Goal: Information Seeking & Learning: Learn about a topic

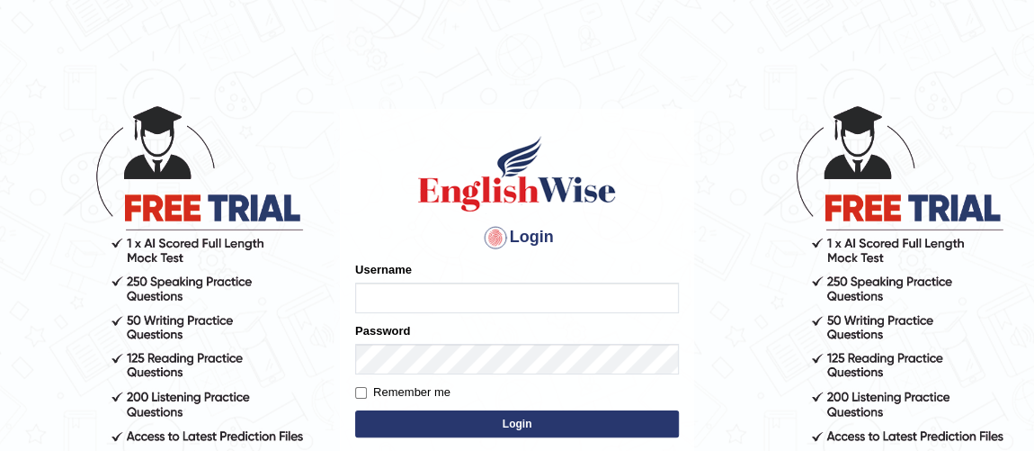
type input "Ferschmall"
click at [533, 434] on button "Login" at bounding box center [517, 423] width 324 height 27
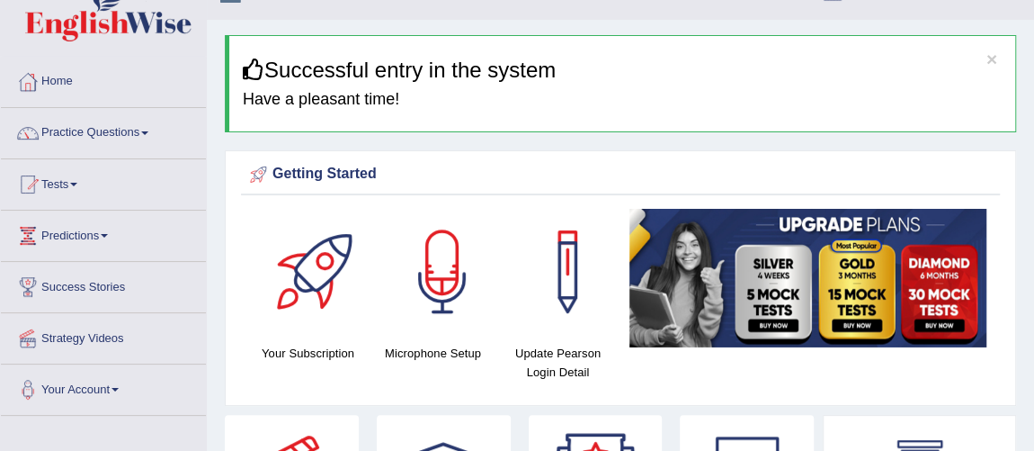
scroll to position [65, 0]
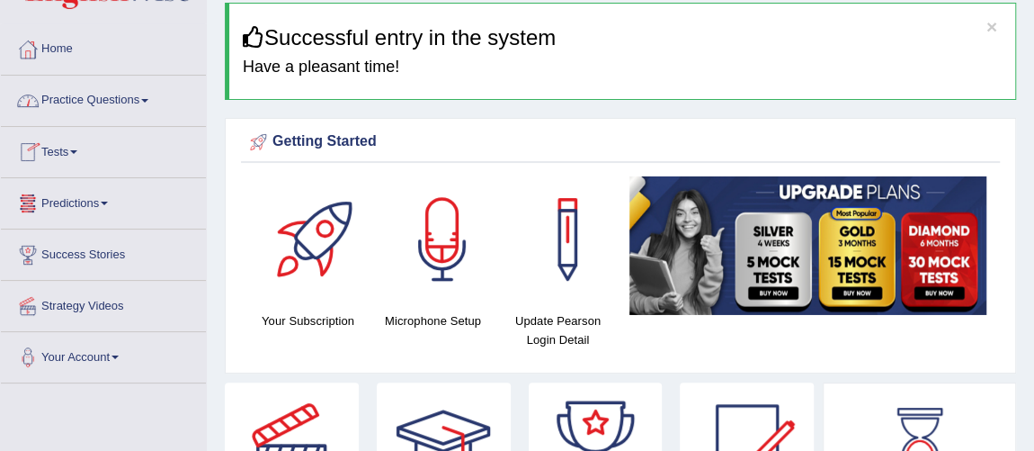
click at [134, 104] on link "Practice Questions" at bounding box center [103, 98] width 205 height 45
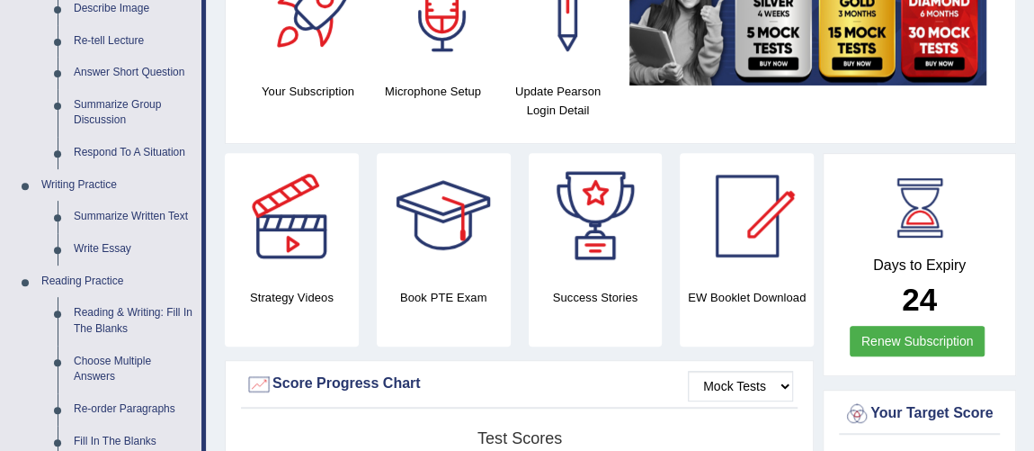
scroll to position [326, 0]
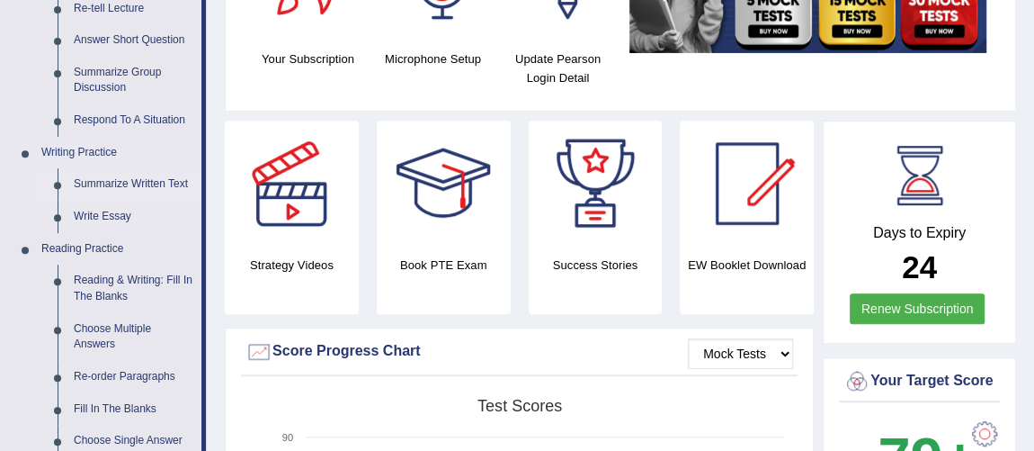
click at [159, 186] on link "Summarize Written Text" at bounding box center [134, 184] width 136 height 32
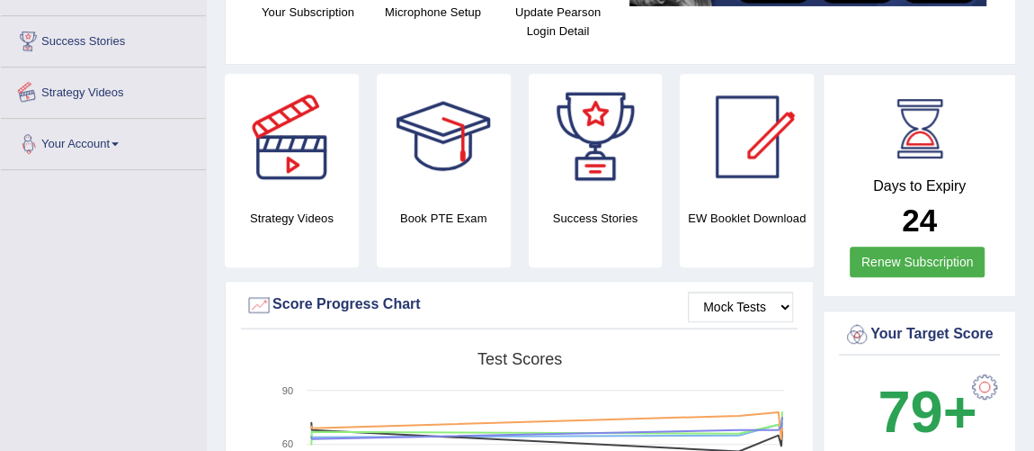
scroll to position [459, 0]
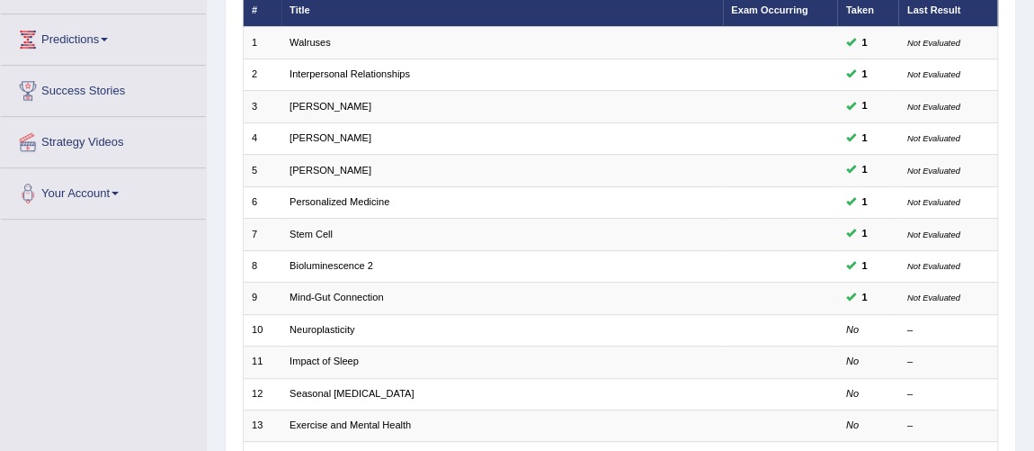
scroll to position [261, 0]
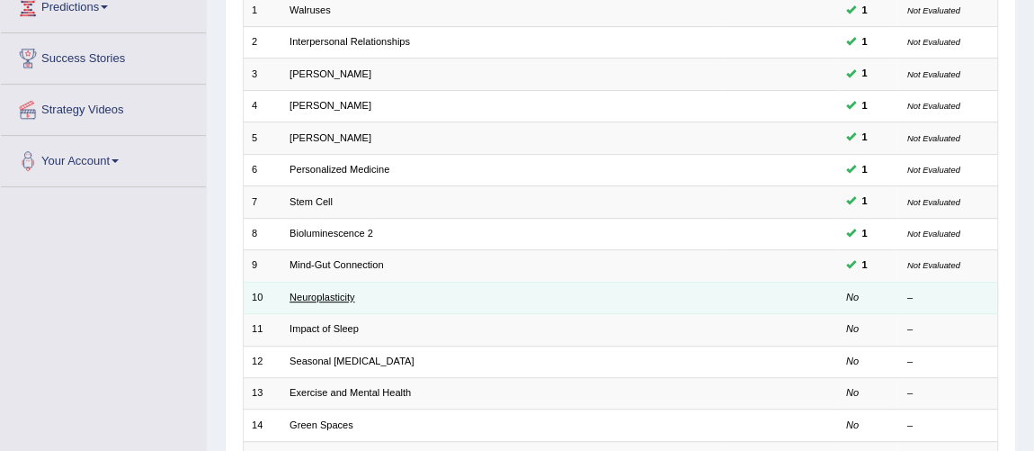
click at [348, 291] on link "Neuroplasticity" at bounding box center [322, 296] width 65 height 11
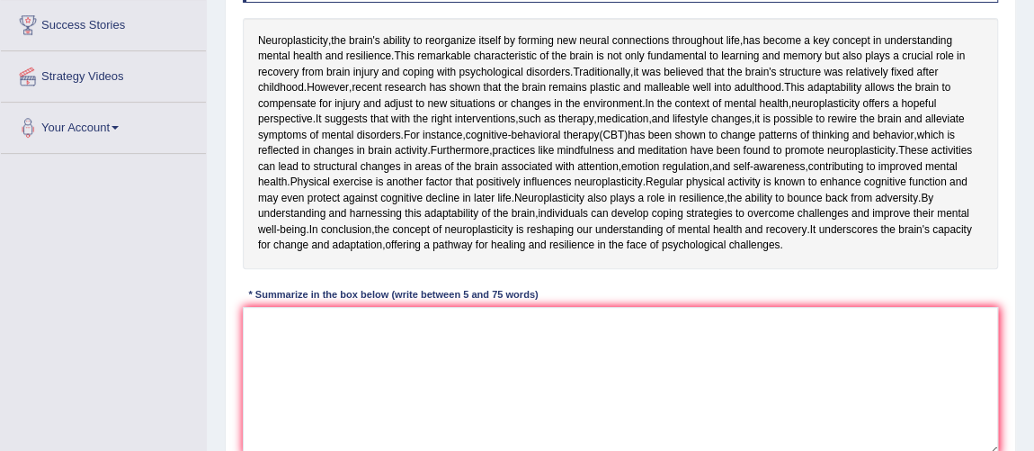
scroll to position [326, 0]
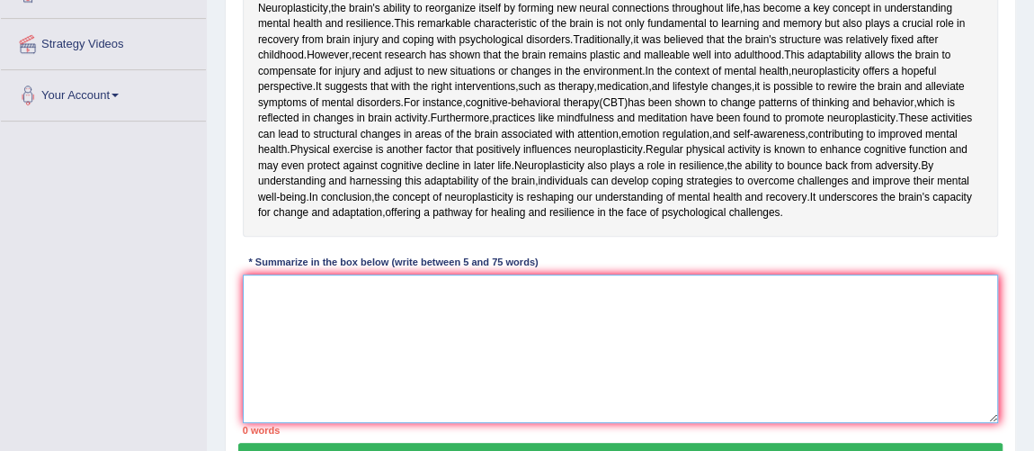
click at [492, 423] on textarea at bounding box center [621, 348] width 756 height 148
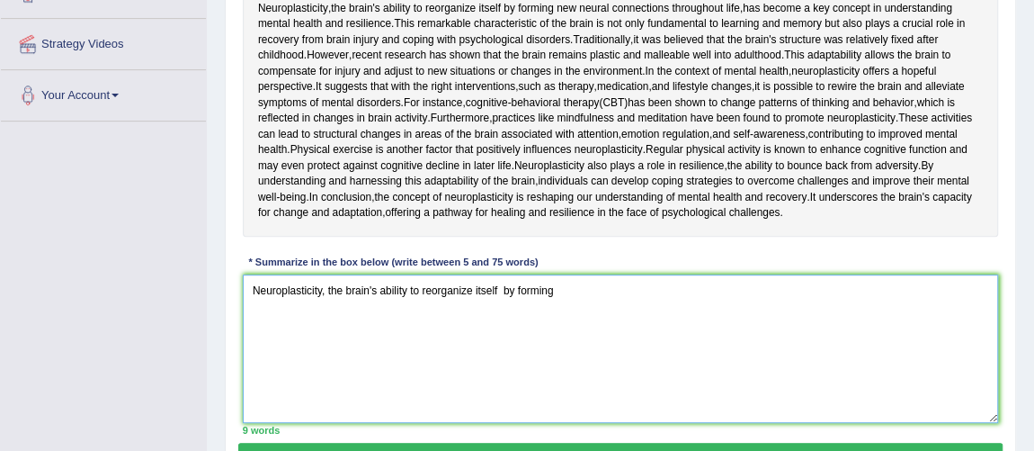
click at [497, 423] on textarea "Neuroplasticity, the brain's ability to reorganize itself by forming" at bounding box center [621, 348] width 756 height 148
click at [505, 423] on textarea "Neuroplasticity, the brain's ability to reorganize itself by forming" at bounding box center [621, 348] width 756 height 148
click at [564, 423] on textarea "Neuroplasticity, the brain's ability to reorganize itself by forming" at bounding box center [621, 348] width 756 height 148
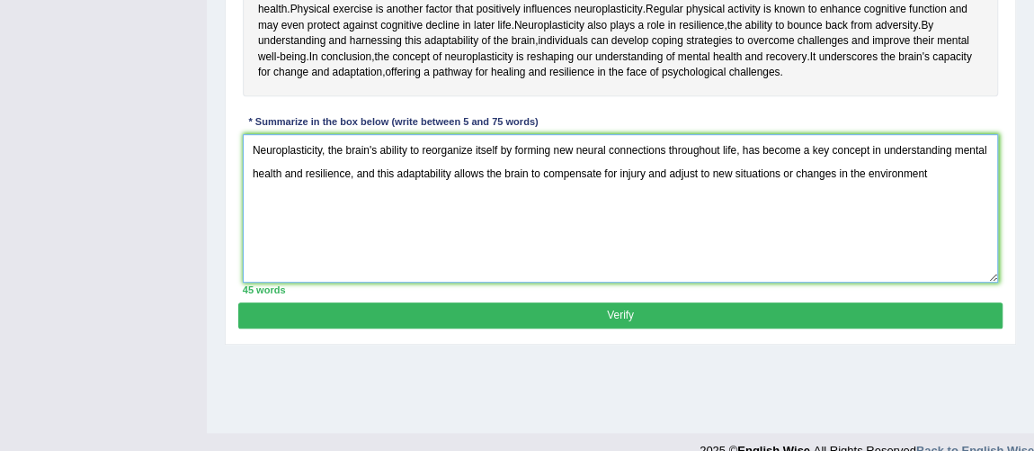
scroll to position [499, 0]
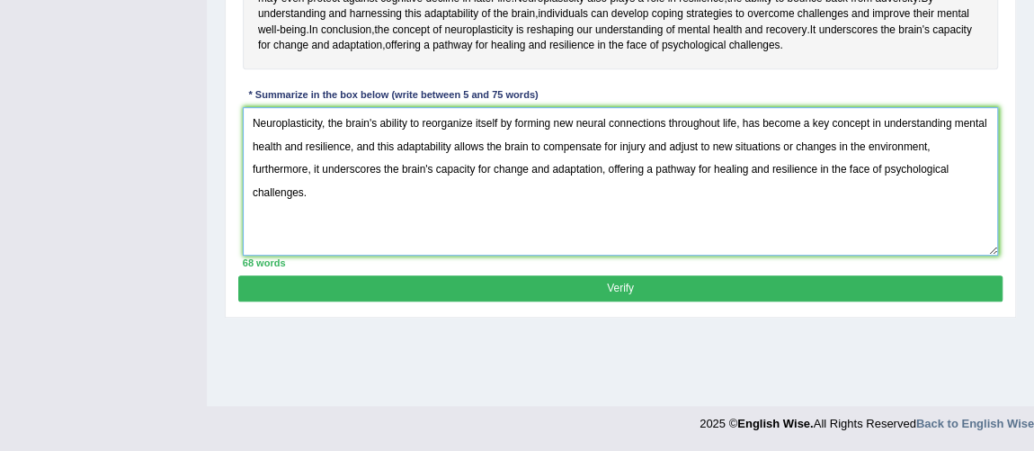
type textarea "Neuroplasticity, the brain's ability to reorganize itself by forming new neural…"
click at [928, 301] on button "Verify" at bounding box center [620, 288] width 764 height 26
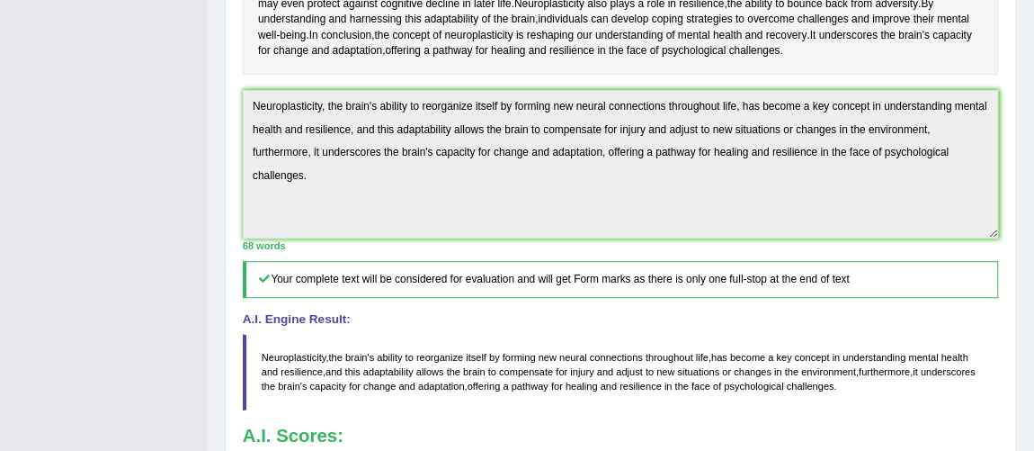
scroll to position [94, 0]
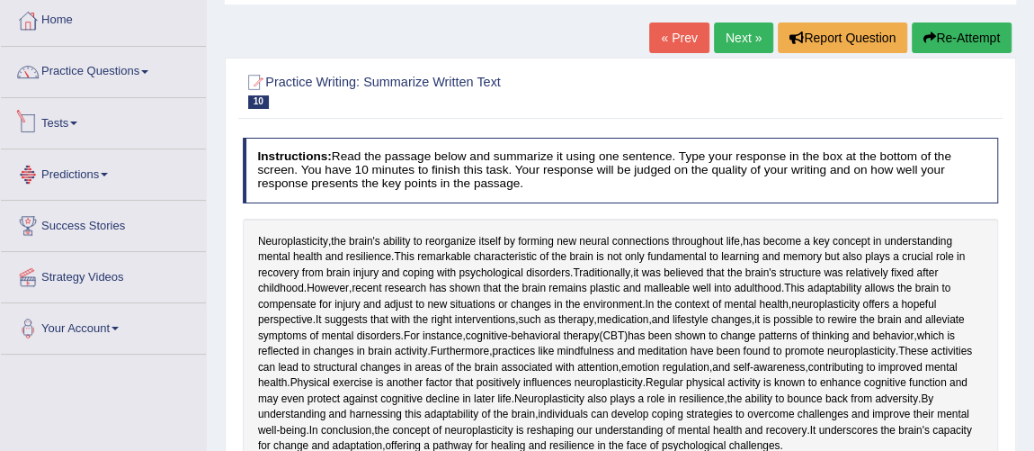
click at [80, 127] on link "Tests" at bounding box center [103, 120] width 205 height 45
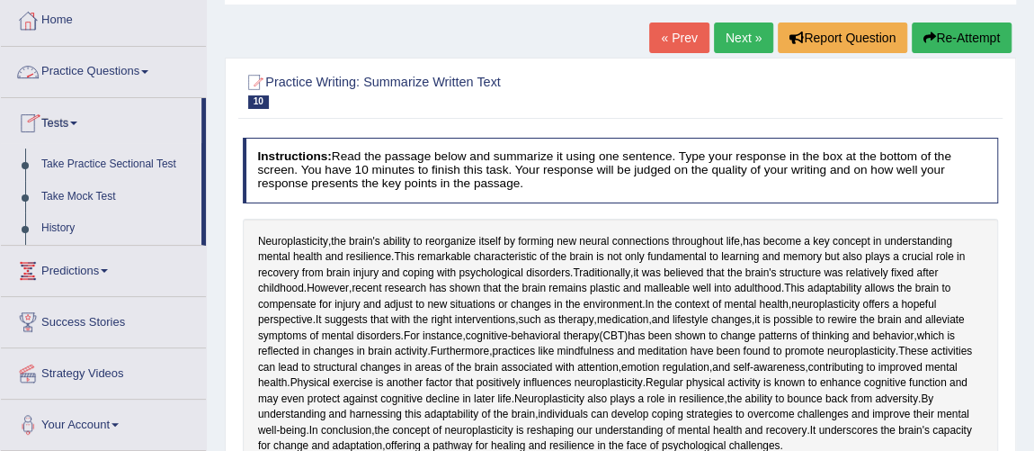
click at [127, 69] on link "Practice Questions" at bounding box center [103, 69] width 205 height 45
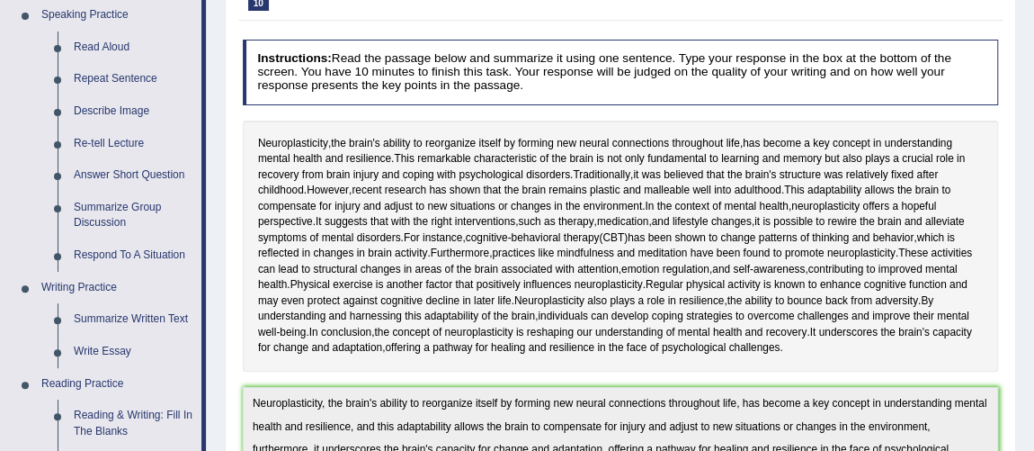
scroll to position [225, 0]
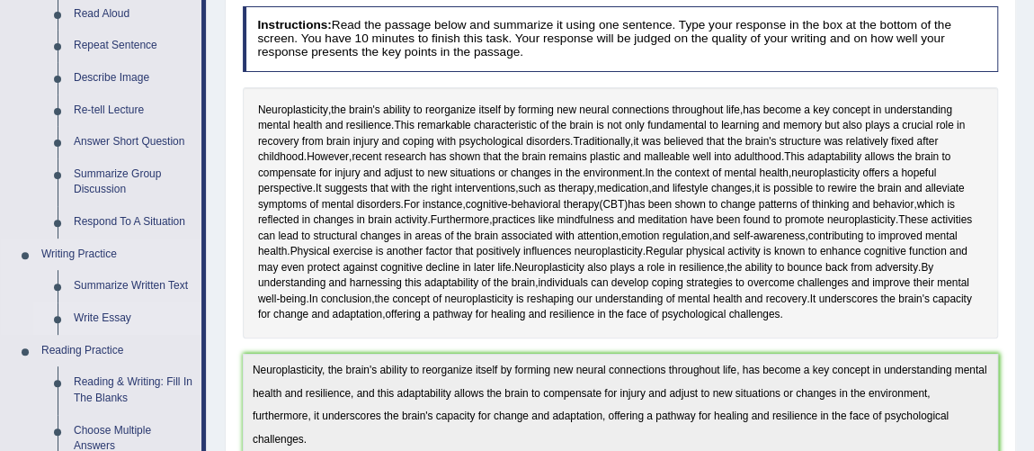
click at [97, 320] on link "Write Essay" at bounding box center [134, 318] width 136 height 32
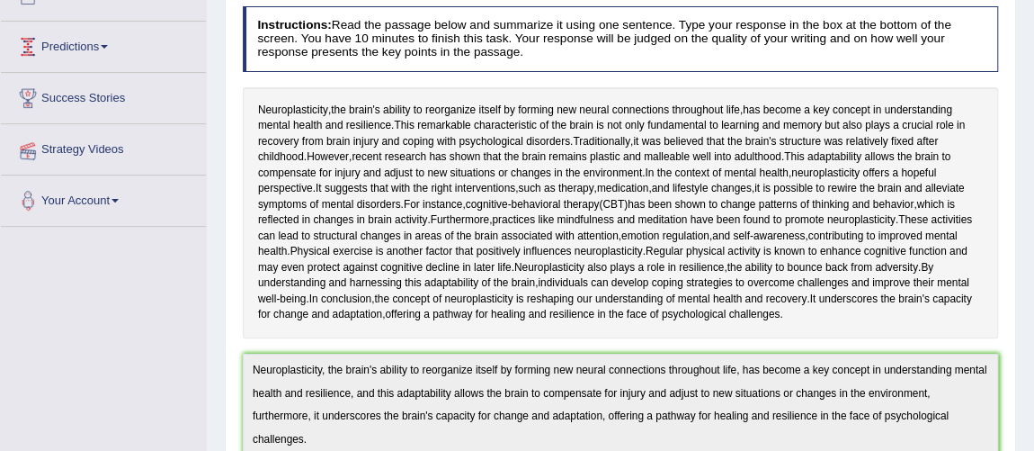
scroll to position [222, 0]
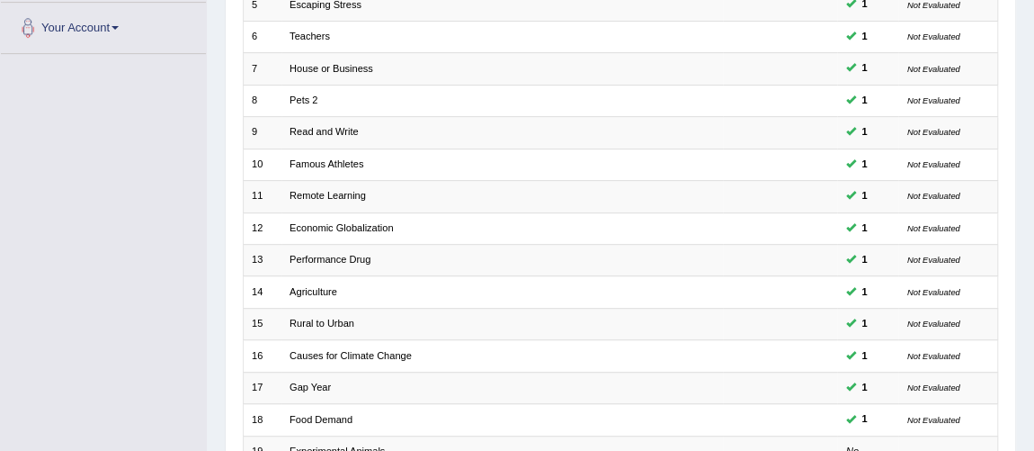
scroll to position [579, 0]
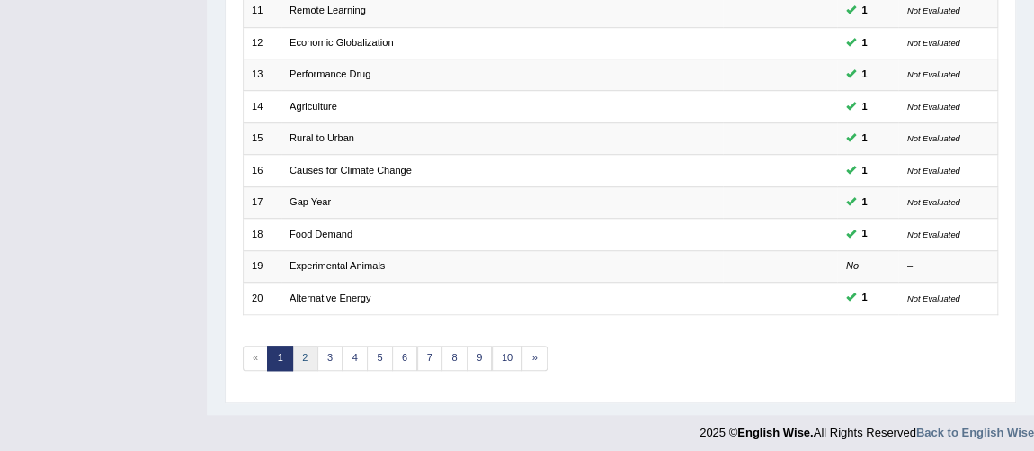
click at [308, 354] on link "2" at bounding box center [305, 357] width 26 height 25
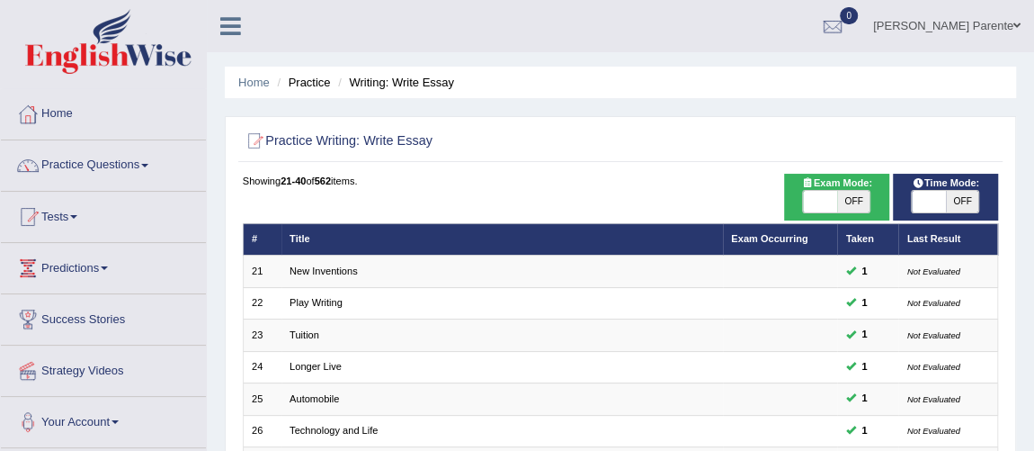
scroll to position [394, 0]
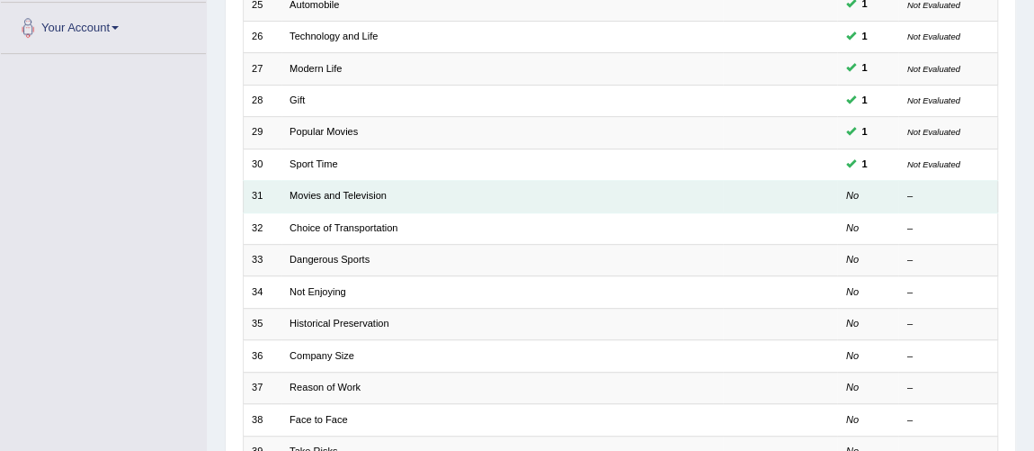
click at [340, 183] on td "Movies and Television" at bounding box center [503, 196] width 442 height 31
click at [343, 192] on link "Movies and Television" at bounding box center [338, 195] width 97 height 11
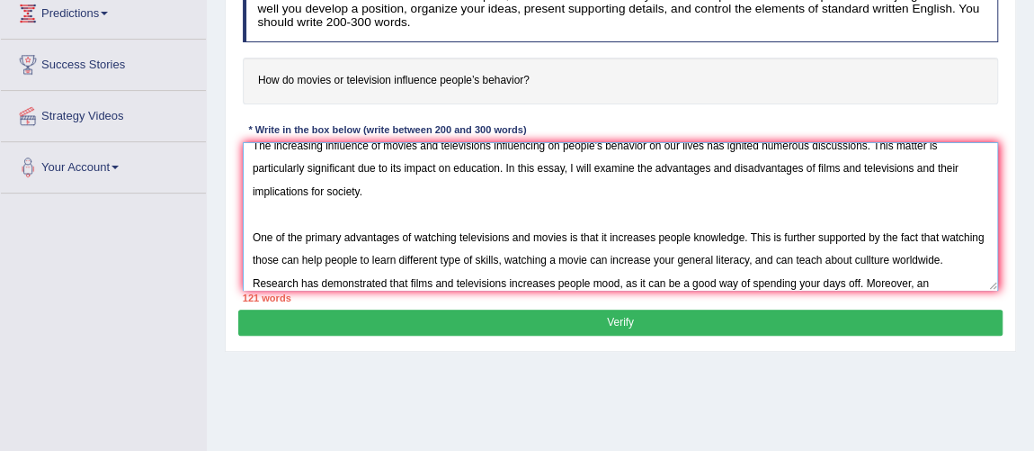
scroll to position [42, 0]
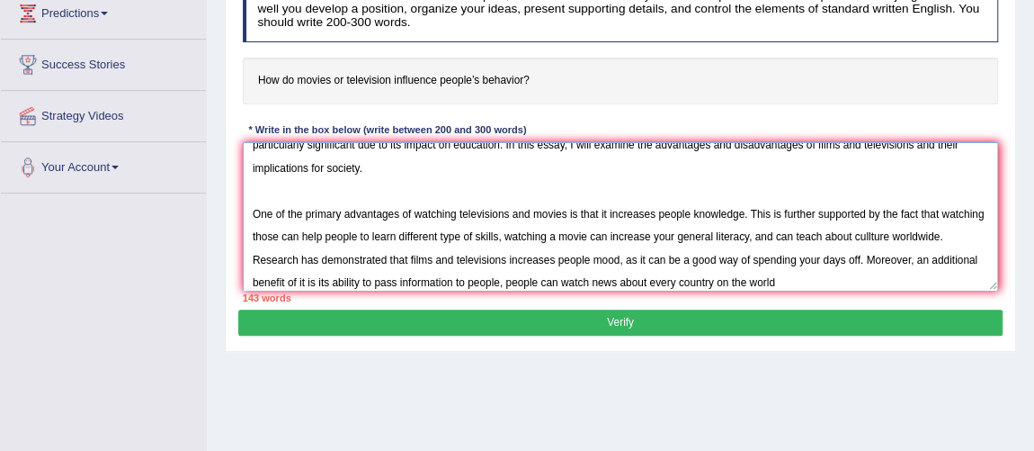
click at [785, 285] on textarea "The increasing influence of movies and televisions influencing on people's beha…" at bounding box center [621, 216] width 756 height 148
click at [884, 286] on textarea "The increasing influence of movies and televisions influencing on people's beha…" at bounding box center [621, 216] width 756 height 148
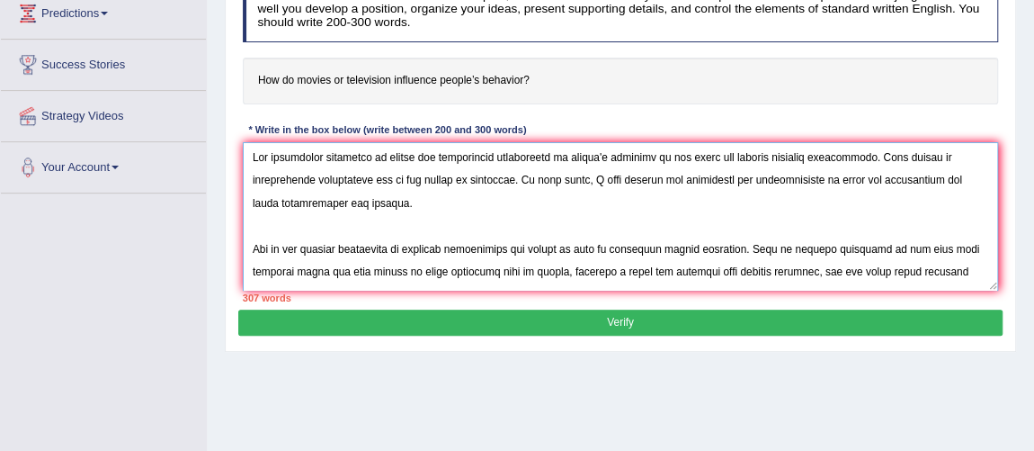
scroll to position [40, 0]
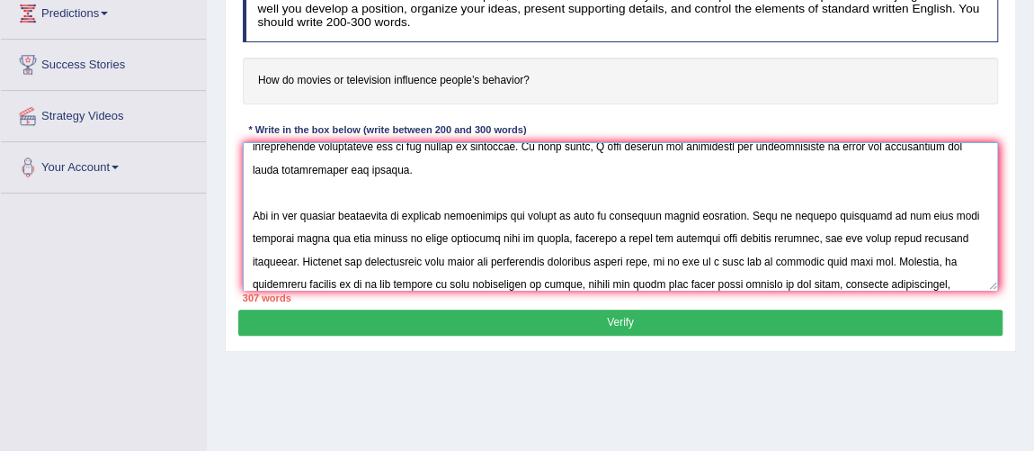
click at [318, 236] on textarea at bounding box center [621, 216] width 756 height 148
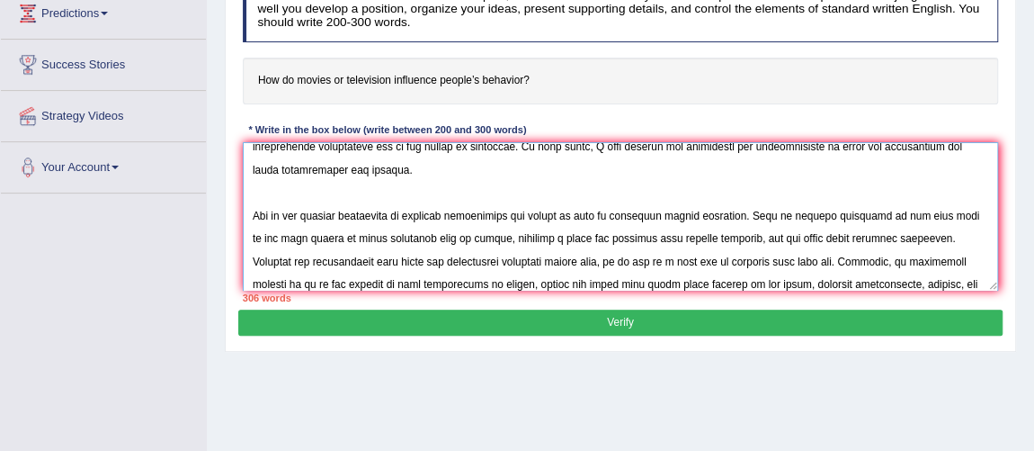
click at [557, 239] on textarea at bounding box center [621, 216] width 756 height 148
click at [494, 241] on textarea at bounding box center [621, 216] width 756 height 148
click at [527, 239] on textarea at bounding box center [621, 216] width 756 height 148
click at [622, 237] on textarea at bounding box center [621, 216] width 756 height 148
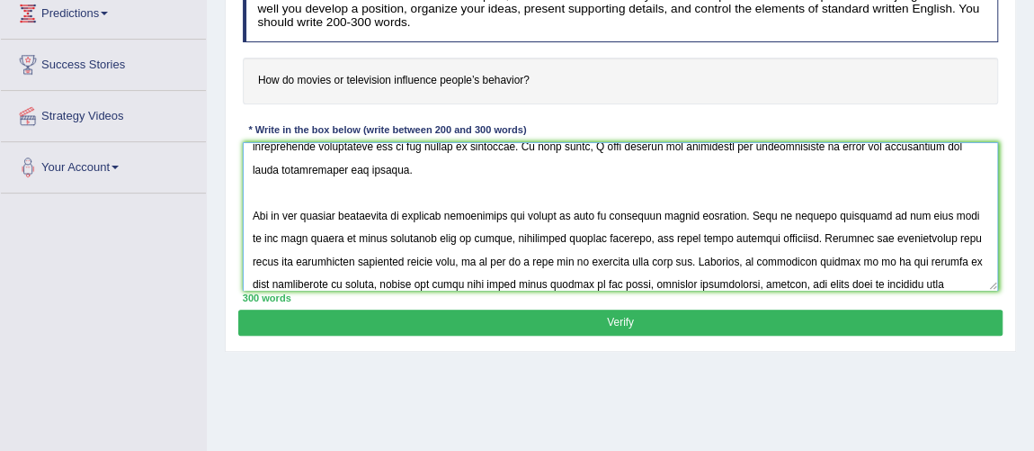
click at [631, 235] on textarea at bounding box center [621, 216] width 756 height 148
click at [687, 234] on textarea at bounding box center [621, 216] width 756 height 148
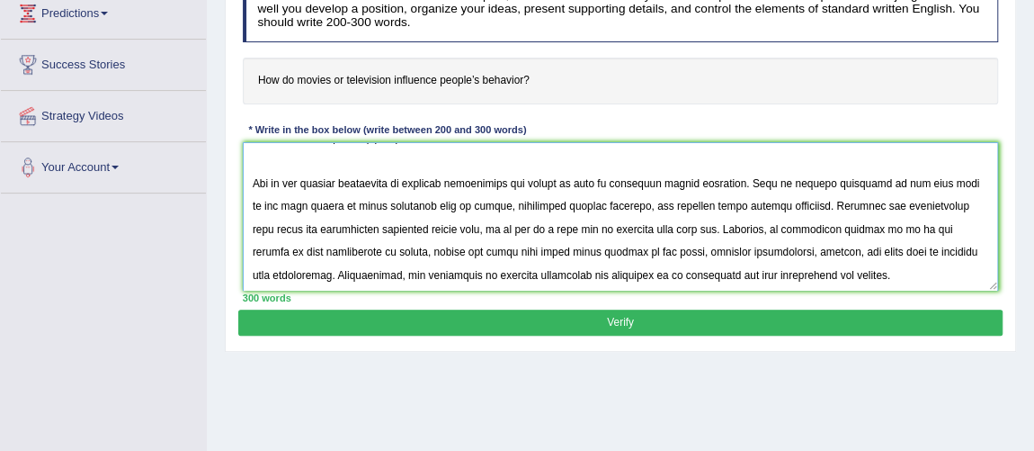
click at [353, 231] on textarea at bounding box center [621, 216] width 756 height 148
click at [611, 225] on textarea at bounding box center [621, 216] width 756 height 148
drag, startPoint x: 949, startPoint y: 220, endPoint x: 936, endPoint y: 246, distance: 28.2
click at [936, 246] on textarea at bounding box center [621, 216] width 756 height 148
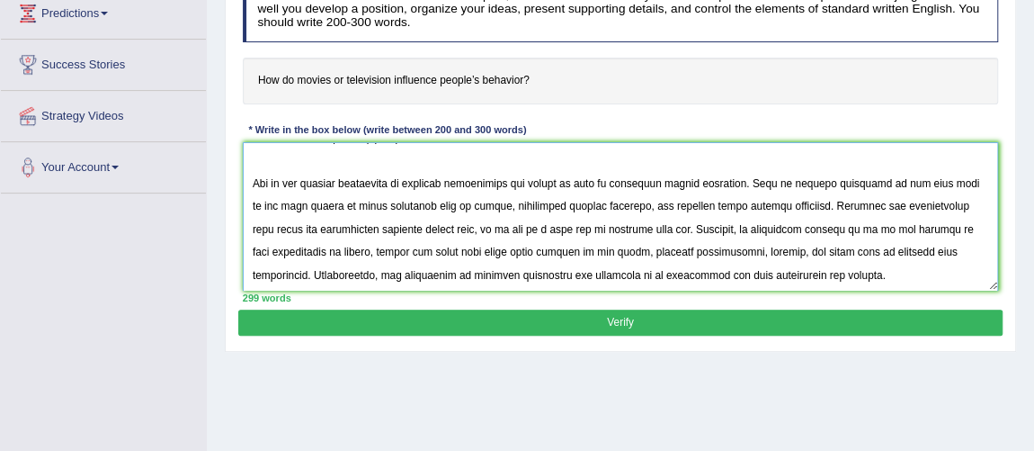
click at [293, 246] on textarea at bounding box center [621, 216] width 756 height 148
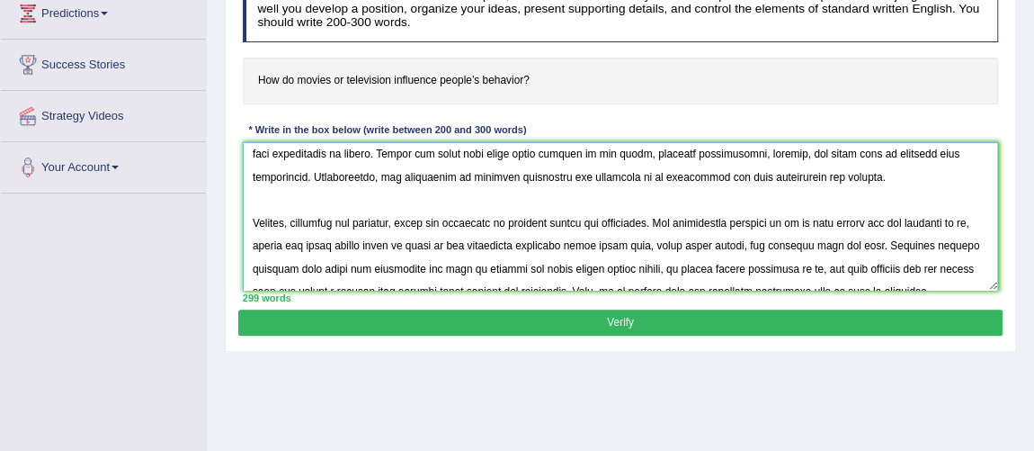
scroll to position [232, 0]
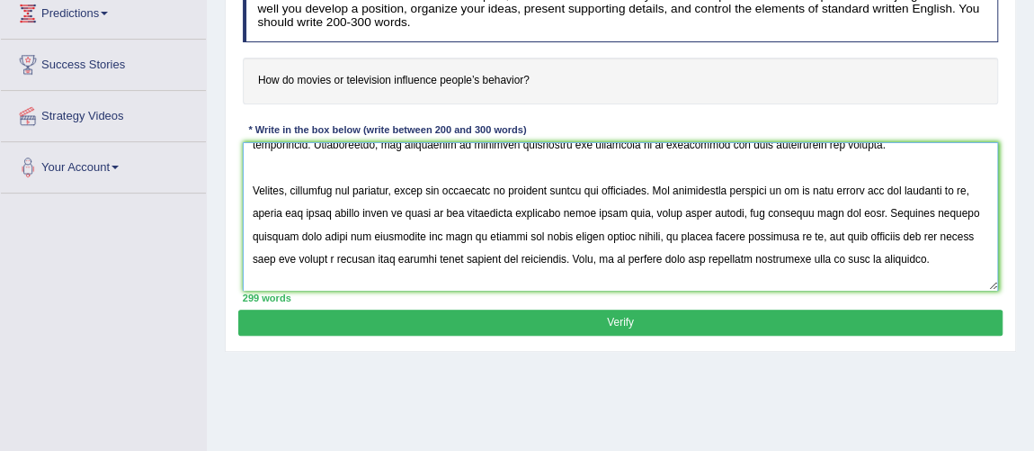
click at [550, 201] on textarea at bounding box center [621, 216] width 756 height 148
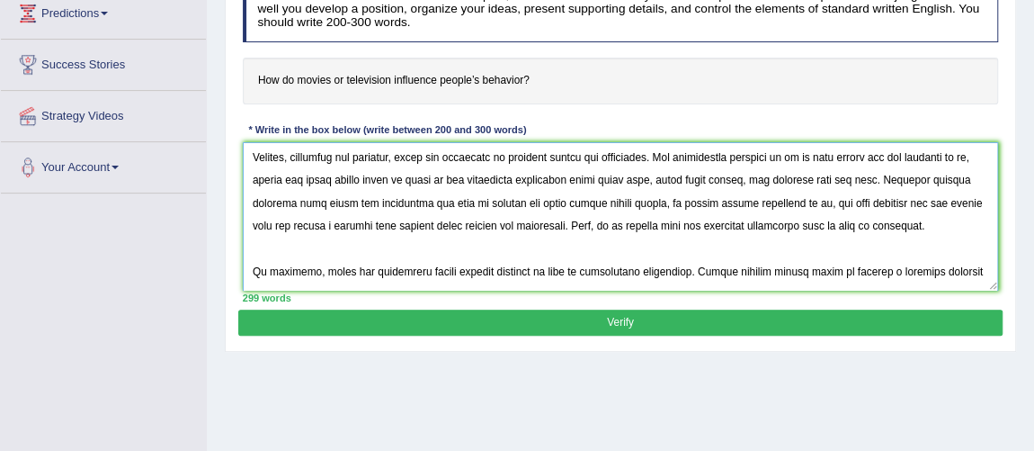
scroll to position [297, 0]
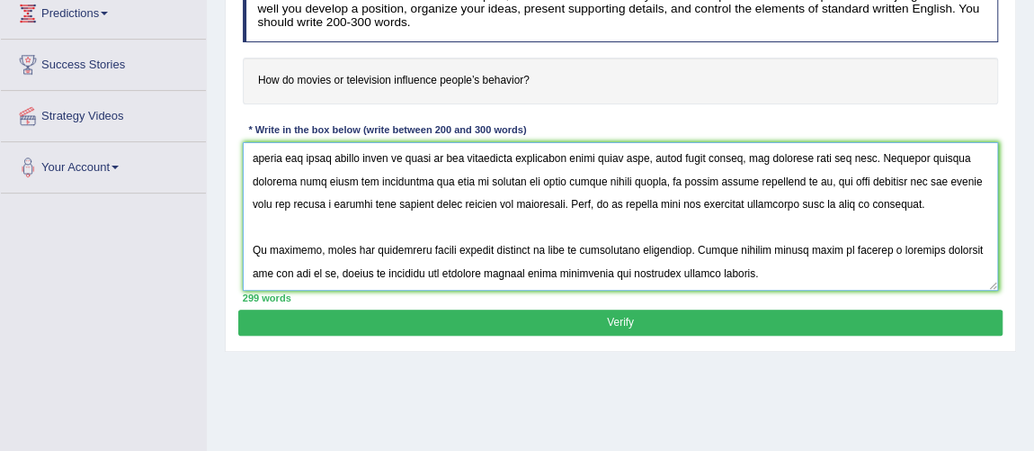
type textarea "The increasing influence of movies and televisions influencing on people's beha…"
click at [744, 318] on button "Verify" at bounding box center [620, 322] width 764 height 26
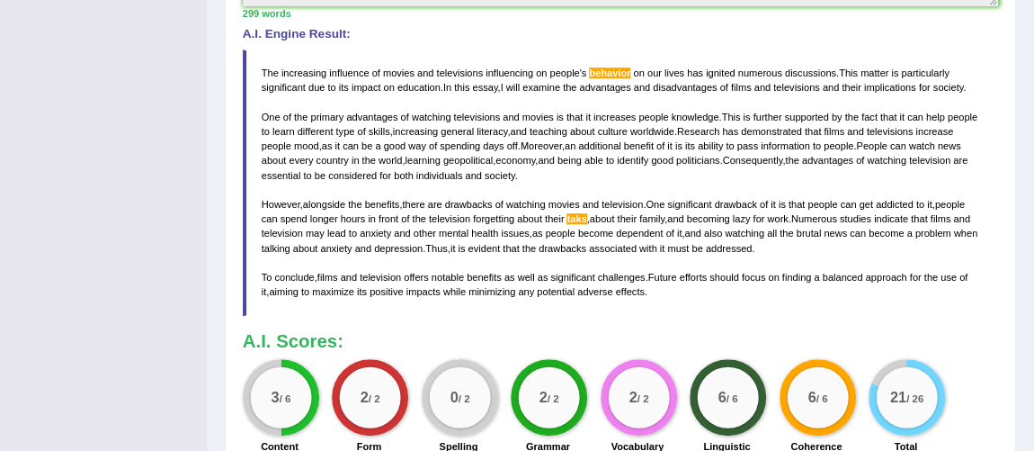
scroll to position [122, 0]
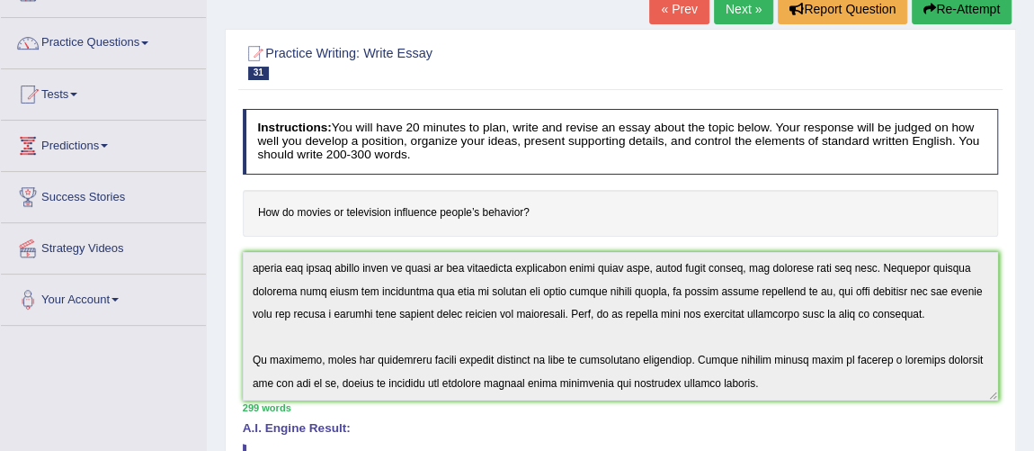
click at [734, 20] on link "Next »" at bounding box center [743, 9] width 59 height 31
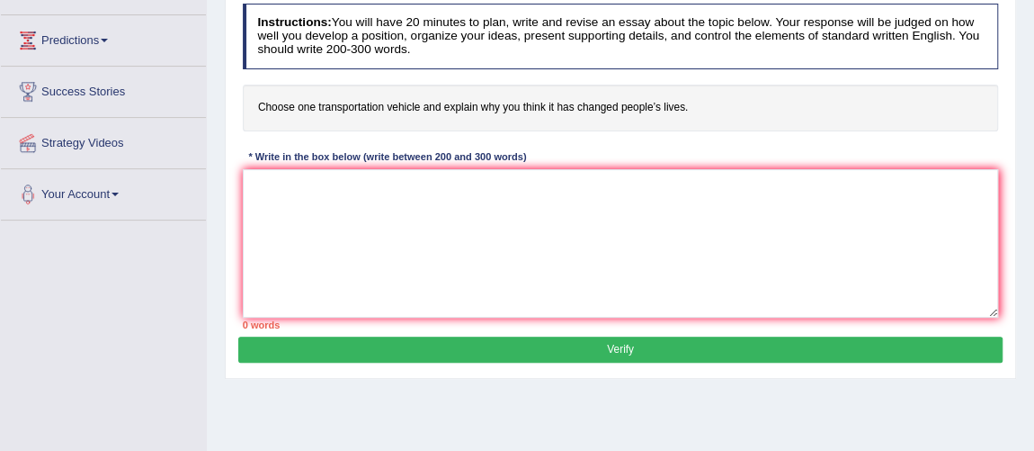
scroll to position [235, 0]
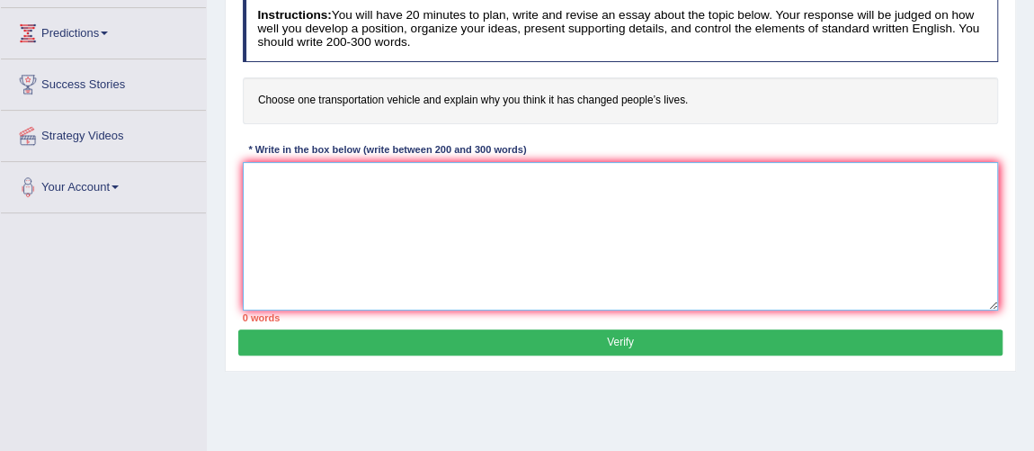
click at [379, 213] on textarea at bounding box center [621, 236] width 756 height 148
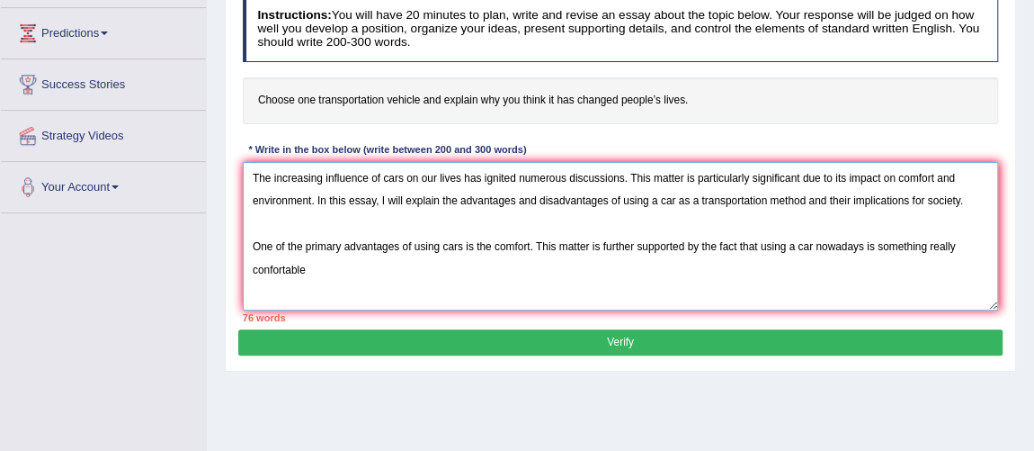
click at [264, 272] on textarea "The increasing influence of cars on our lives has ignited numerous discussions.…" at bounding box center [621, 236] width 756 height 148
click at [373, 272] on textarea "The increasing influence of cars on our lives has ignited numerous discussions.…" at bounding box center [621, 236] width 756 height 148
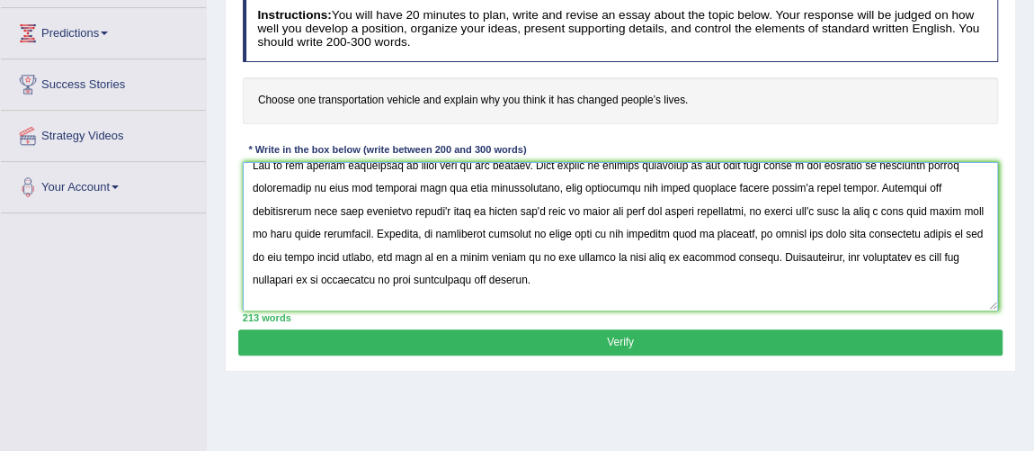
scroll to position [150, 0]
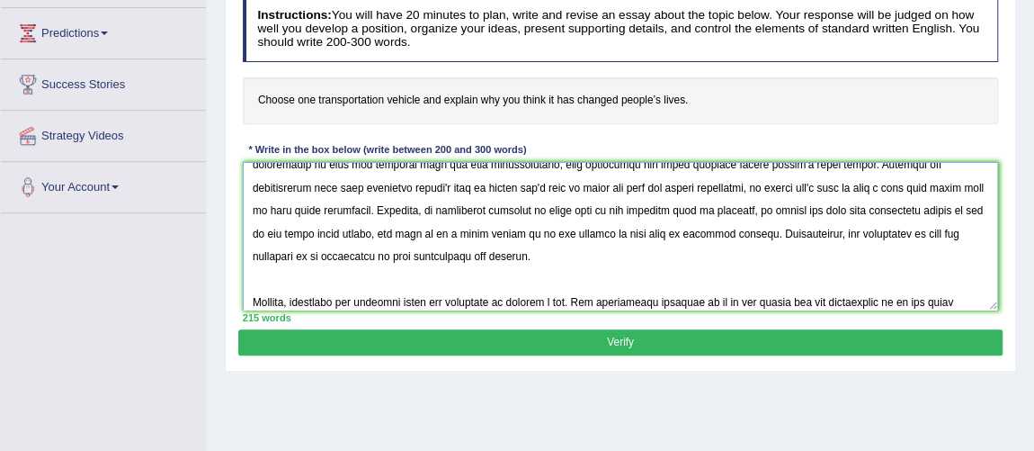
click at [733, 282] on textarea at bounding box center [621, 236] width 756 height 148
click at [453, 299] on textarea at bounding box center [621, 236] width 756 height 148
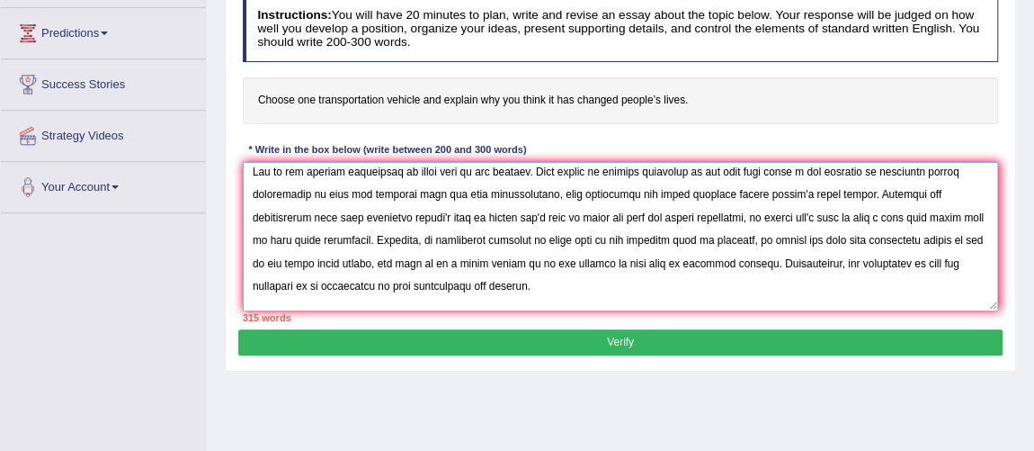
scroll to position [76, 0]
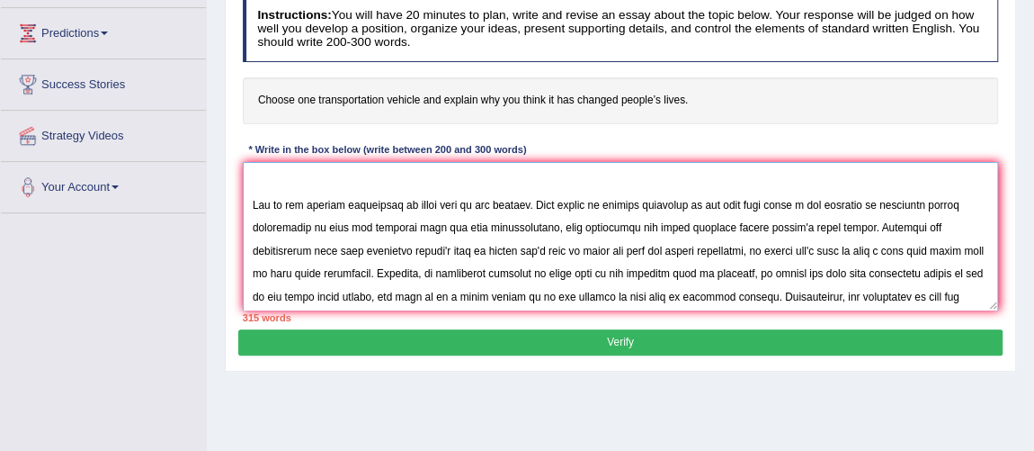
click at [795, 179] on textarea at bounding box center [621, 236] width 756 height 148
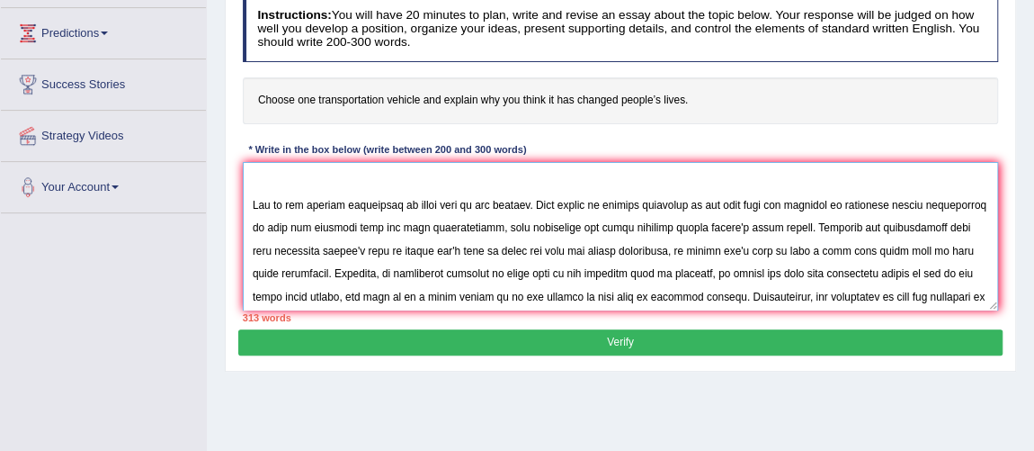
click at [773, 178] on textarea at bounding box center [621, 236] width 756 height 148
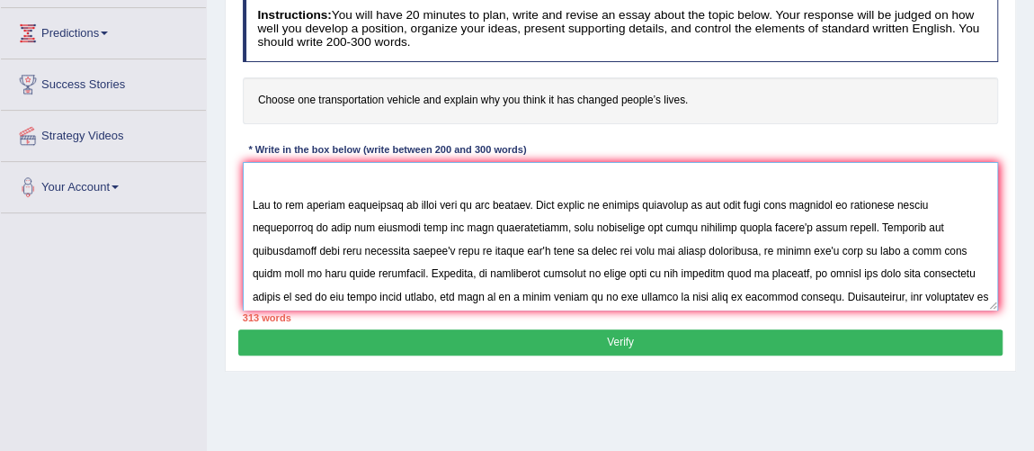
click at [928, 176] on textarea at bounding box center [621, 236] width 756 height 148
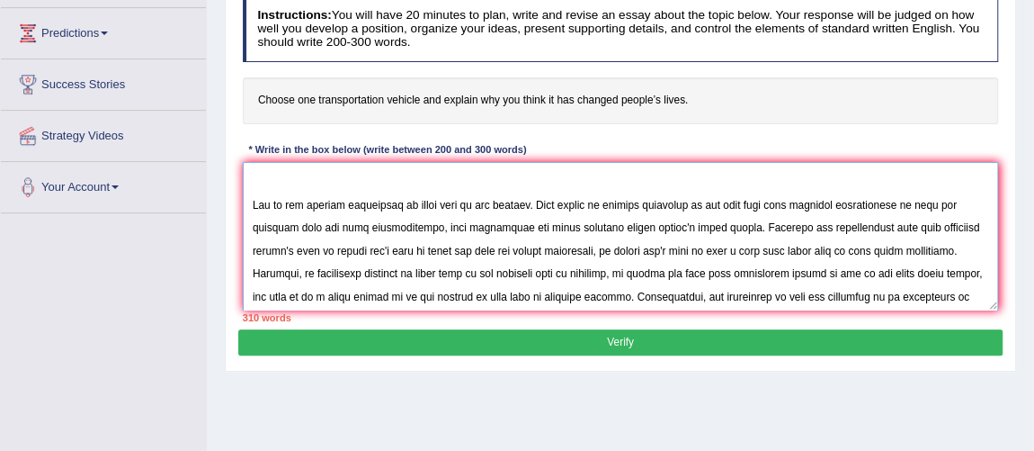
click at [931, 176] on textarea at bounding box center [621, 236] width 756 height 148
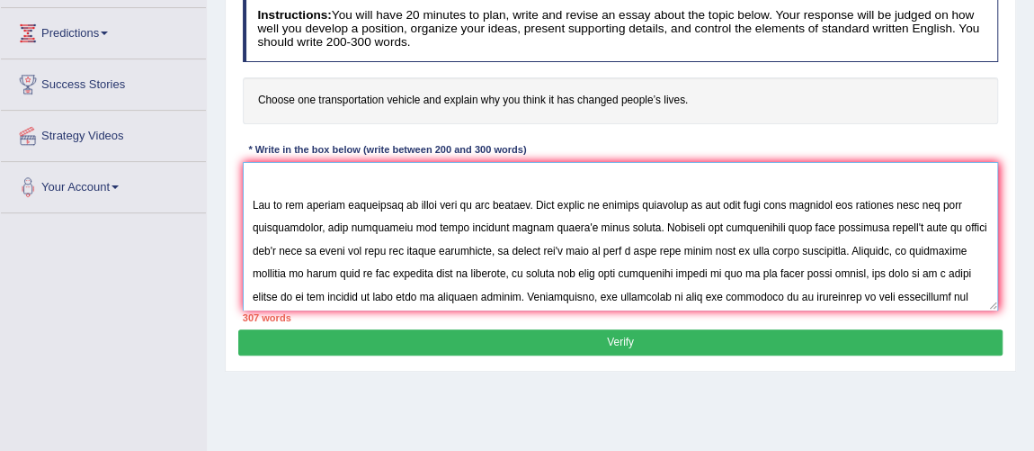
click at [851, 200] on textarea at bounding box center [621, 236] width 756 height 148
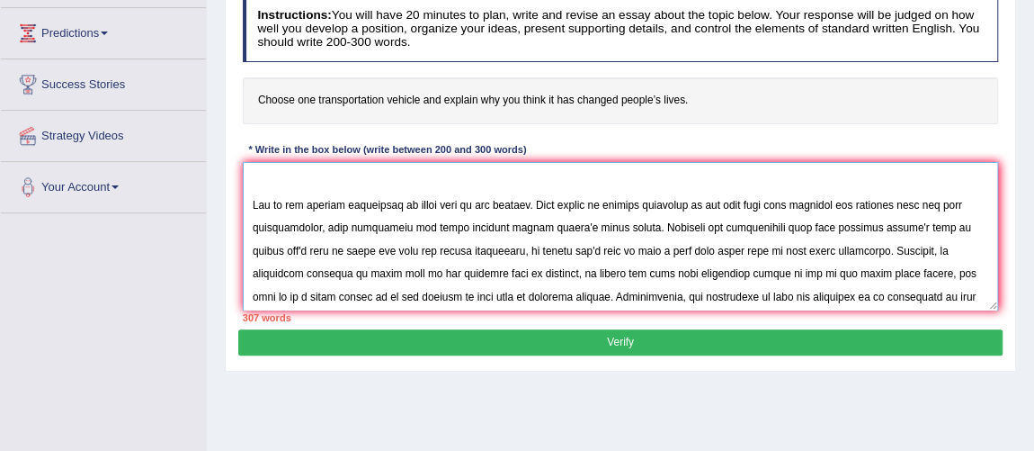
click at [602, 227] on textarea at bounding box center [621, 236] width 756 height 148
click at [757, 228] on textarea at bounding box center [621, 236] width 756 height 148
click at [728, 226] on textarea at bounding box center [621, 236] width 756 height 148
click at [659, 248] on textarea at bounding box center [621, 236] width 756 height 148
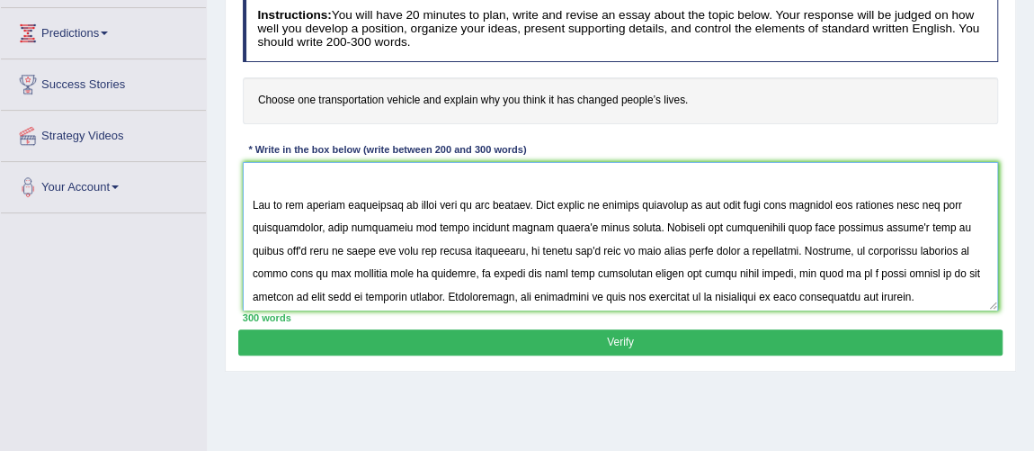
click at [664, 246] on textarea at bounding box center [621, 236] width 756 height 148
click at [797, 255] on textarea at bounding box center [621, 236] width 756 height 148
click at [793, 246] on textarea at bounding box center [621, 236] width 756 height 148
click at [315, 273] on textarea at bounding box center [621, 236] width 756 height 148
click at [393, 269] on textarea at bounding box center [621, 236] width 756 height 148
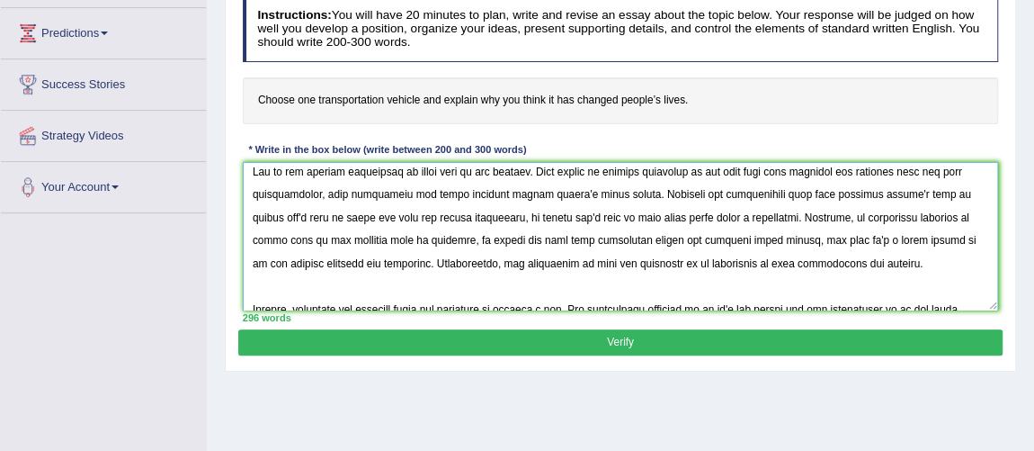
scroll to position [192, 0]
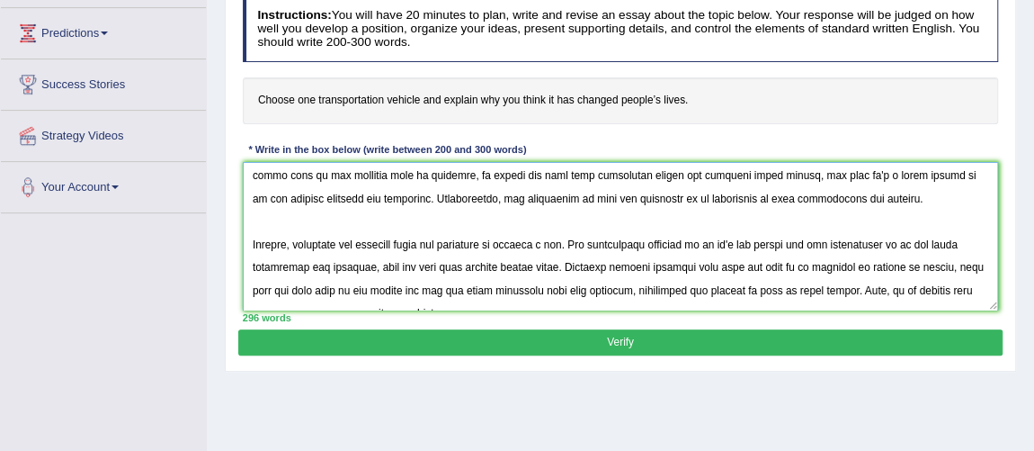
click at [459, 244] on textarea at bounding box center [621, 236] width 756 height 148
click at [379, 244] on textarea at bounding box center [621, 236] width 756 height 148
click at [485, 242] on textarea at bounding box center [621, 236] width 756 height 148
click at [898, 234] on textarea at bounding box center [621, 236] width 756 height 148
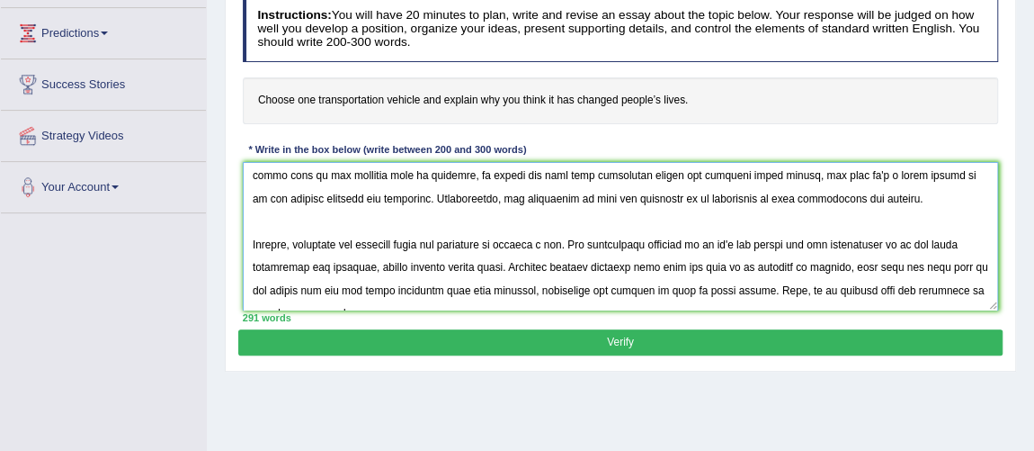
click at [827, 238] on textarea at bounding box center [621, 236] width 756 height 148
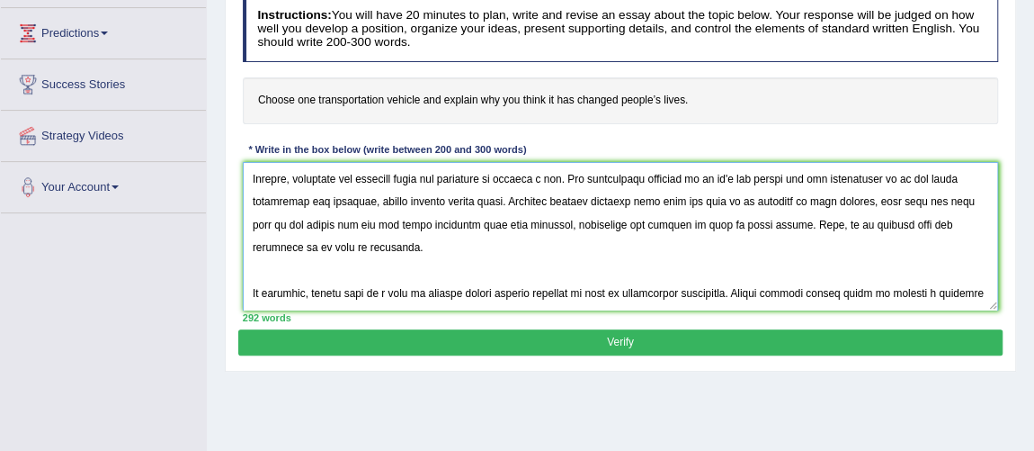
scroll to position [270, 0]
type textarea "The increasing influence of cars on our lives has ignited numerous discussions.…"
click at [690, 334] on button "Verify" at bounding box center [620, 342] width 764 height 26
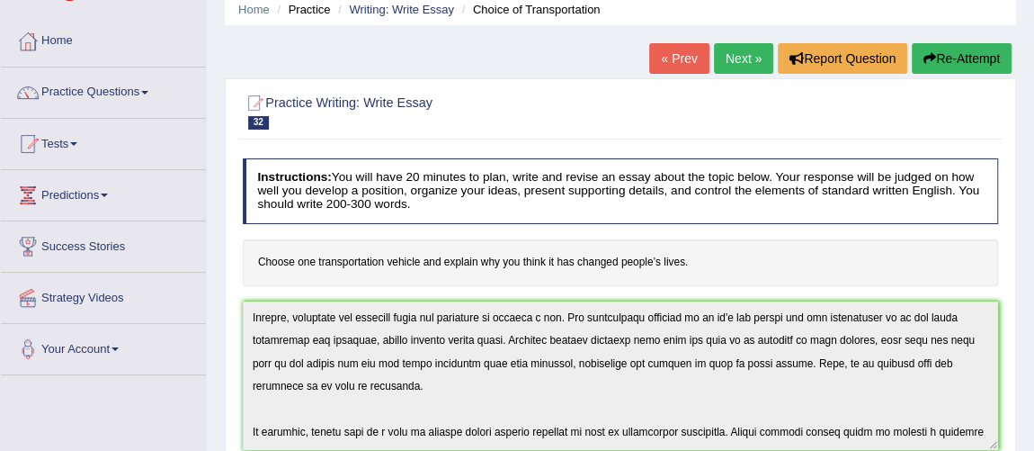
scroll to position [40, 0]
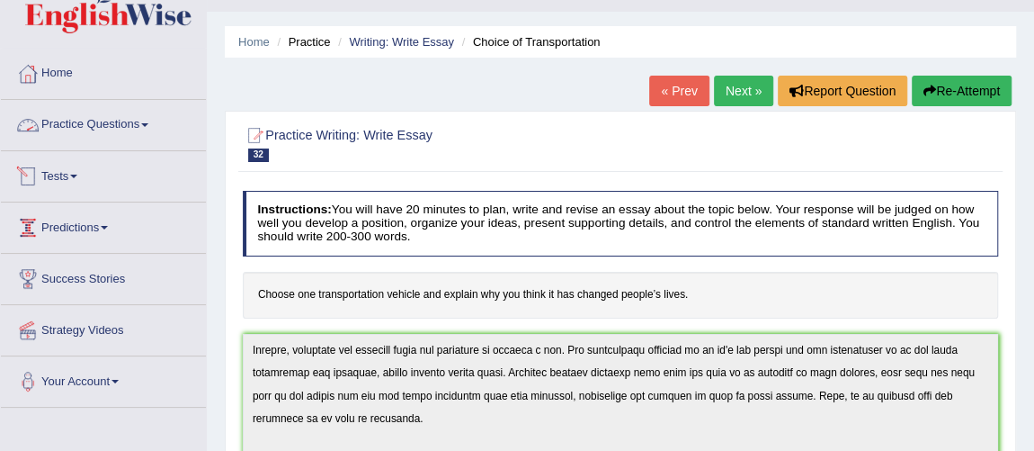
click at [114, 109] on link "Practice Questions" at bounding box center [103, 122] width 205 height 45
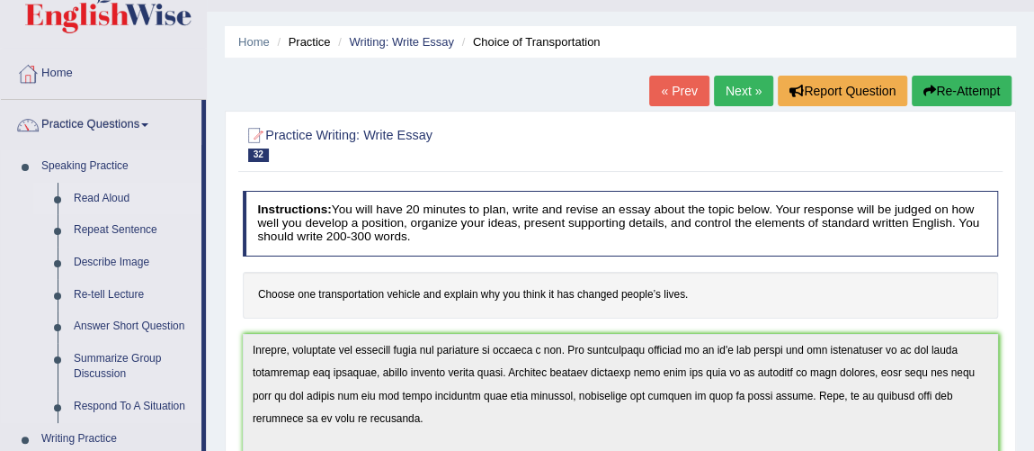
click at [124, 194] on link "Read Aloud" at bounding box center [134, 199] width 136 height 32
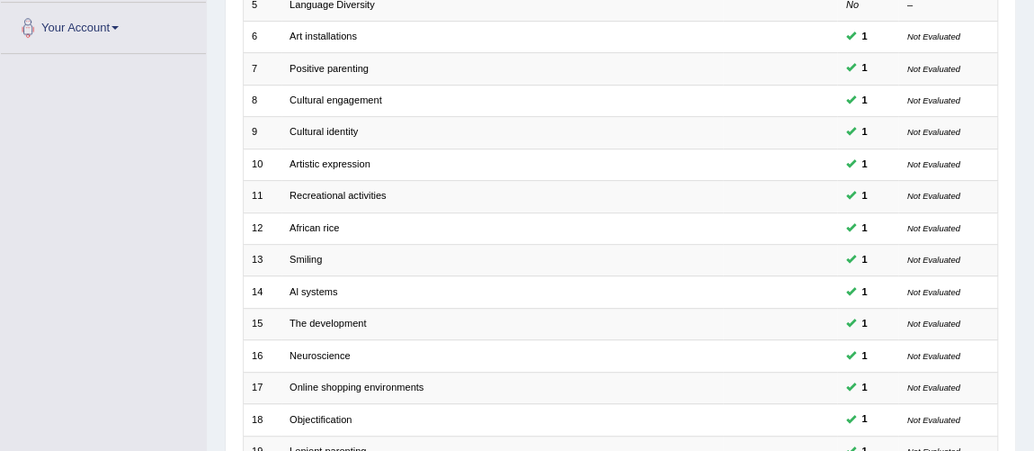
scroll to position [579, 0]
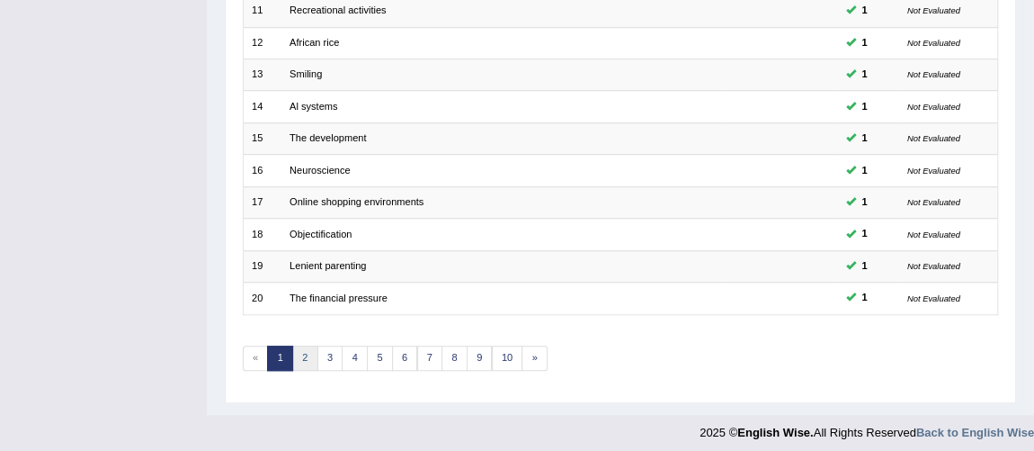
click at [294, 354] on link "2" at bounding box center [305, 357] width 26 height 25
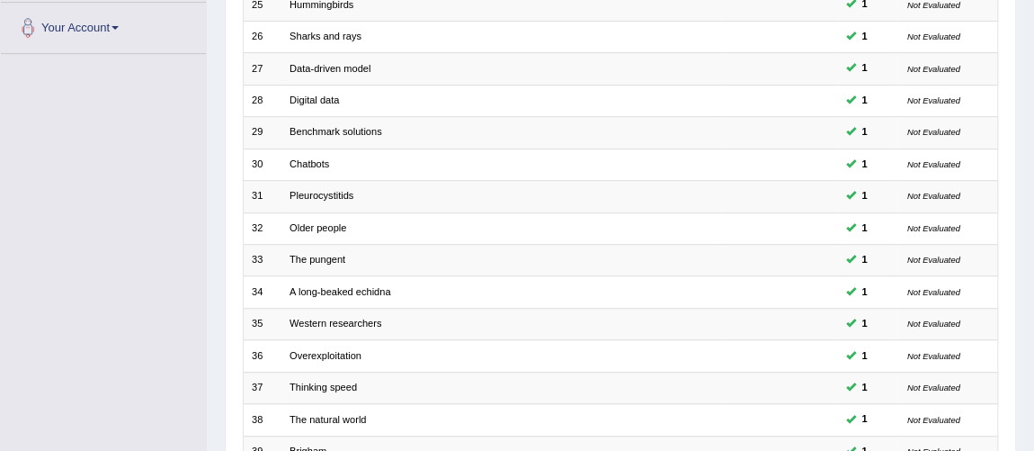
scroll to position [579, 0]
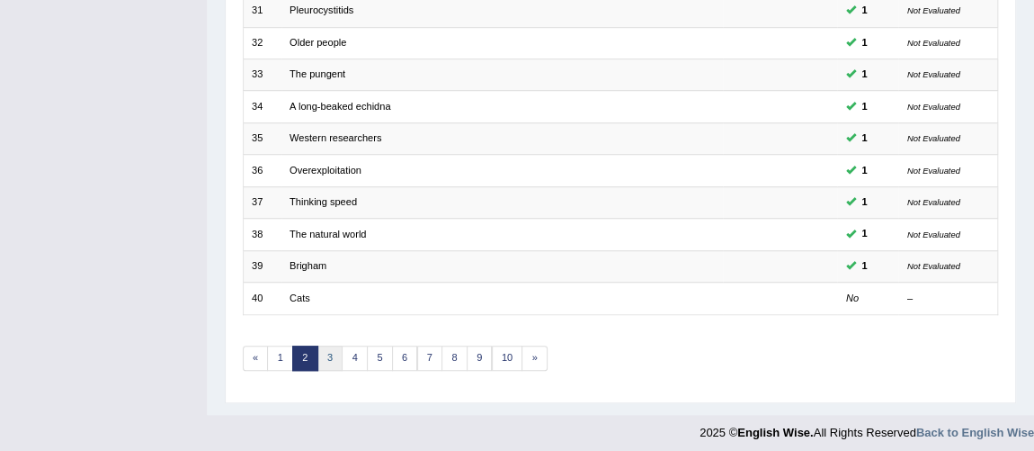
click at [330, 351] on link "3" at bounding box center [331, 357] width 26 height 25
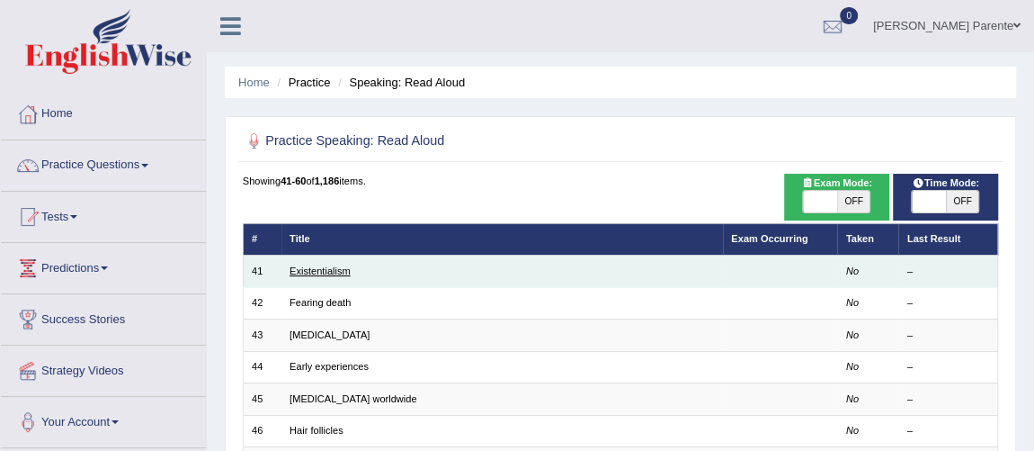
click at [337, 273] on link "Existentialism" at bounding box center [320, 270] width 61 height 11
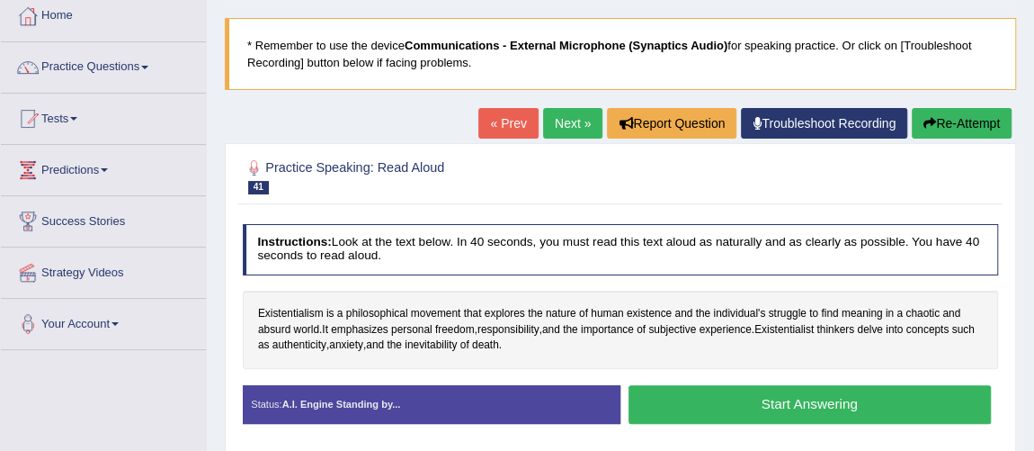
scroll to position [130, 0]
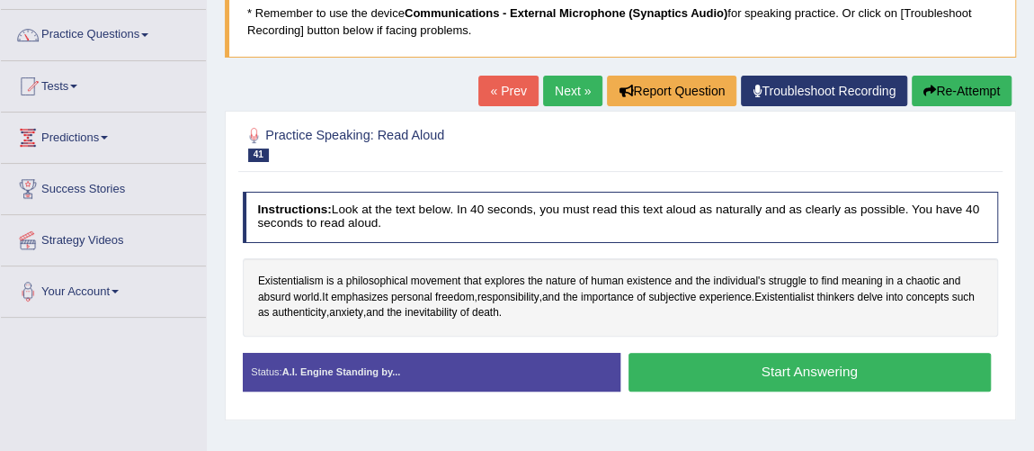
click at [714, 370] on button "Start Answering" at bounding box center [810, 372] width 362 height 39
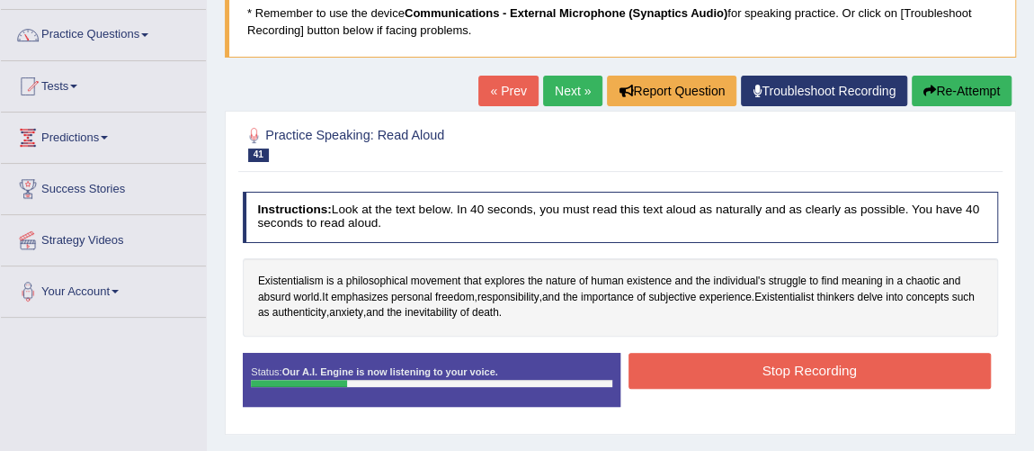
click at [714, 370] on button "Stop Recording" at bounding box center [810, 370] width 362 height 35
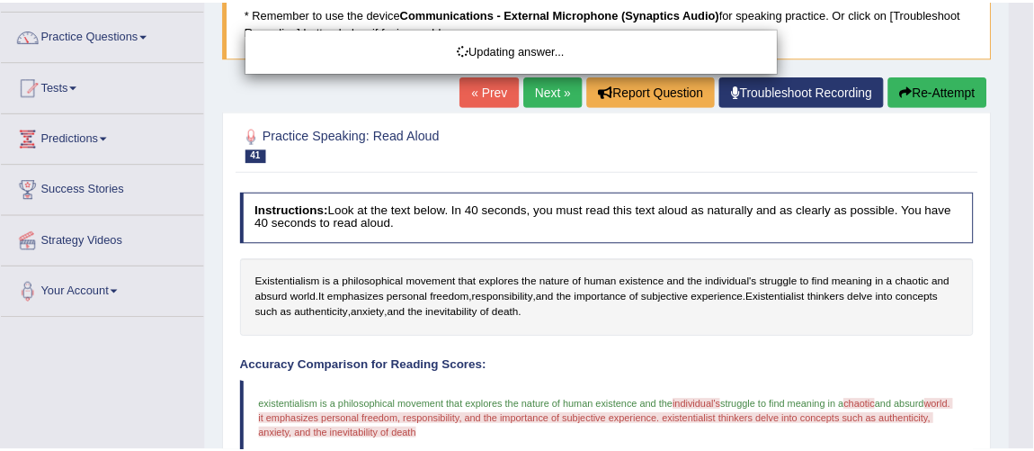
click at [1040, 320] on html "Toggle navigation Home Practice Questions Speaking Practice Read Aloud Repeat S…" at bounding box center [523, 95] width 1046 height 451
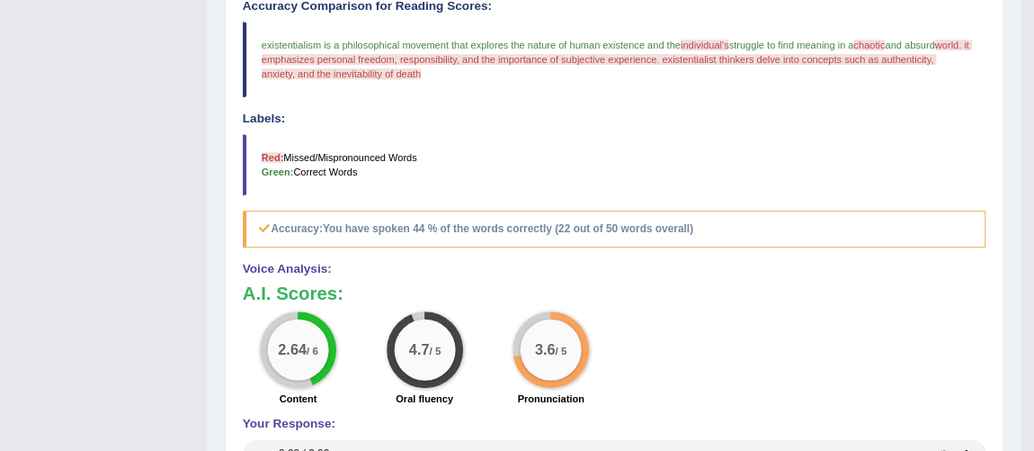
scroll to position [96, 0]
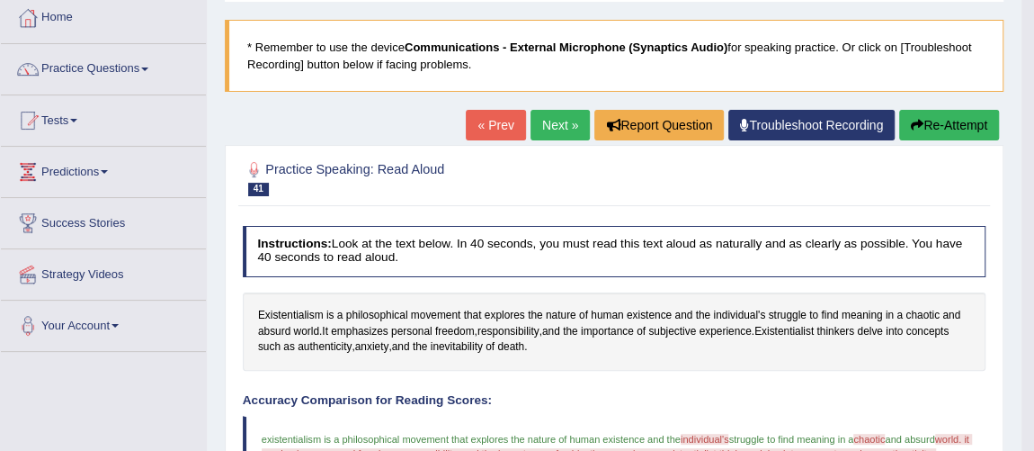
click at [543, 126] on link "Next »" at bounding box center [560, 125] width 59 height 31
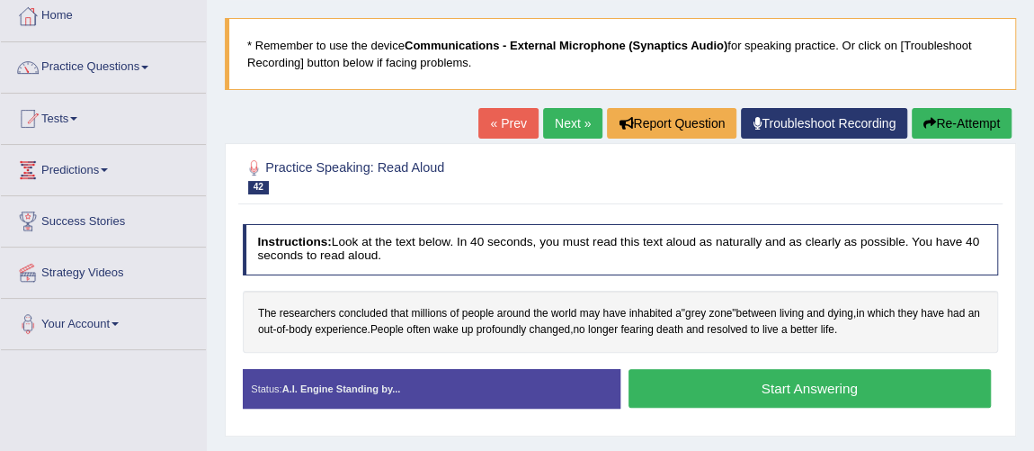
scroll to position [130, 0]
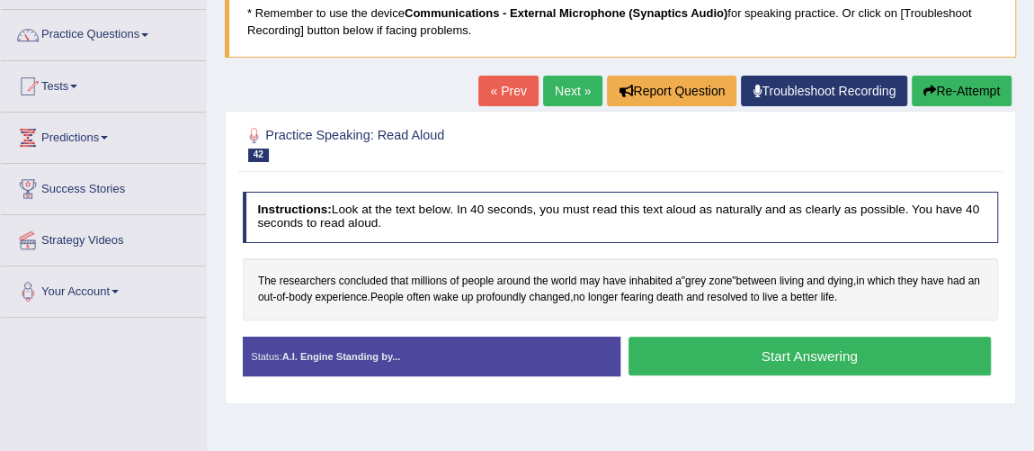
click at [736, 339] on button "Start Answering" at bounding box center [810, 355] width 362 height 39
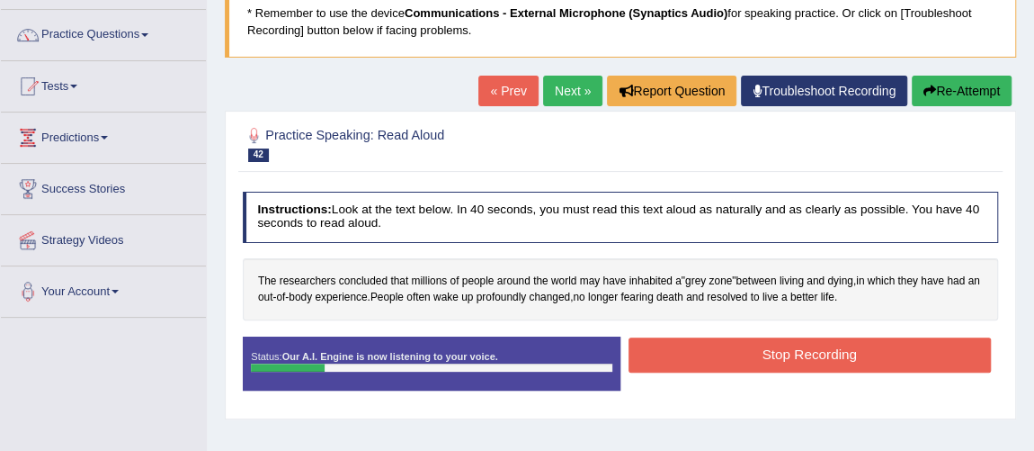
click at [754, 351] on button "Stop Recording" at bounding box center [810, 354] width 362 height 35
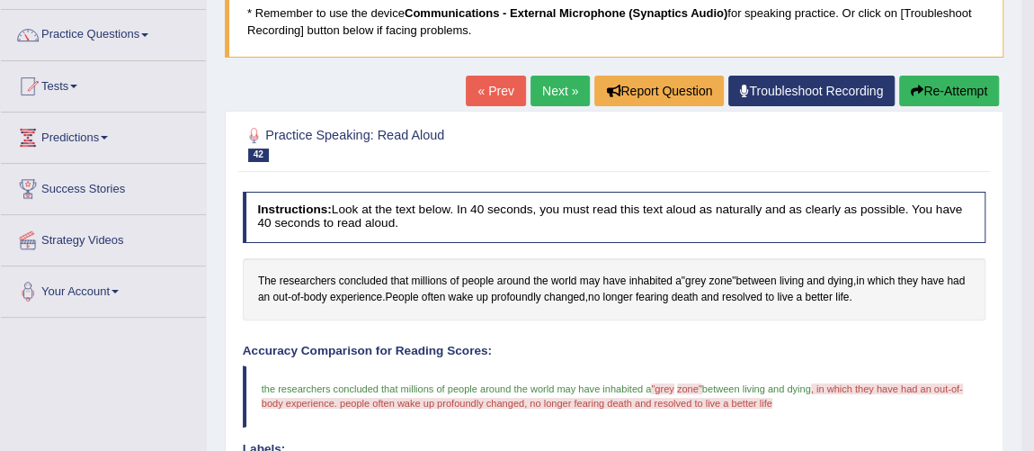
click at [550, 94] on link "Next »" at bounding box center [560, 91] width 59 height 31
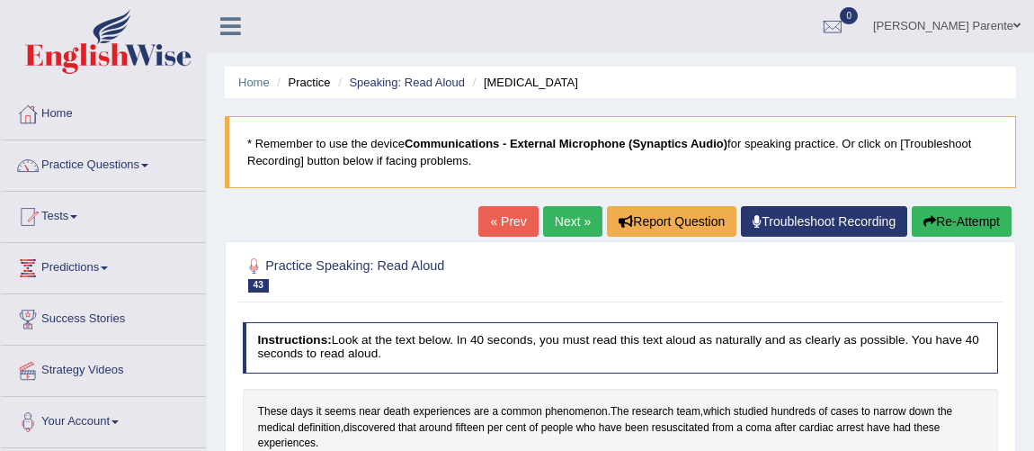
scroll to position [394, 0]
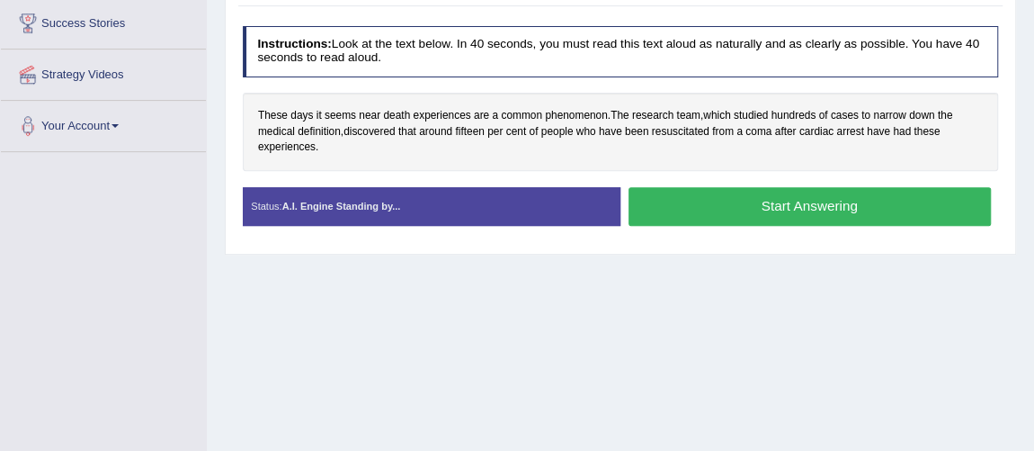
scroll to position [263, 0]
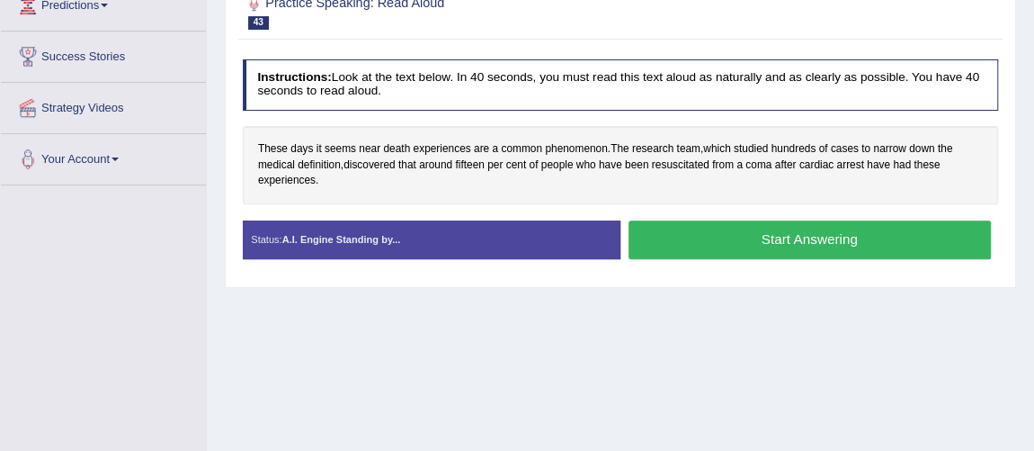
click at [682, 232] on button "Start Answering" at bounding box center [810, 239] width 362 height 39
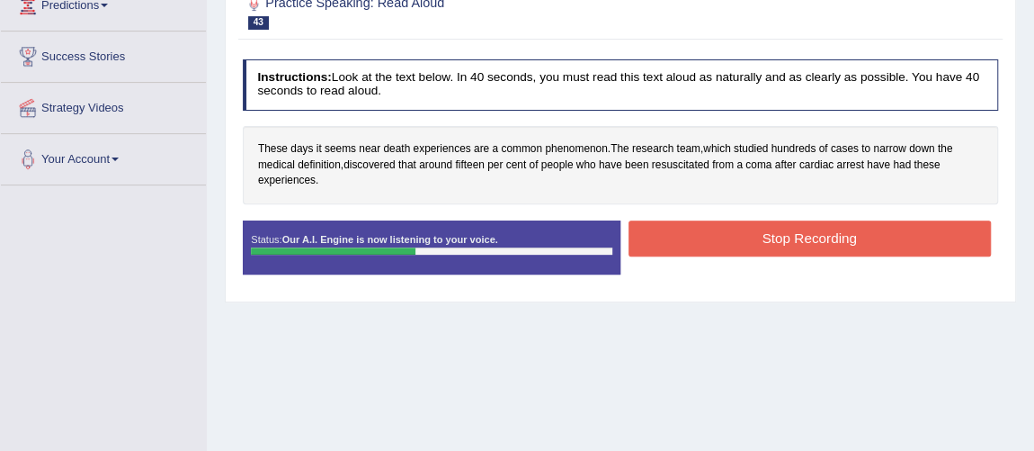
click at [682, 232] on button "Stop Recording" at bounding box center [810, 237] width 362 height 35
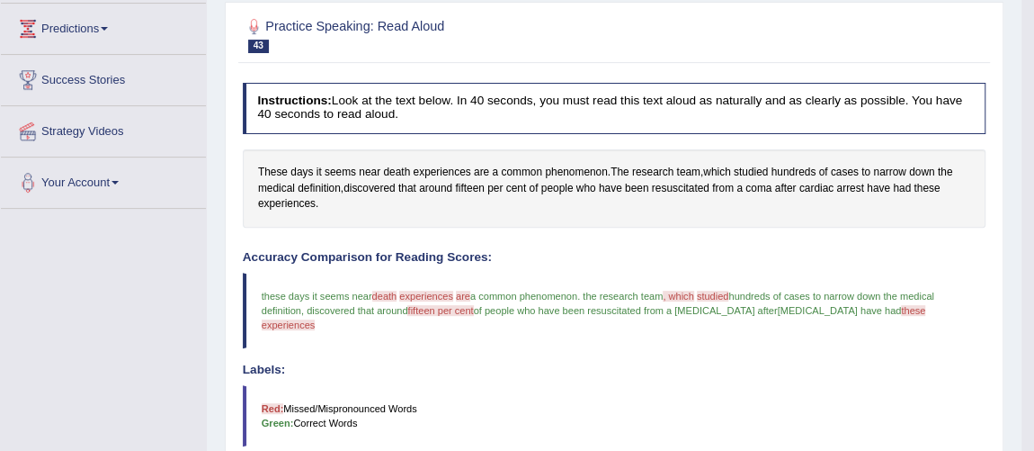
scroll to position [0, 0]
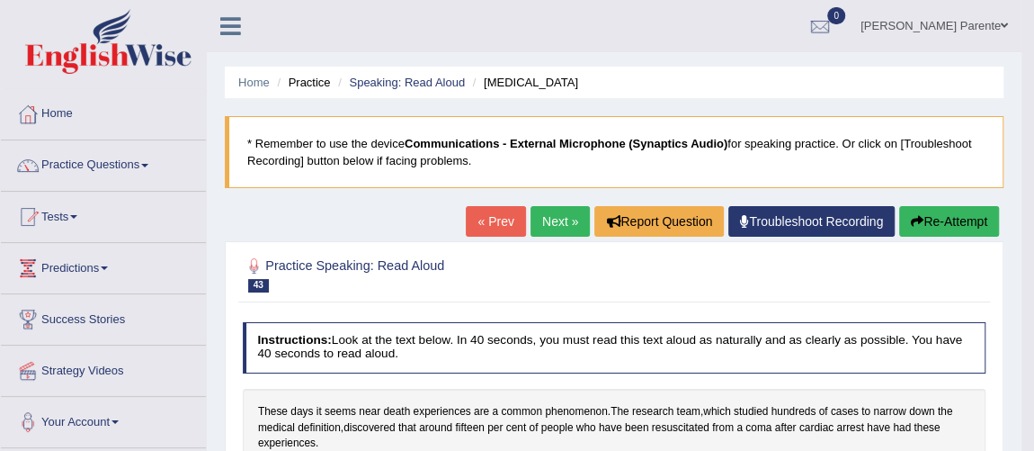
click at [549, 210] on link "Next »" at bounding box center [560, 221] width 59 height 31
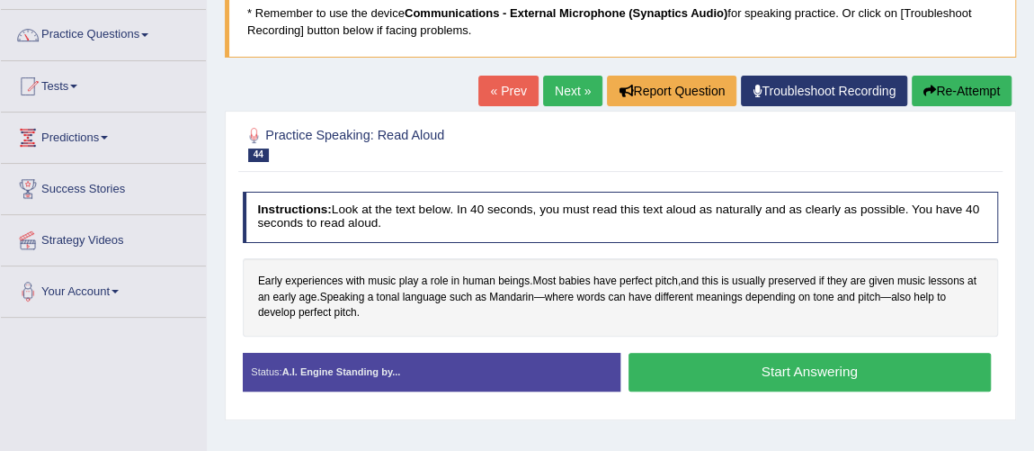
scroll to position [163, 0]
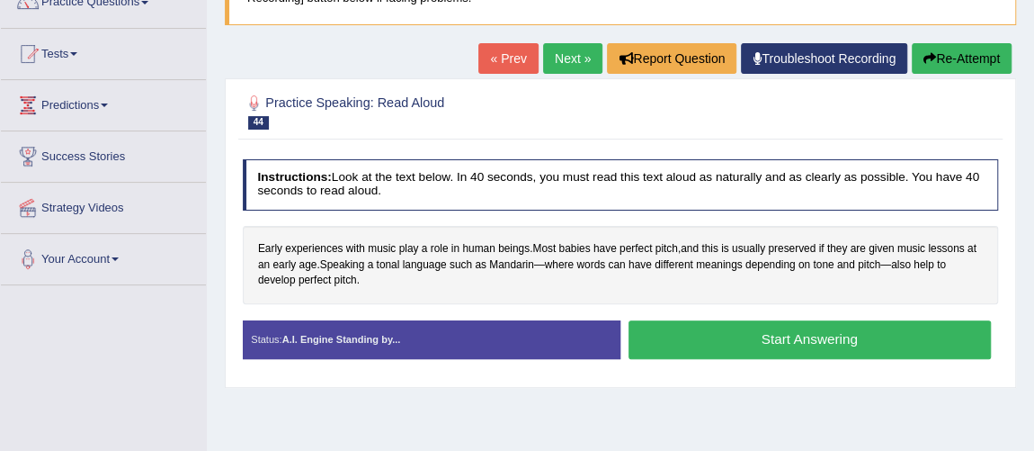
click at [814, 353] on button "Start Answering" at bounding box center [810, 339] width 362 height 39
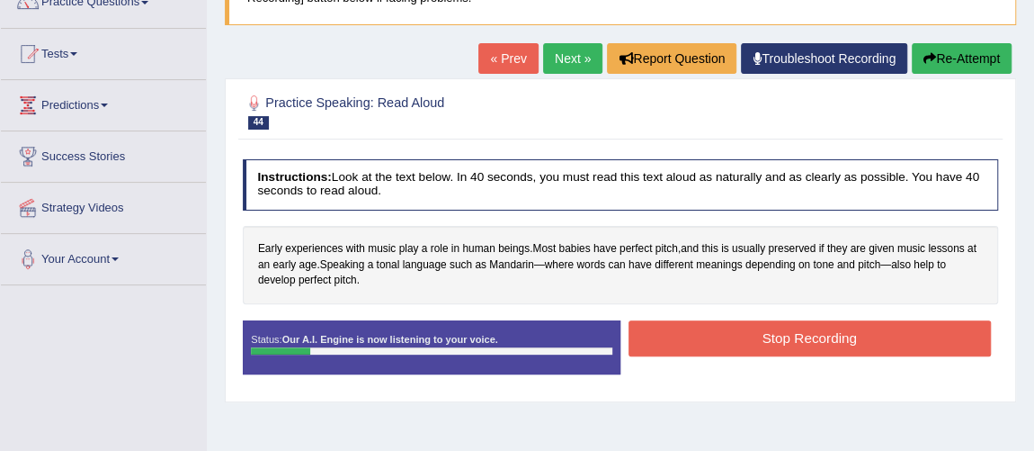
click at [818, 338] on button "Stop Recording" at bounding box center [810, 337] width 362 height 35
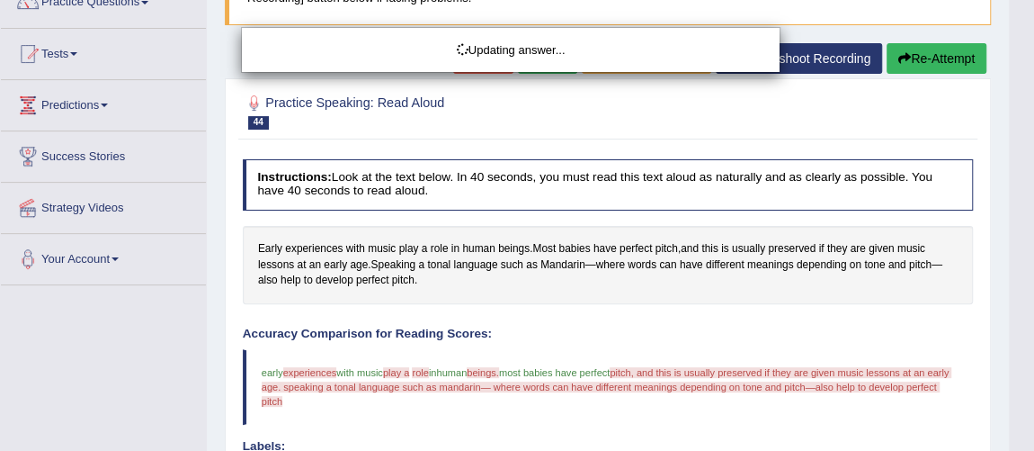
click at [1033, 288] on html "Toggle navigation Home Practice Questions Speaking Practice Read Aloud Repeat S…" at bounding box center [517, 62] width 1034 height 451
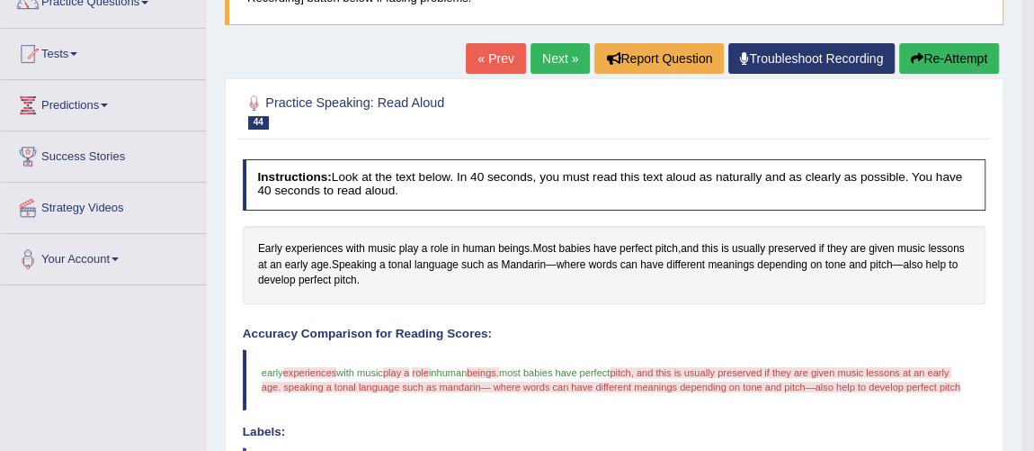
click at [548, 57] on link "Next »" at bounding box center [560, 58] width 59 height 31
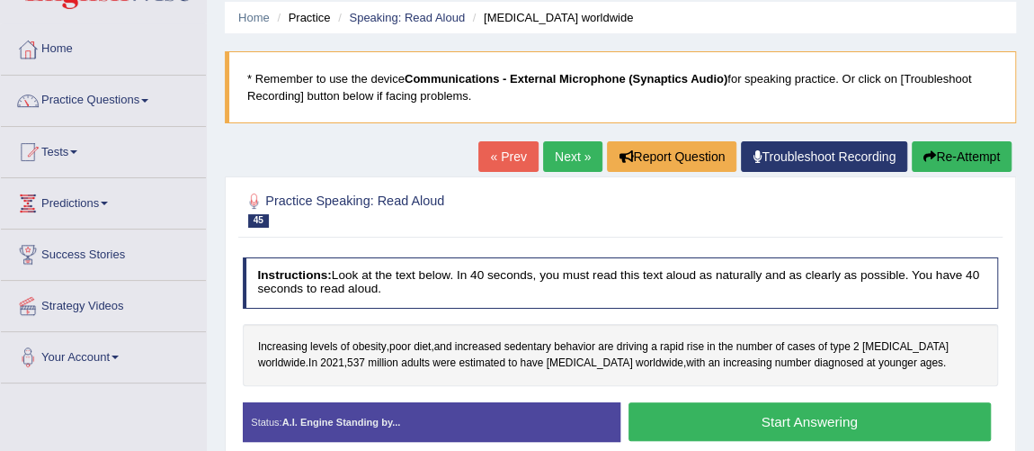
scroll to position [98, 0]
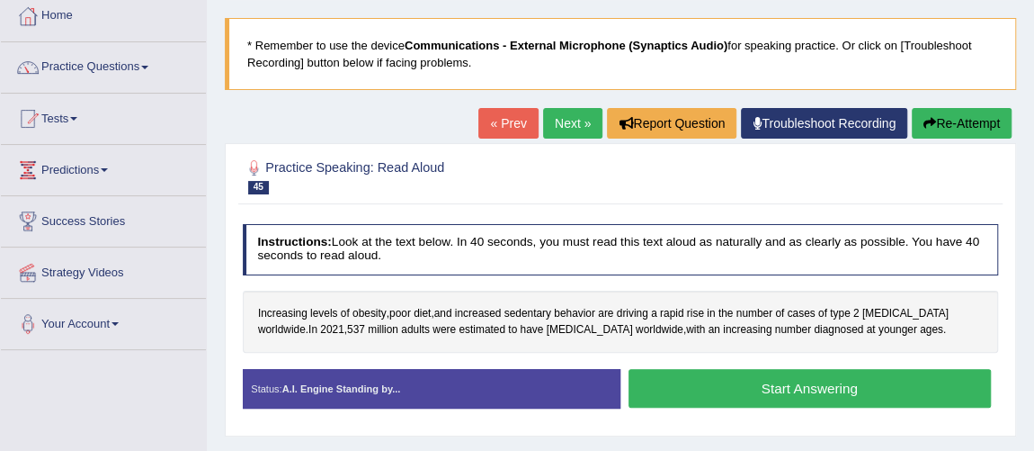
click at [782, 378] on button "Start Answering" at bounding box center [810, 388] width 362 height 39
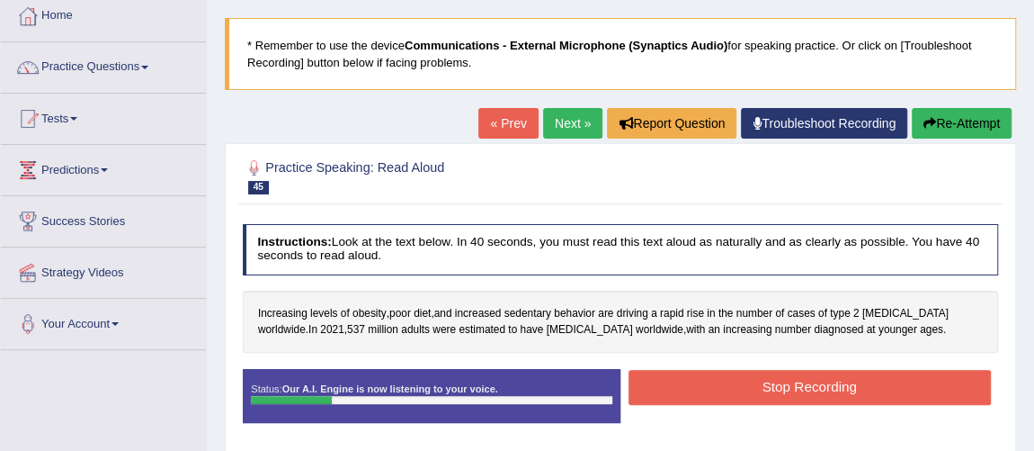
click at [782, 378] on button "Stop Recording" at bounding box center [810, 387] width 362 height 35
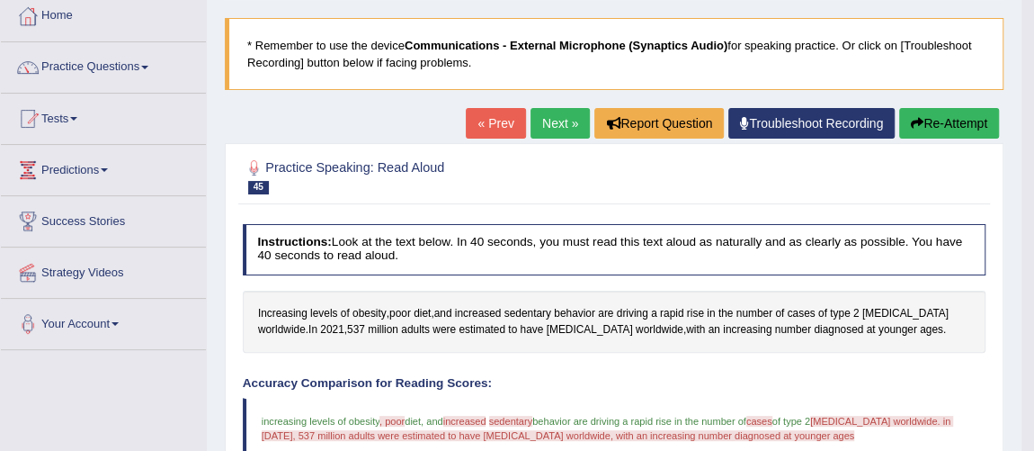
scroll to position [65, 0]
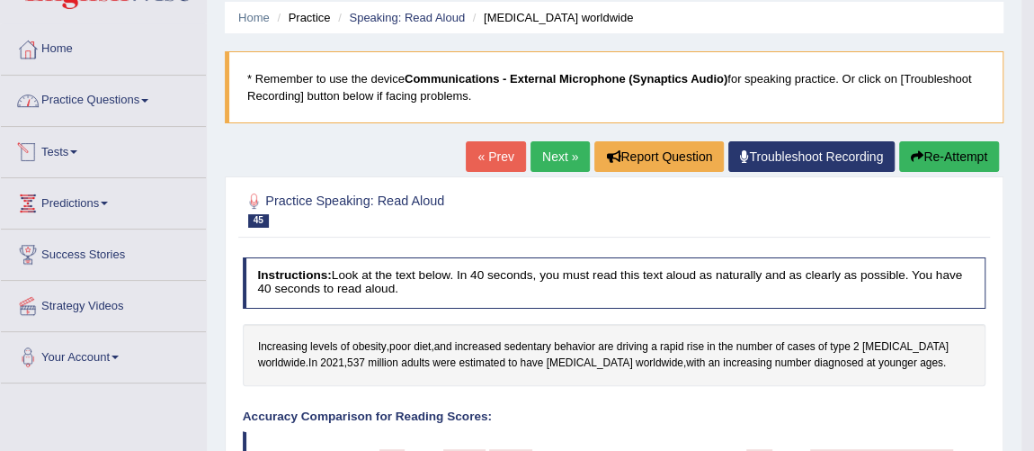
click at [149, 107] on link "Practice Questions" at bounding box center [103, 98] width 205 height 45
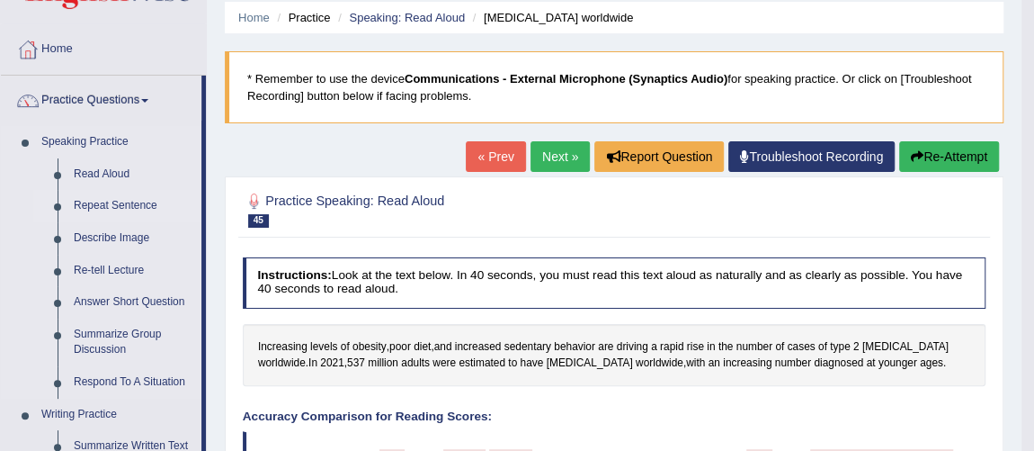
click at [122, 203] on link "Repeat Sentence" at bounding box center [134, 206] width 136 height 32
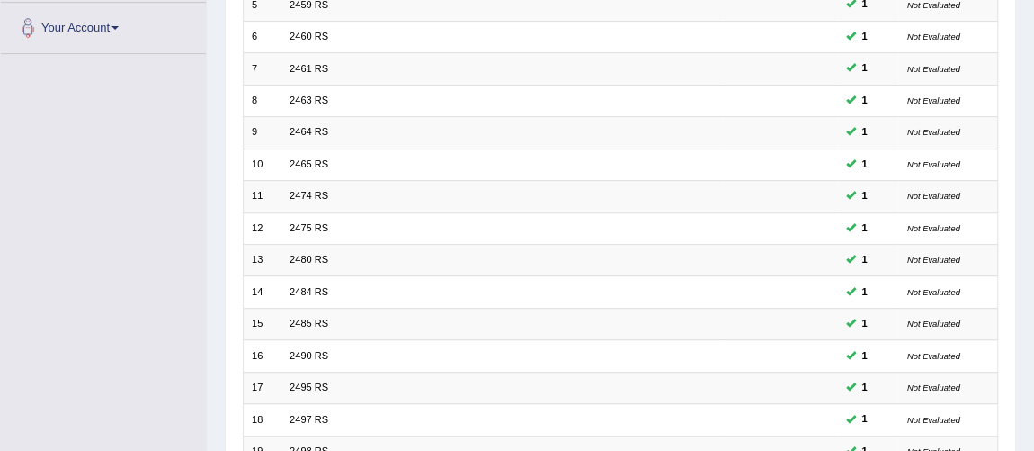
scroll to position [579, 0]
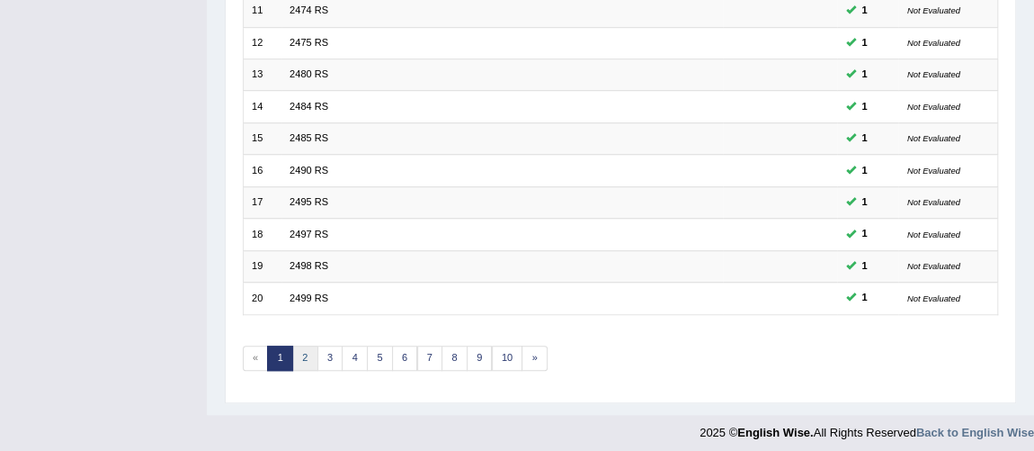
click at [308, 346] on link "2" at bounding box center [305, 357] width 26 height 25
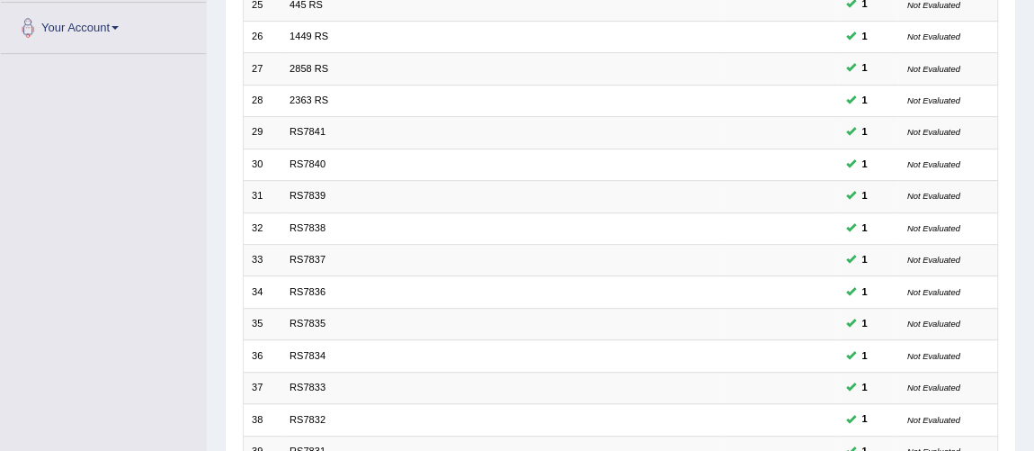
scroll to position [579, 0]
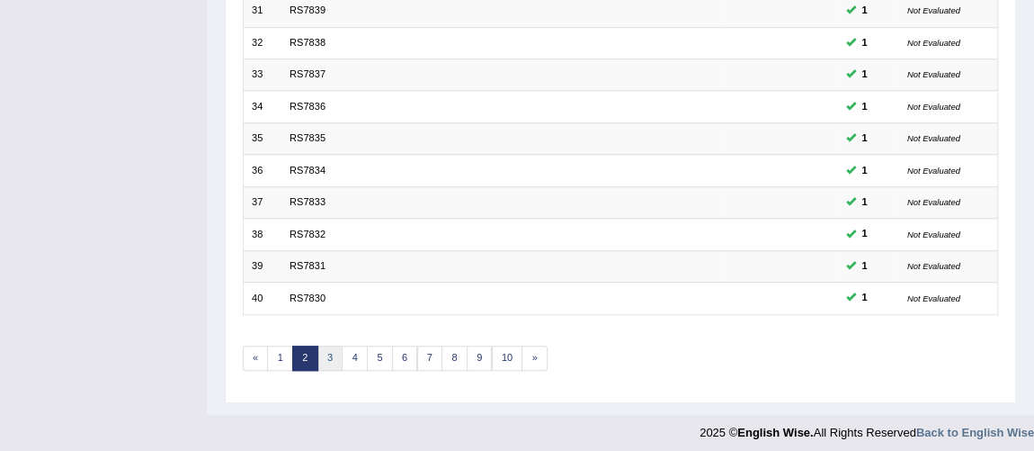
click at [325, 353] on link "3" at bounding box center [331, 357] width 26 height 25
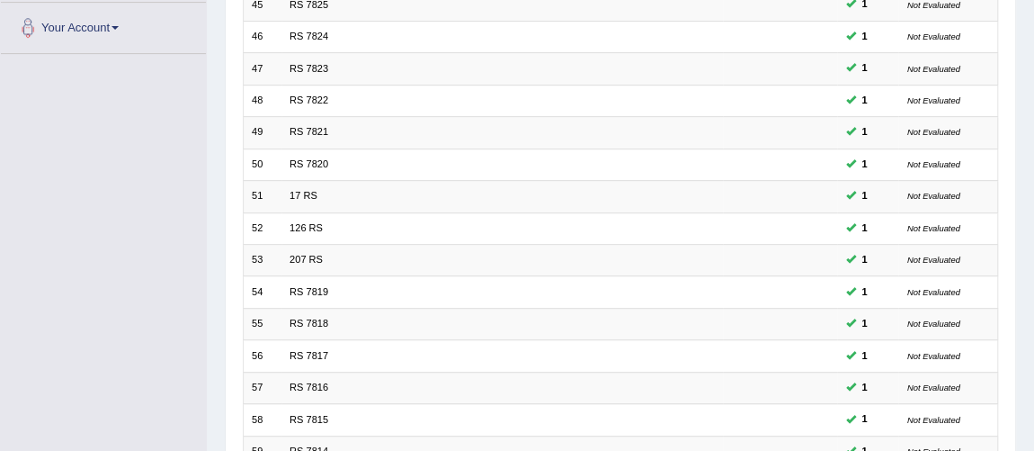
scroll to position [579, 0]
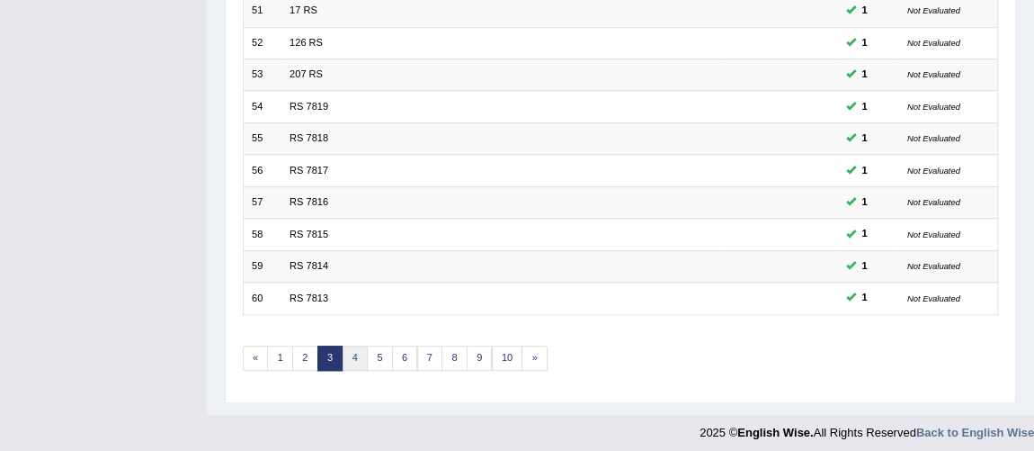
click at [355, 357] on link "4" at bounding box center [355, 357] width 26 height 25
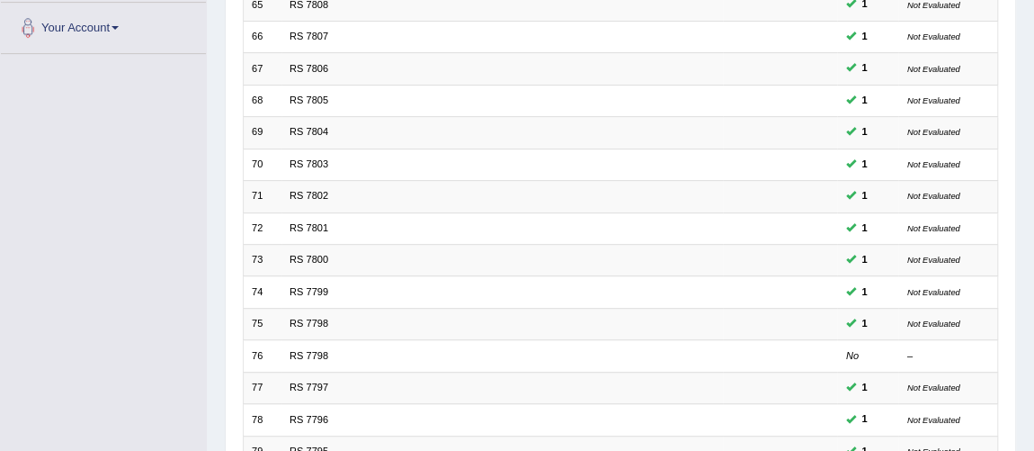
scroll to position [579, 0]
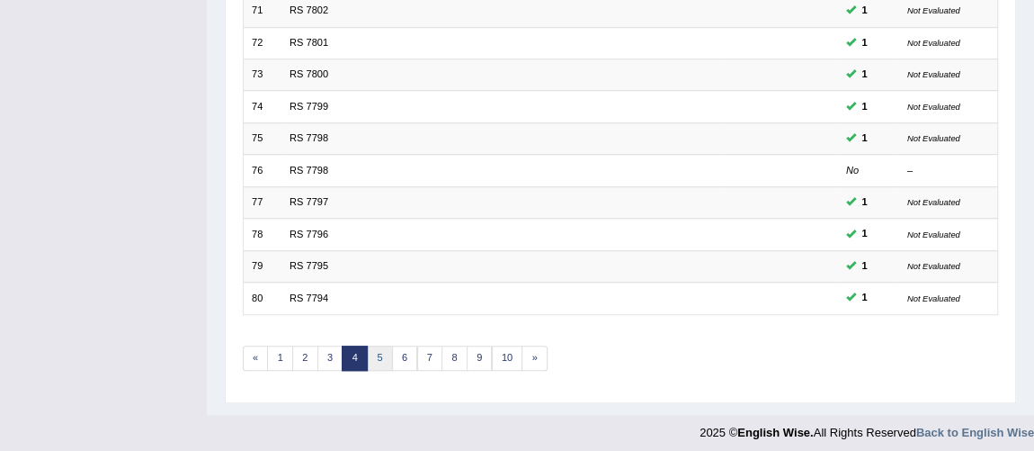
click at [377, 350] on link "5" at bounding box center [380, 357] width 26 height 25
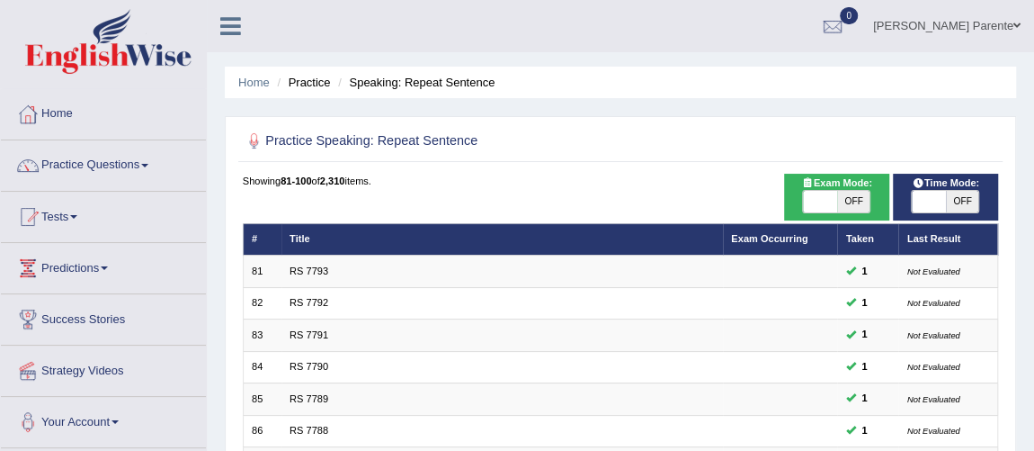
scroll to position [394, 0]
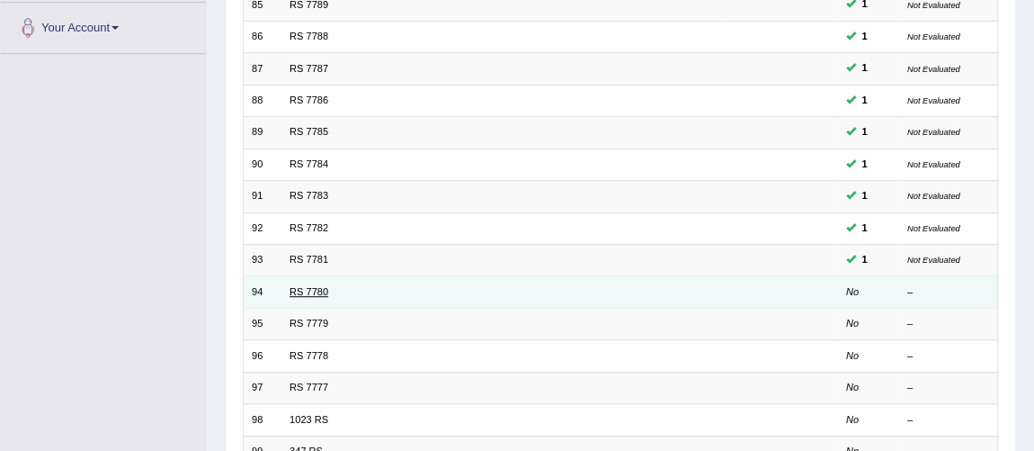
click at [305, 286] on link "RS 7780" at bounding box center [309, 291] width 39 height 11
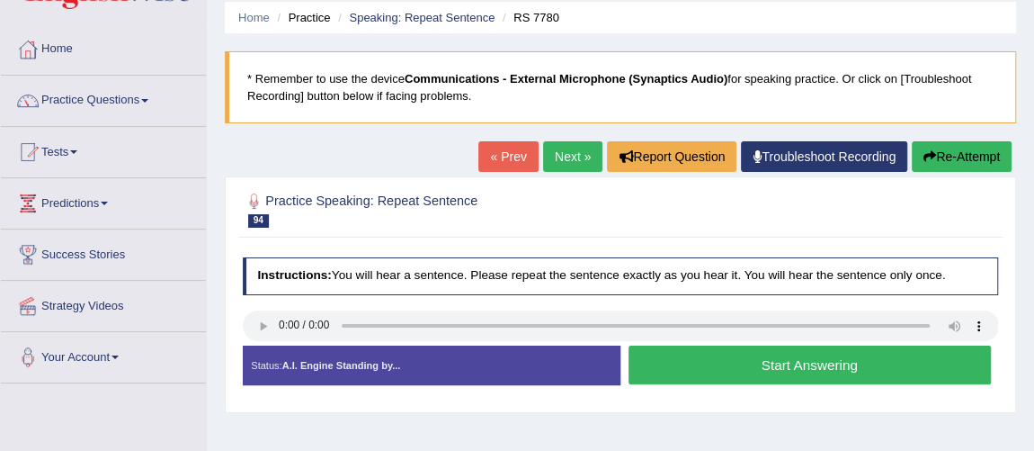
scroll to position [98, 0]
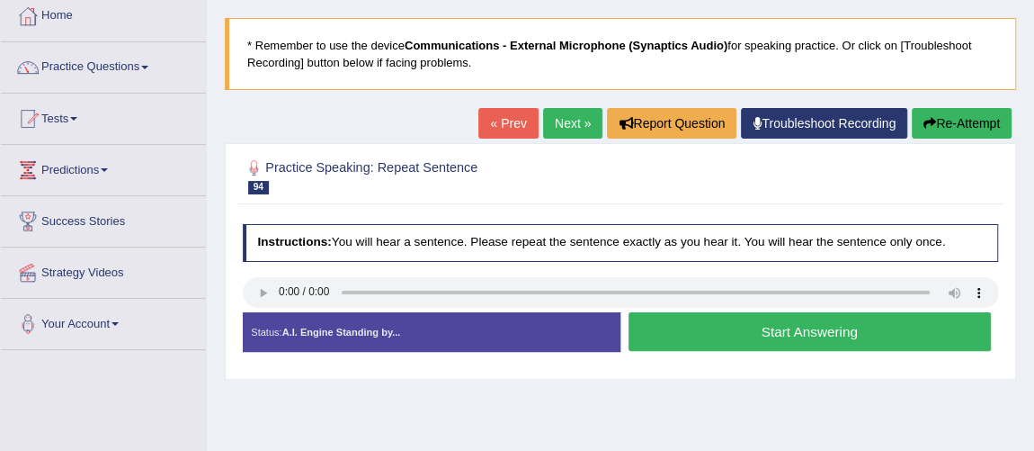
click at [748, 336] on button "Start Answering" at bounding box center [810, 331] width 362 height 39
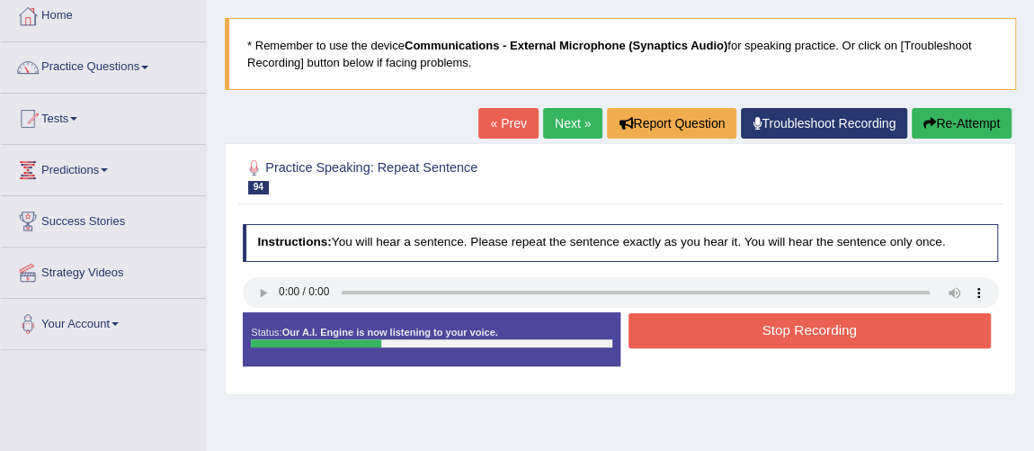
click at [981, 338] on button "Stop Recording" at bounding box center [810, 330] width 362 height 35
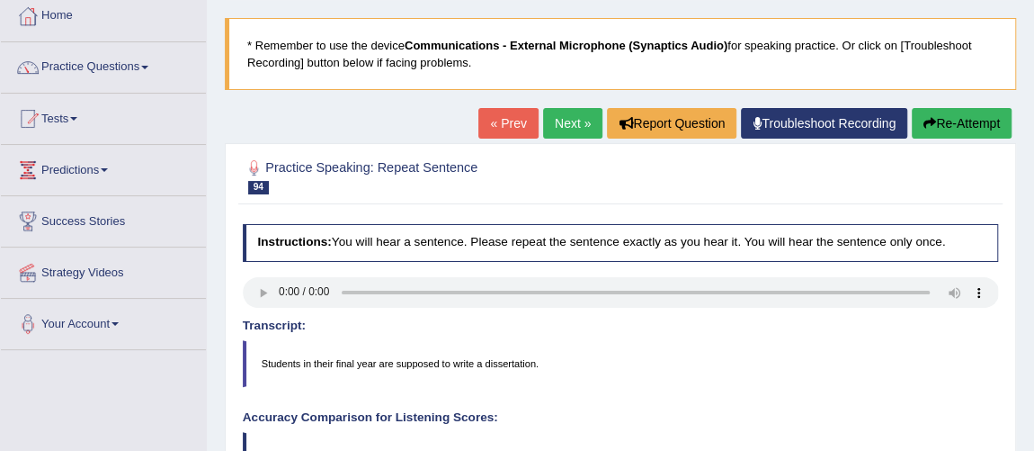
click at [1033, 353] on html "Toggle navigation Home Practice Questions Speaking Practice Read Aloud Repeat S…" at bounding box center [517, 127] width 1034 height 451
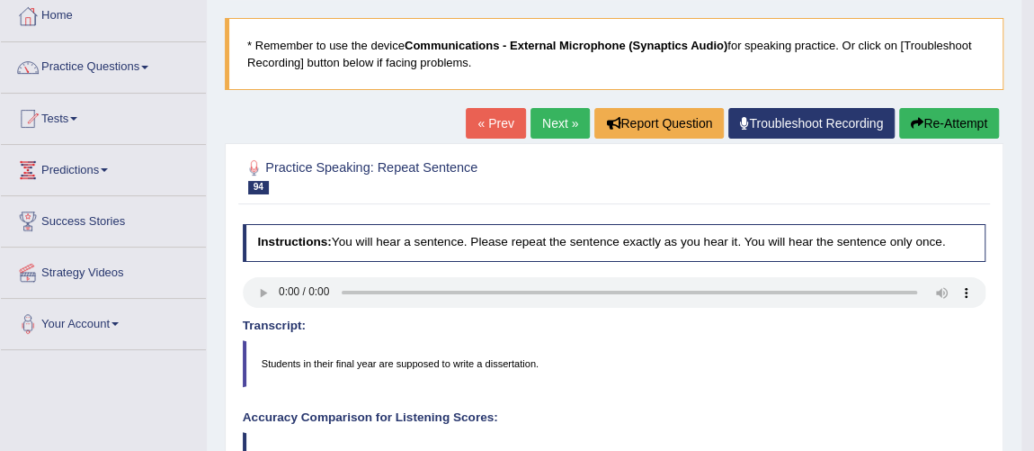
click at [548, 112] on link "Next »" at bounding box center [560, 123] width 59 height 31
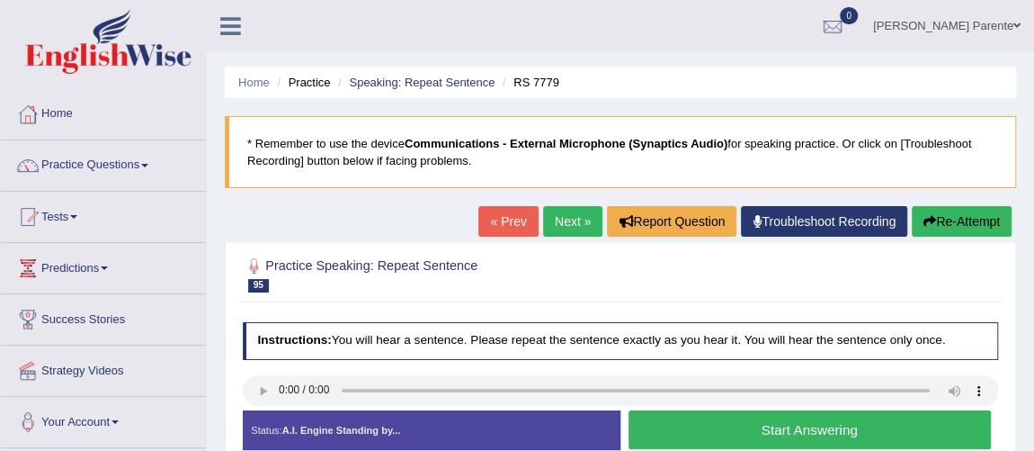
click at [703, 417] on button "Start Answering" at bounding box center [810, 429] width 362 height 39
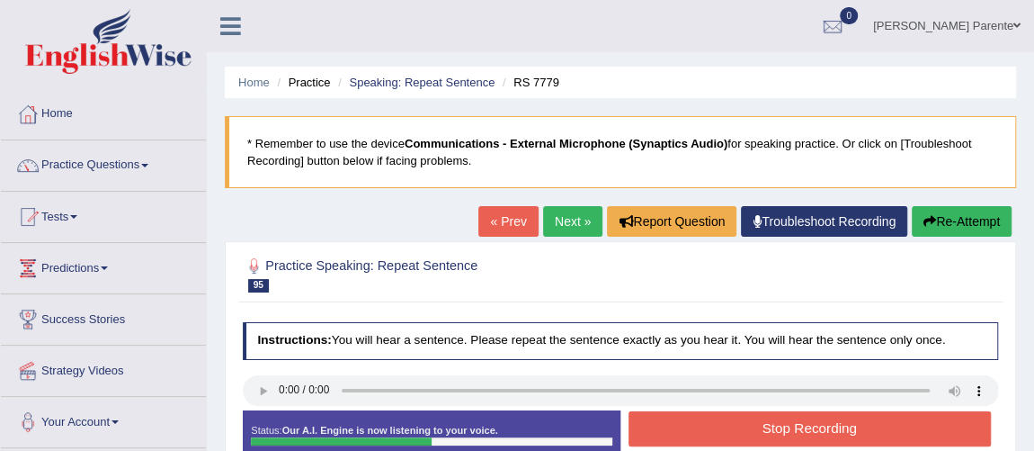
click at [703, 417] on button "Stop Recording" at bounding box center [810, 428] width 362 height 35
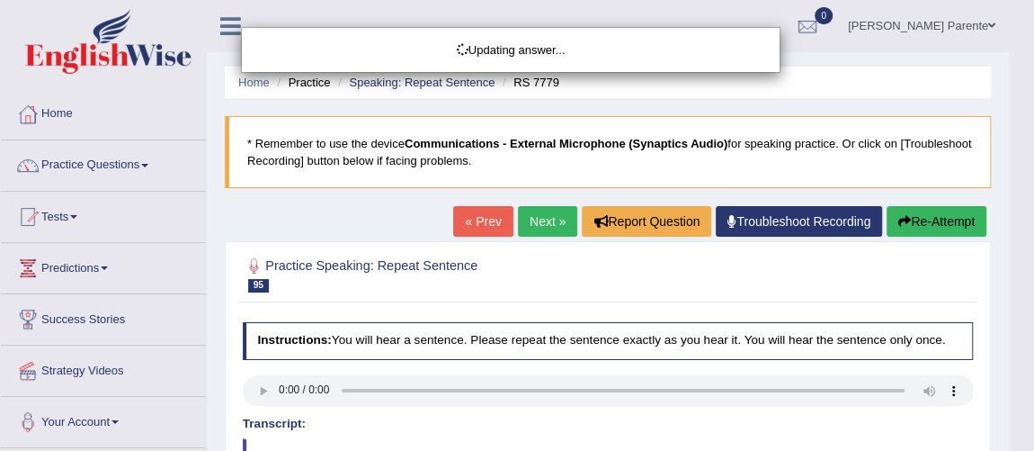
click at [1033, 443] on html "Toggle navigation Home Practice Questions Speaking Practice Read Aloud Repeat S…" at bounding box center [517, 225] width 1034 height 451
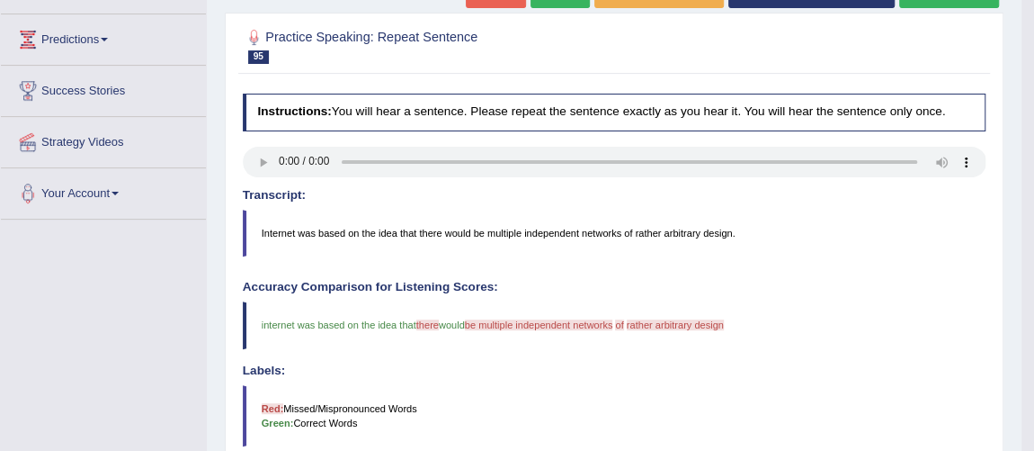
scroll to position [196, 0]
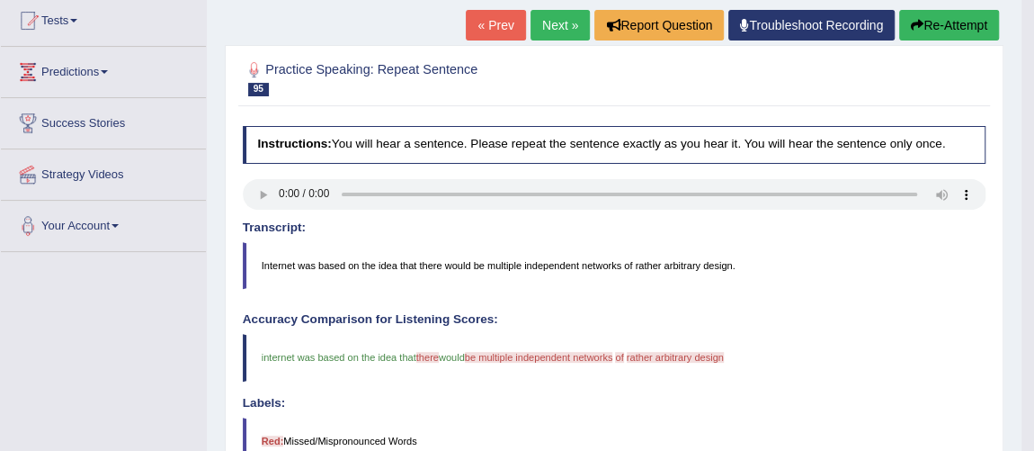
click at [531, 30] on link "Next »" at bounding box center [560, 25] width 59 height 31
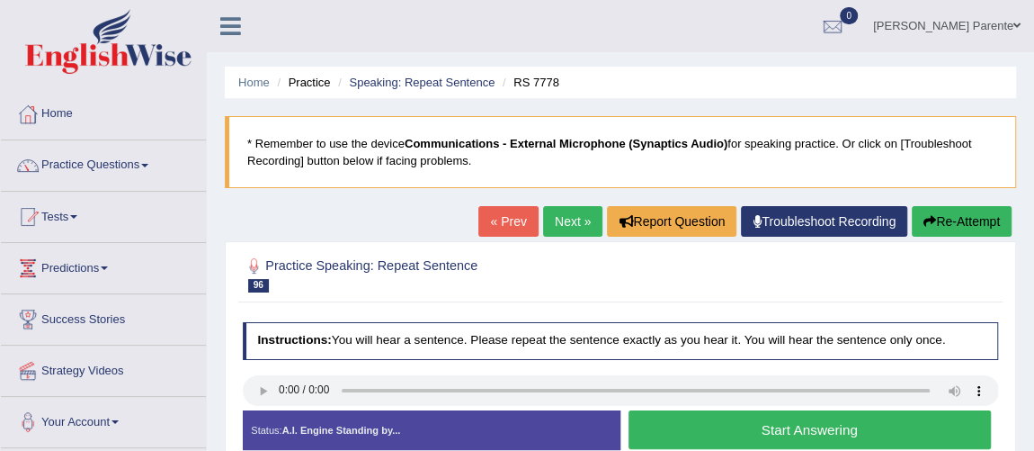
click at [707, 429] on button "Start Answering" at bounding box center [810, 429] width 362 height 39
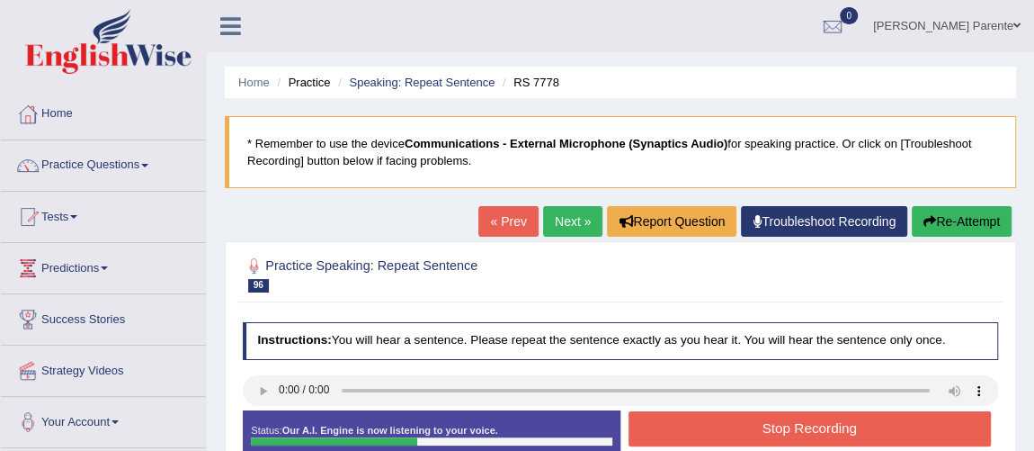
click at [707, 429] on button "Stop Recording" at bounding box center [810, 428] width 362 height 35
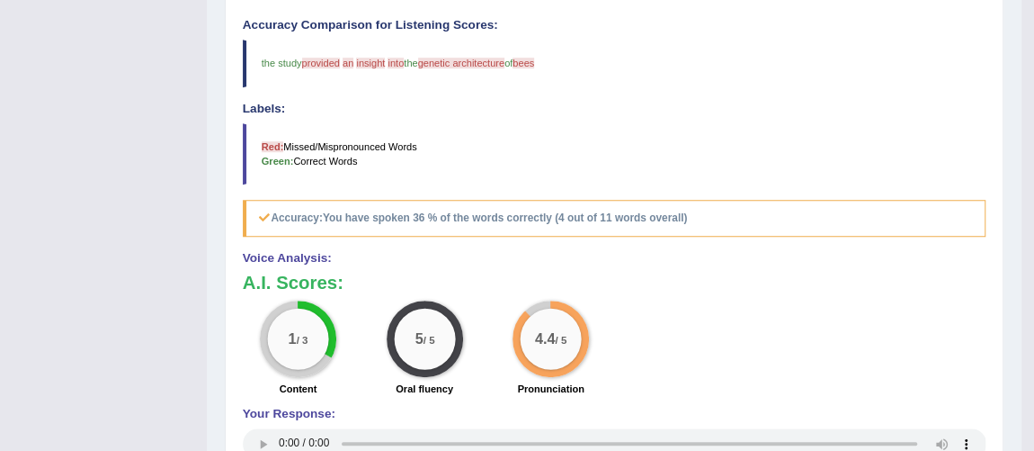
scroll to position [96, 0]
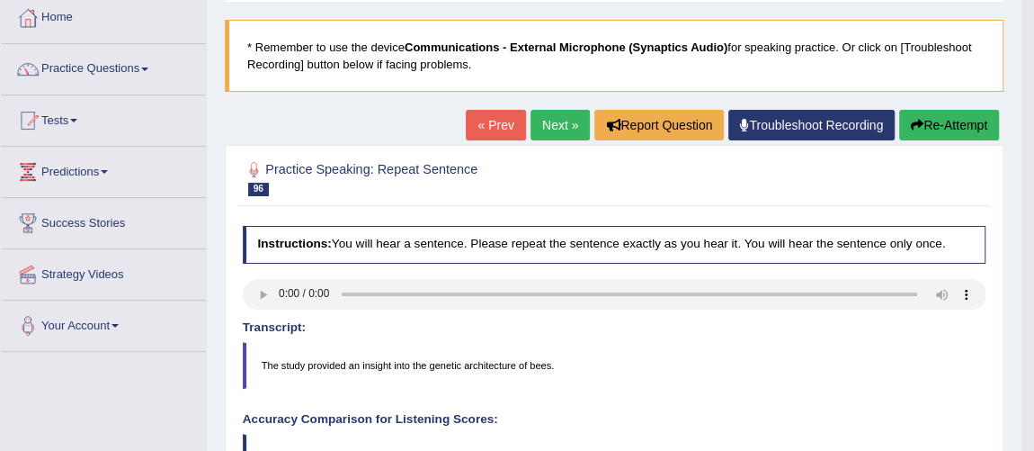
click at [550, 118] on link "Next »" at bounding box center [560, 125] width 59 height 31
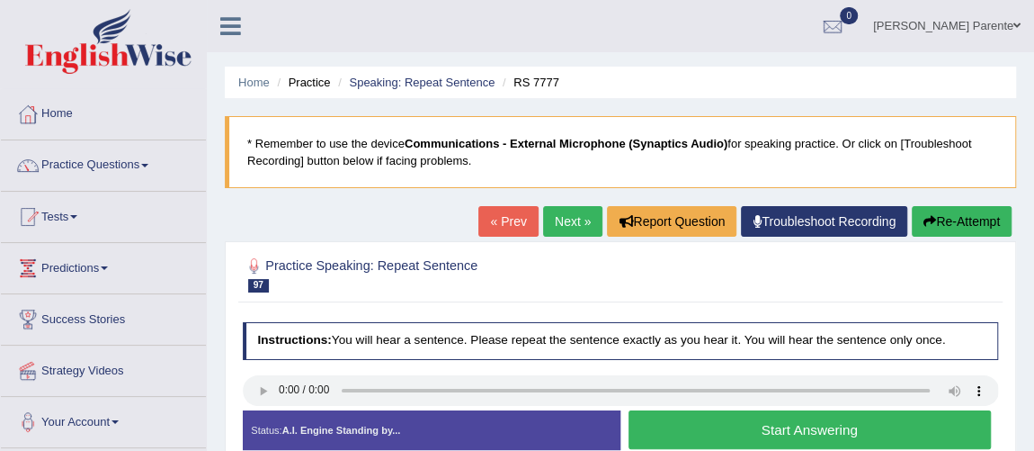
click at [700, 424] on button "Start Answering" at bounding box center [810, 429] width 362 height 39
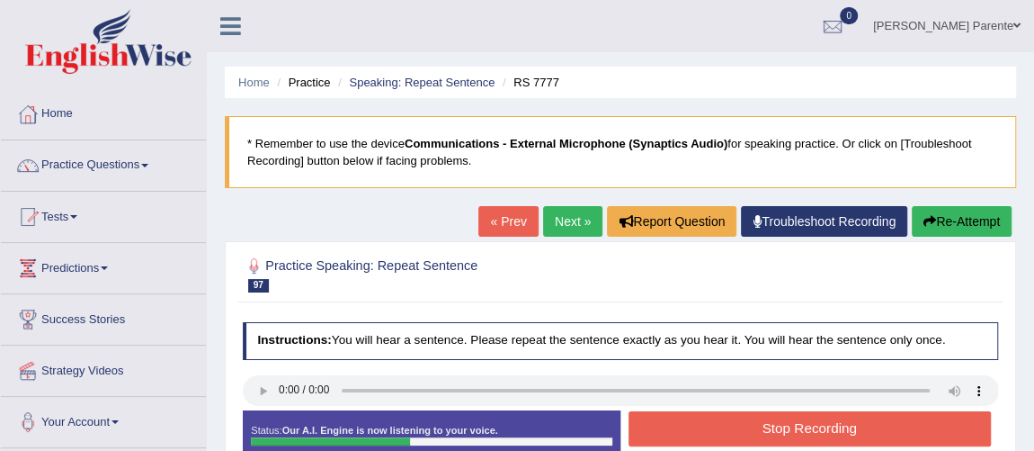
click at [700, 424] on button "Stop Recording" at bounding box center [810, 428] width 362 height 35
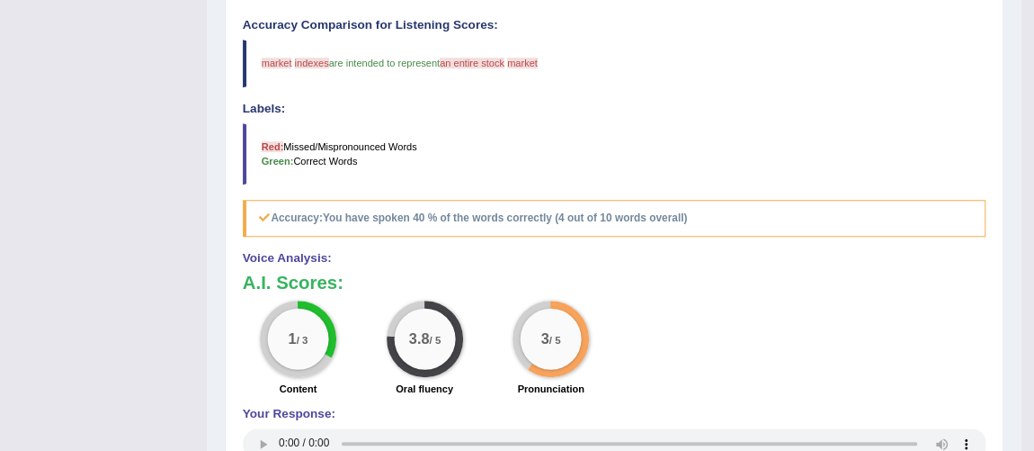
scroll to position [96, 0]
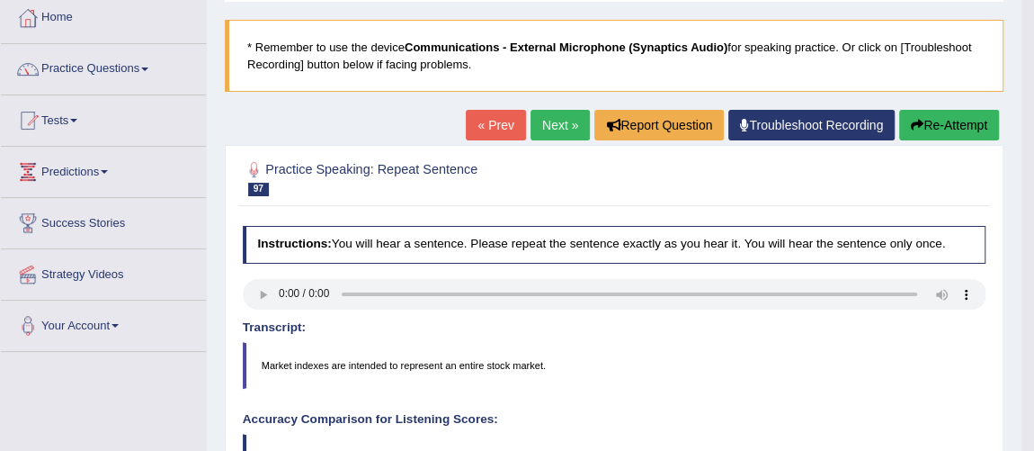
click at [540, 123] on link "Next »" at bounding box center [560, 125] width 59 height 31
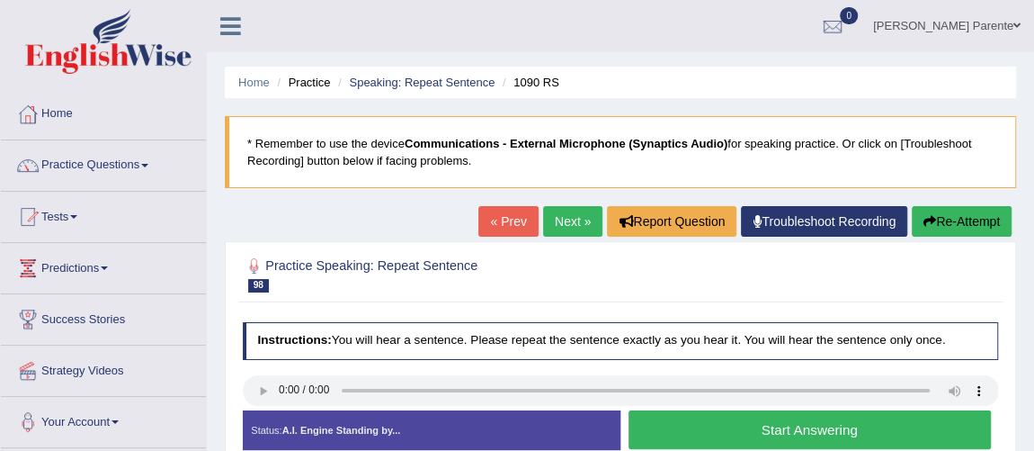
click at [683, 416] on button "Start Answering" at bounding box center [810, 429] width 362 height 39
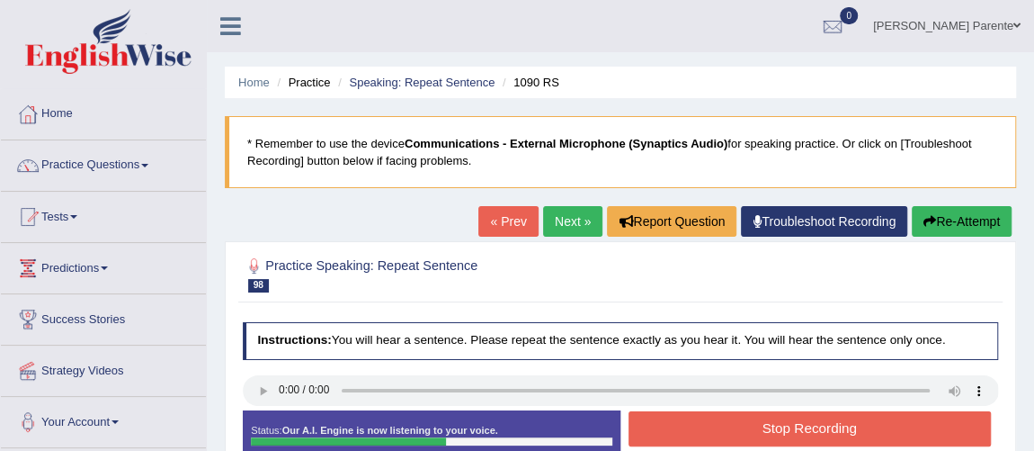
click at [683, 416] on button "Stop Recording" at bounding box center [810, 428] width 362 height 35
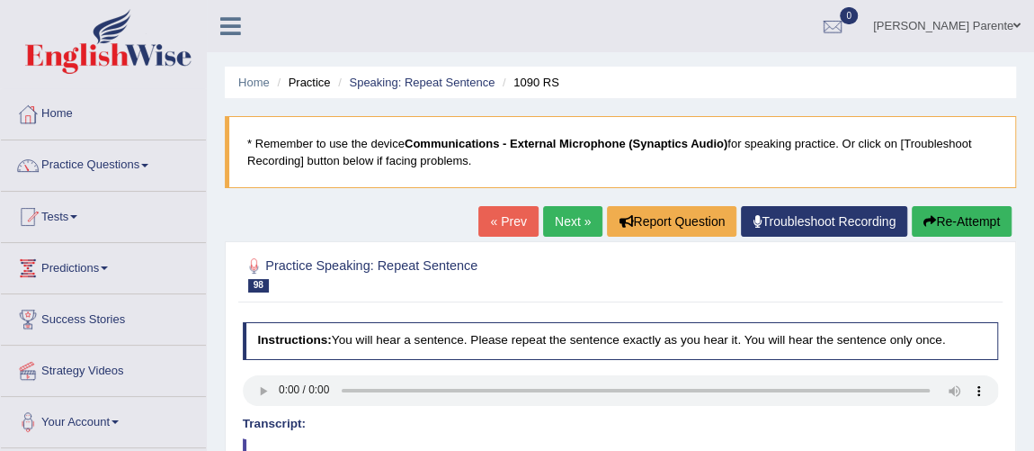
click at [1034, 441] on html "Toggle navigation Home Practice Questions Speaking Practice Read Aloud Repeat S…" at bounding box center [517, 225] width 1034 height 451
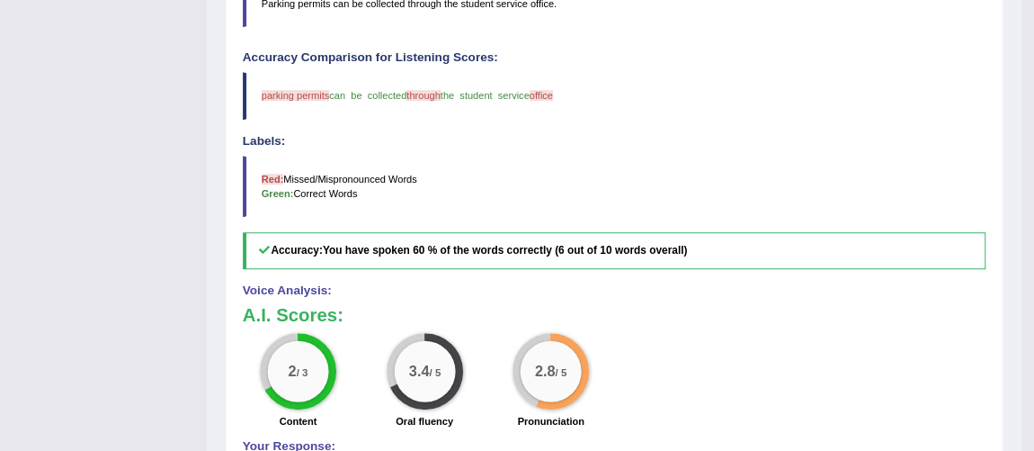
scroll to position [63, 0]
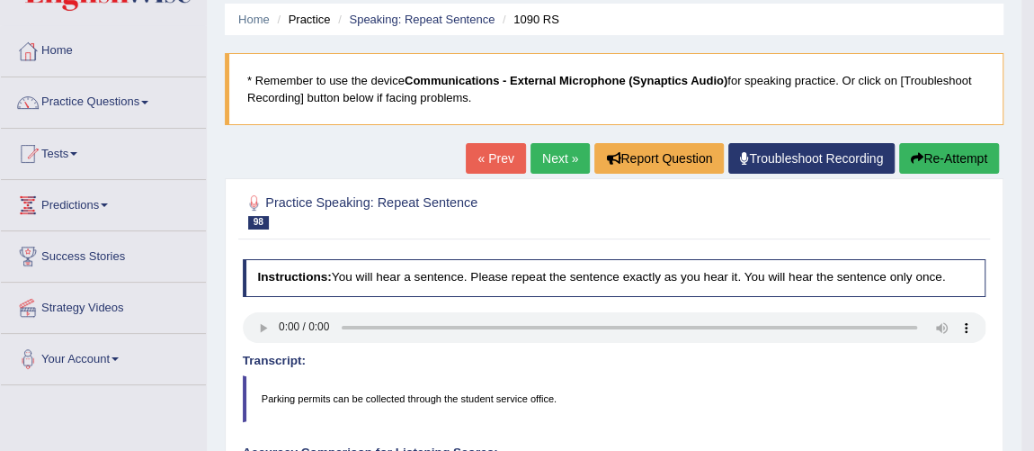
click at [554, 157] on link "Next »" at bounding box center [560, 158] width 59 height 31
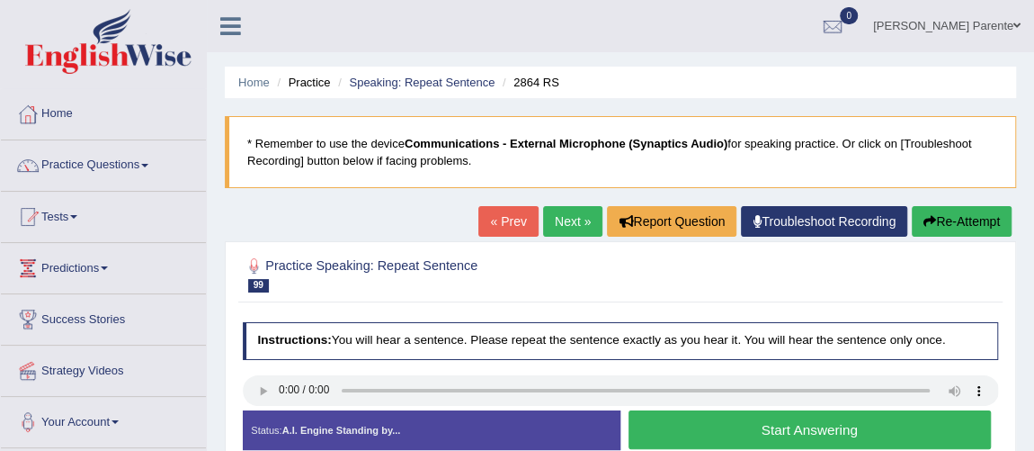
click at [703, 431] on button "Start Answering" at bounding box center [810, 429] width 362 height 39
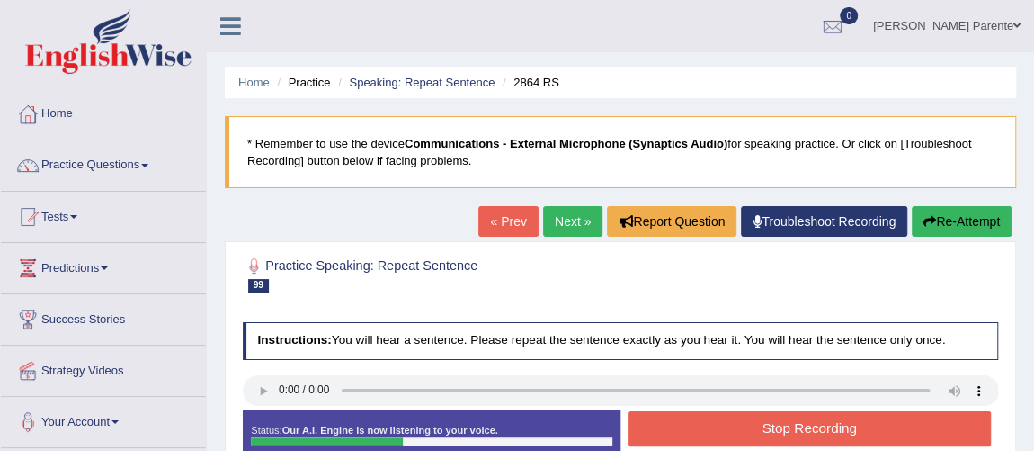
click at [703, 431] on button "Stop Recording" at bounding box center [810, 428] width 362 height 35
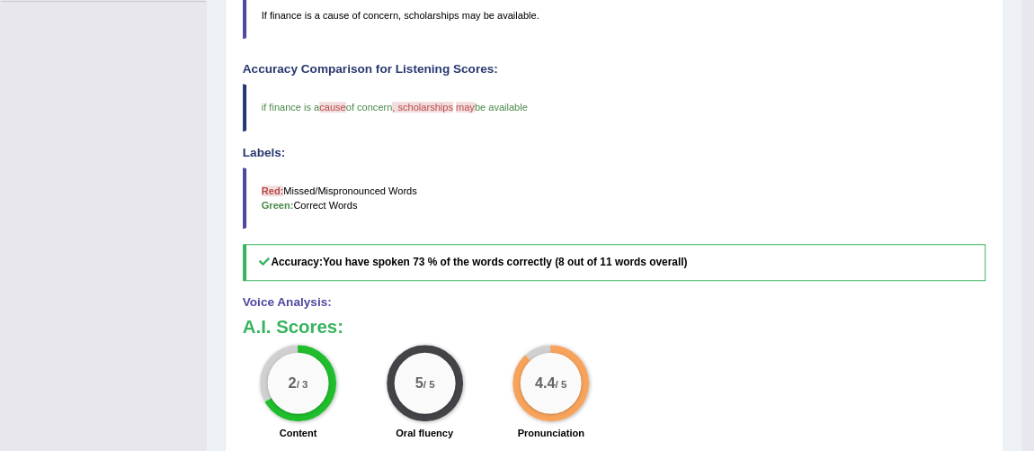
scroll to position [52, 0]
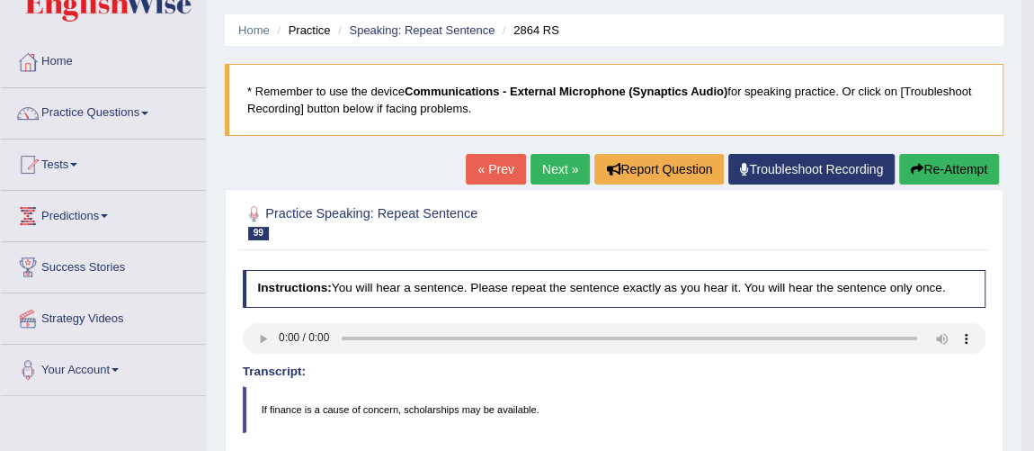
click at [533, 159] on link "Next »" at bounding box center [560, 169] width 59 height 31
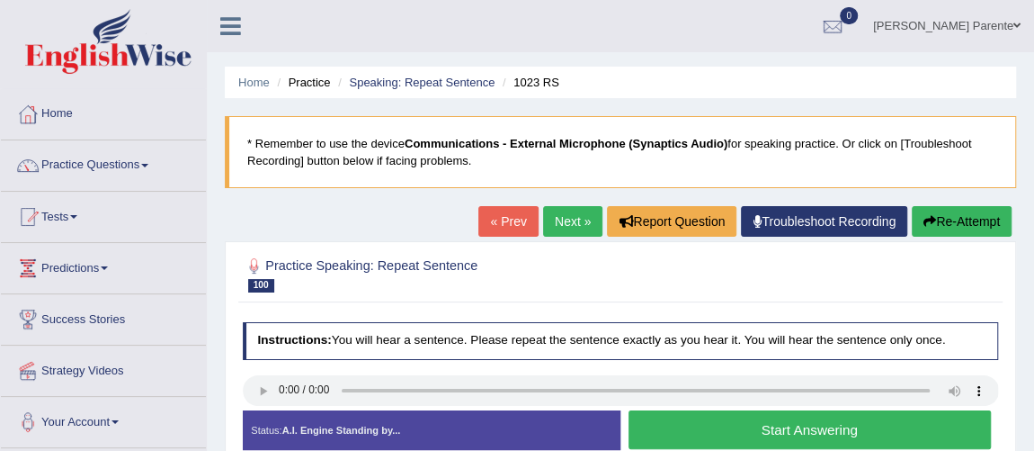
click at [667, 412] on button "Start Answering" at bounding box center [810, 429] width 362 height 39
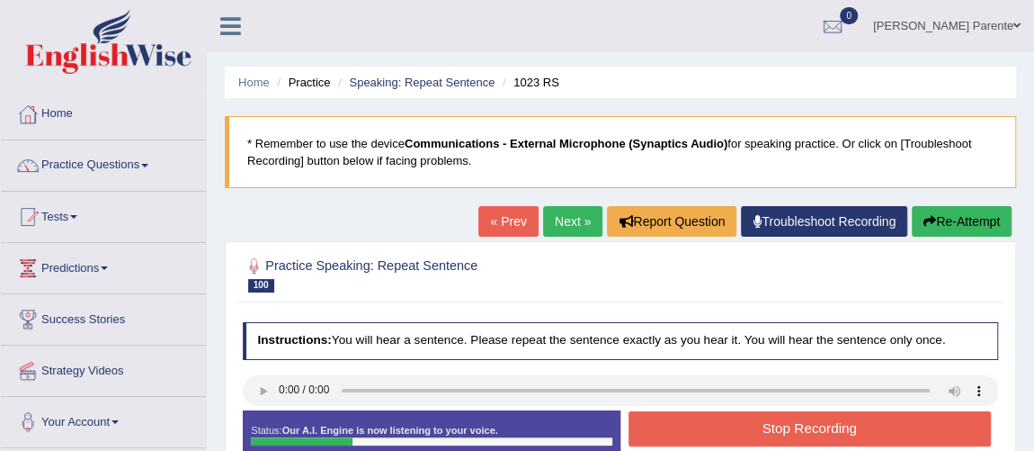
click at [667, 412] on button "Stop Recording" at bounding box center [810, 428] width 362 height 35
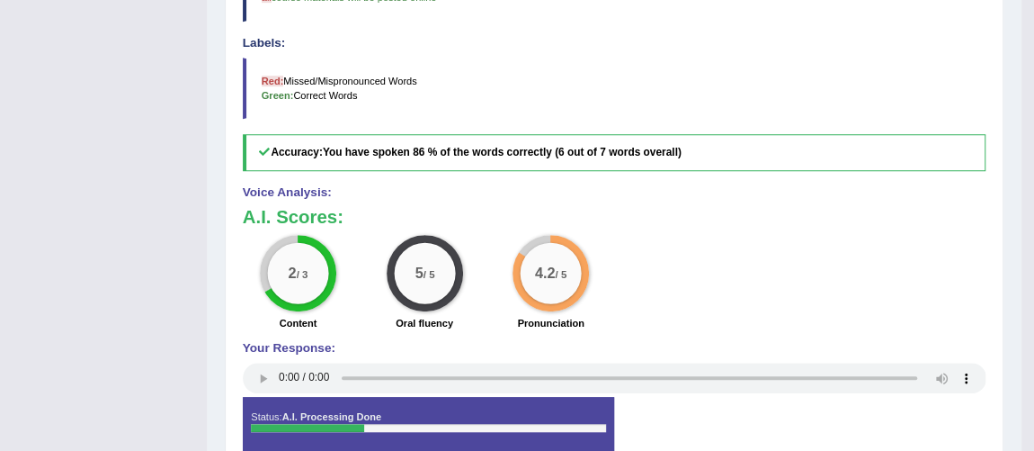
scroll to position [161, 0]
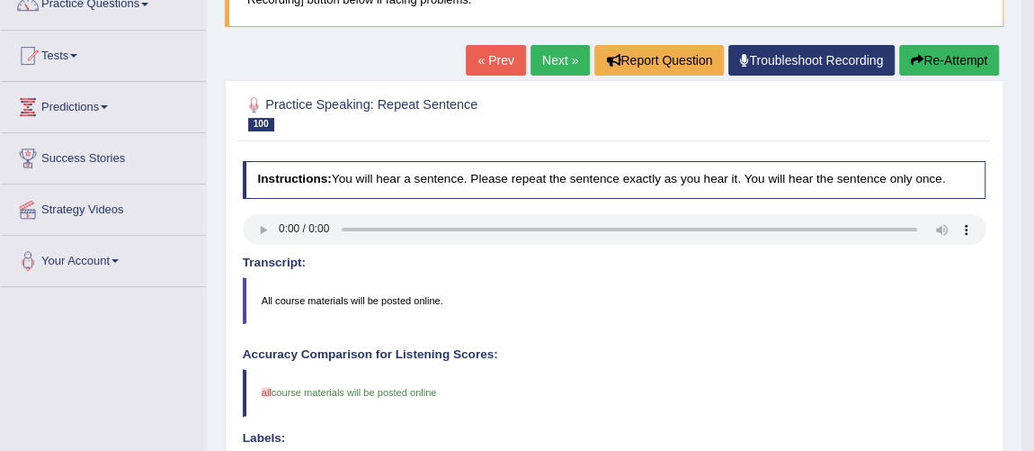
click at [548, 50] on link "Next »" at bounding box center [560, 60] width 59 height 31
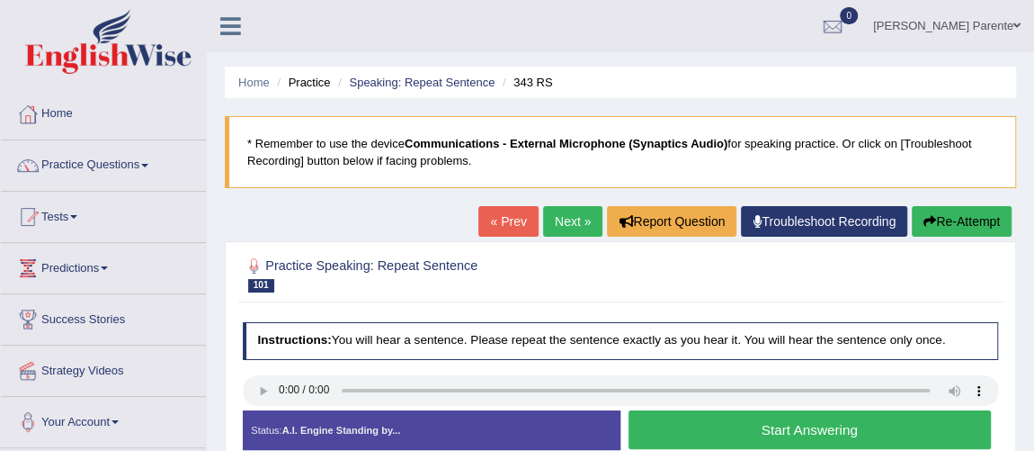
click at [785, 409] on div "Created with Highcharts 7.1.2 Great Too slow Too fast Time Speech pace meter: 0…" at bounding box center [814, 409] width 386 height 1
click at [780, 425] on button "Start Answering" at bounding box center [810, 429] width 362 height 39
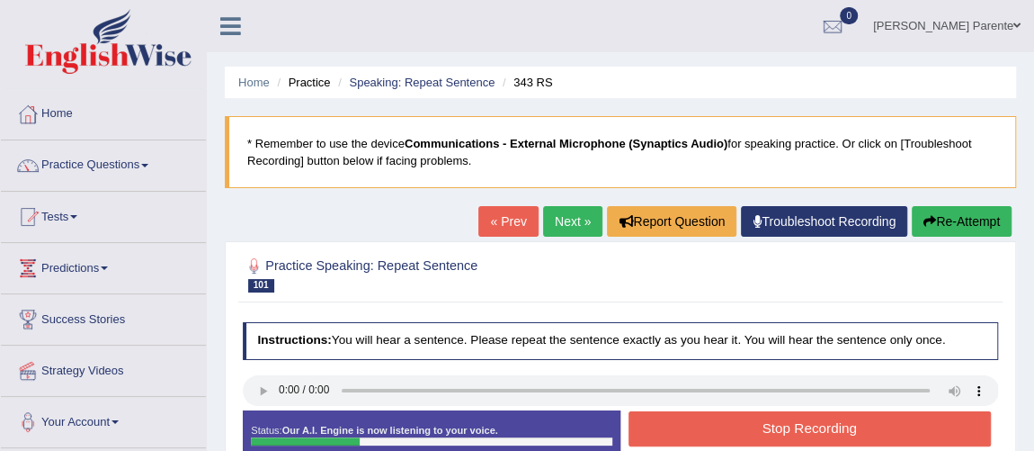
click at [780, 425] on button "Stop Recording" at bounding box center [810, 428] width 362 height 35
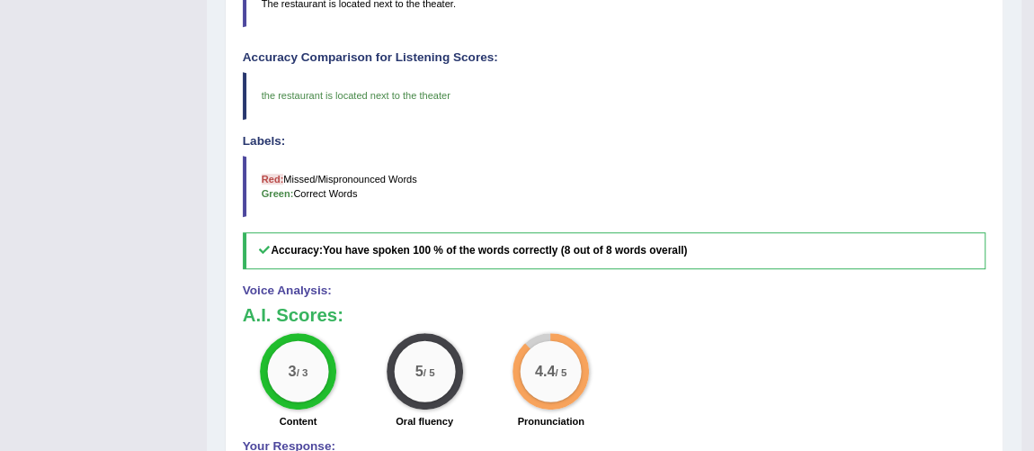
scroll to position [63, 0]
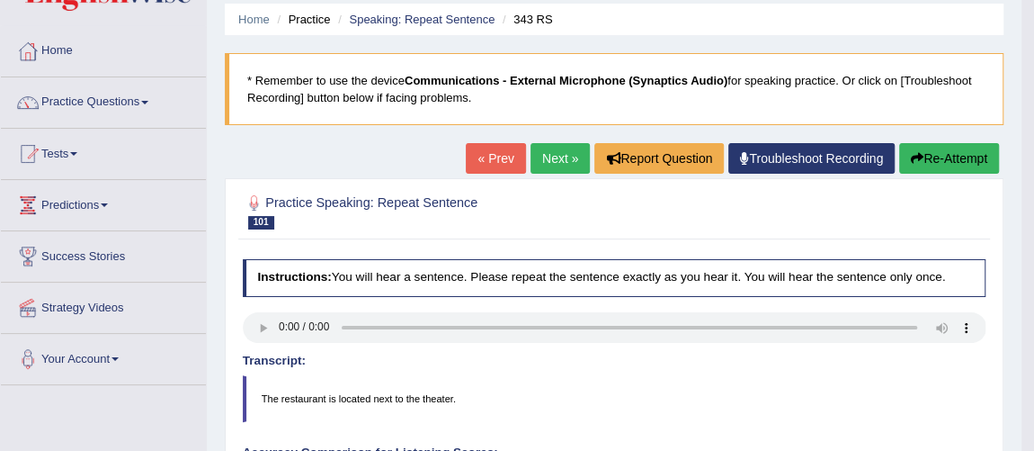
click at [567, 146] on link "Next »" at bounding box center [560, 158] width 59 height 31
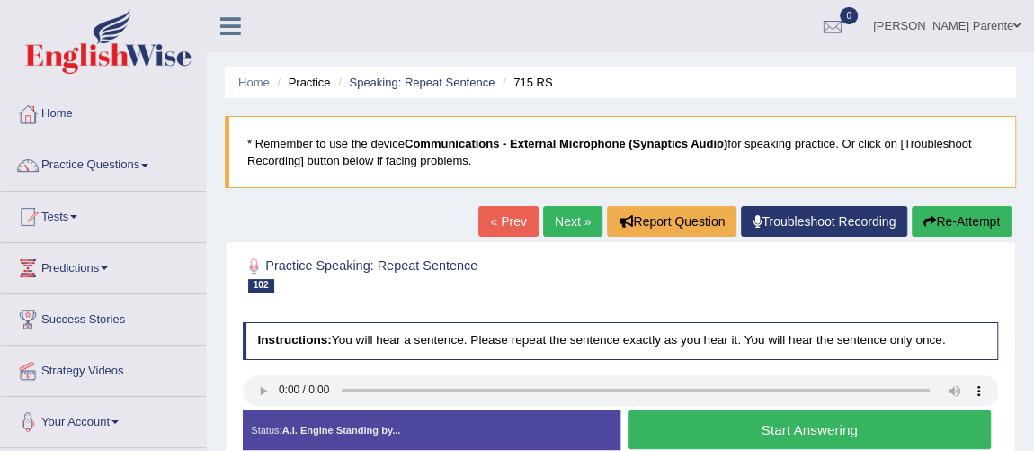
click at [693, 432] on button "Start Answering" at bounding box center [810, 429] width 362 height 39
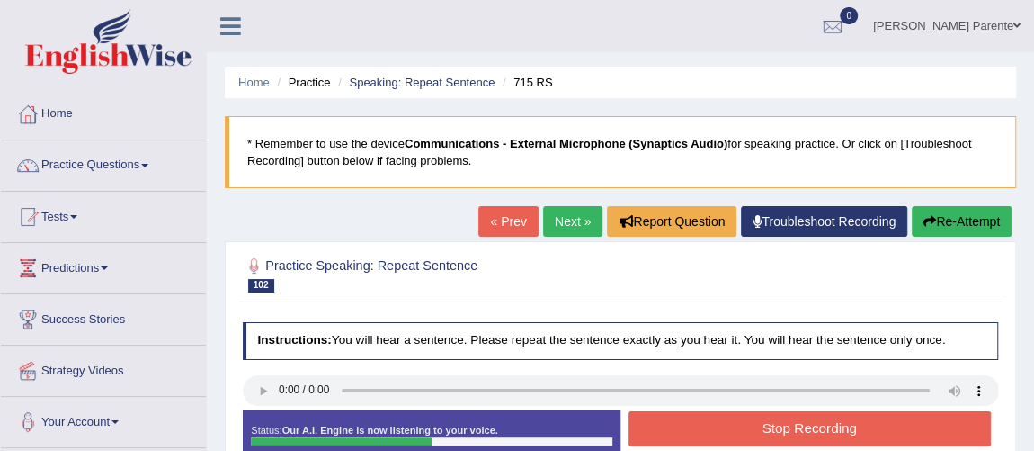
click at [769, 419] on button "Stop Recording" at bounding box center [810, 428] width 362 height 35
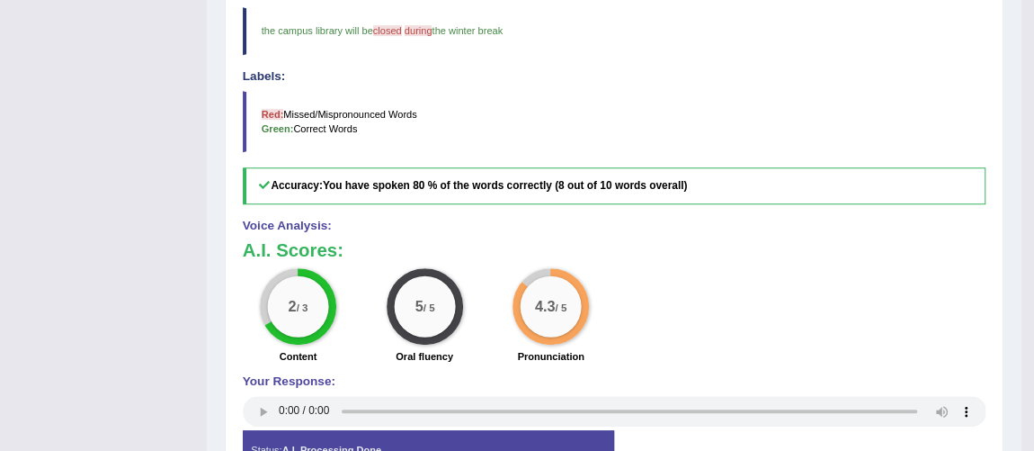
scroll to position [129, 0]
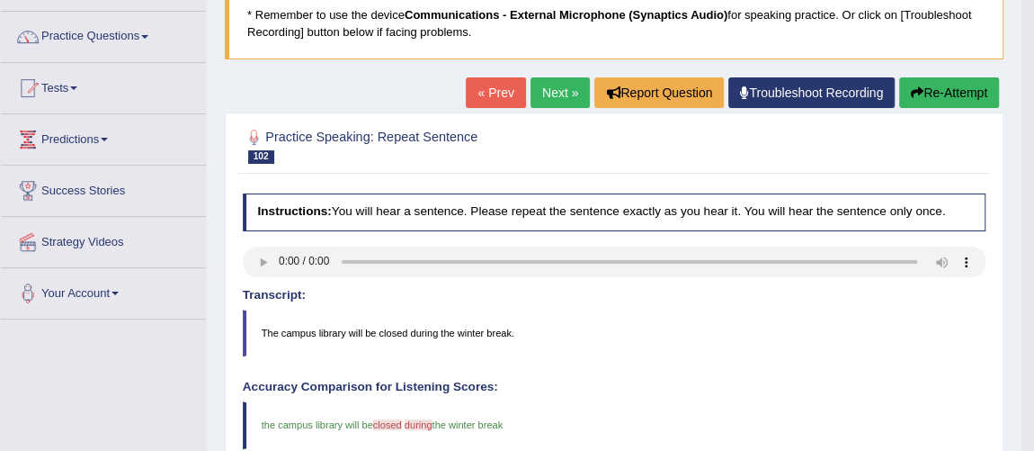
click at [543, 92] on link "Next »" at bounding box center [560, 92] width 59 height 31
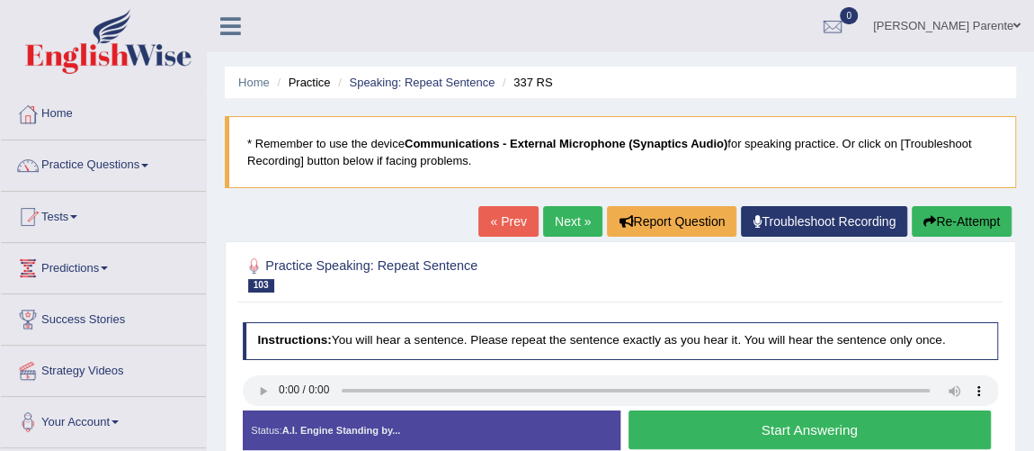
click at [776, 419] on button "Start Answering" at bounding box center [810, 429] width 362 height 39
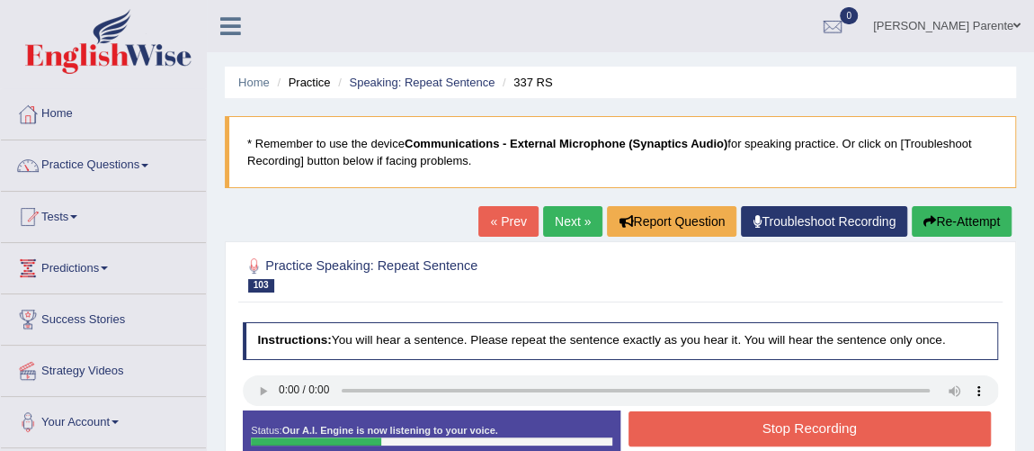
click at [776, 419] on button "Stop Recording" at bounding box center [810, 428] width 362 height 35
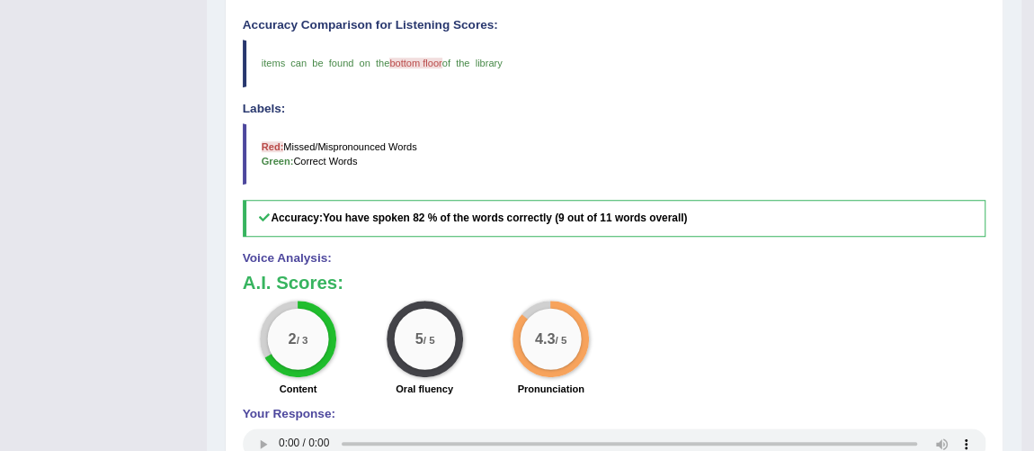
scroll to position [96, 0]
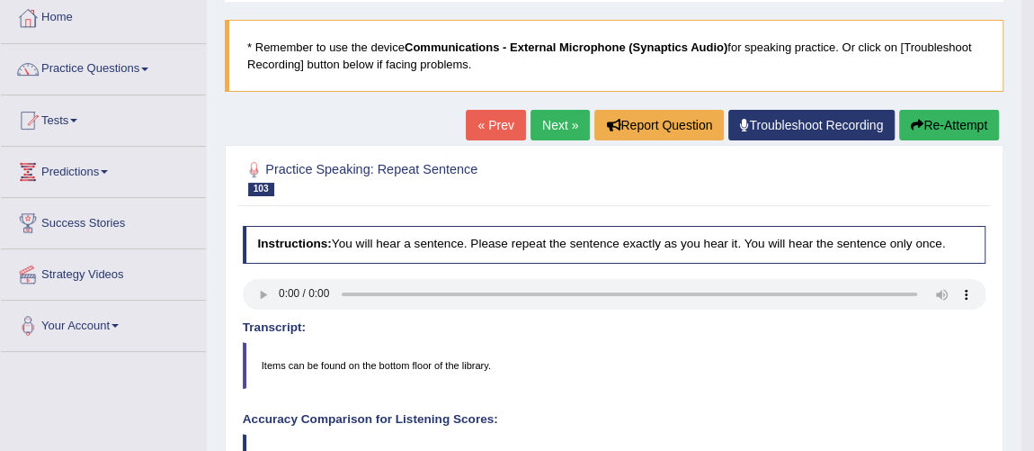
click at [551, 129] on link "Next »" at bounding box center [560, 125] width 59 height 31
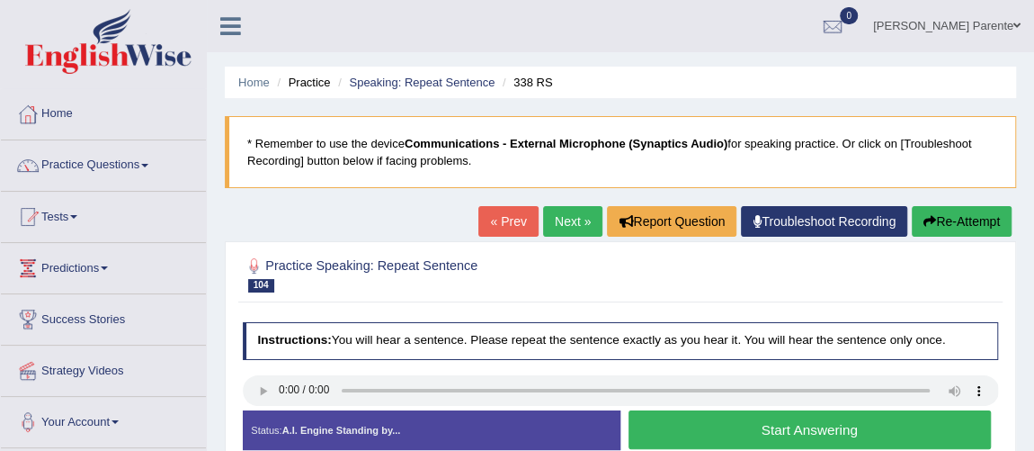
click at [681, 435] on button "Start Answering" at bounding box center [810, 429] width 362 height 39
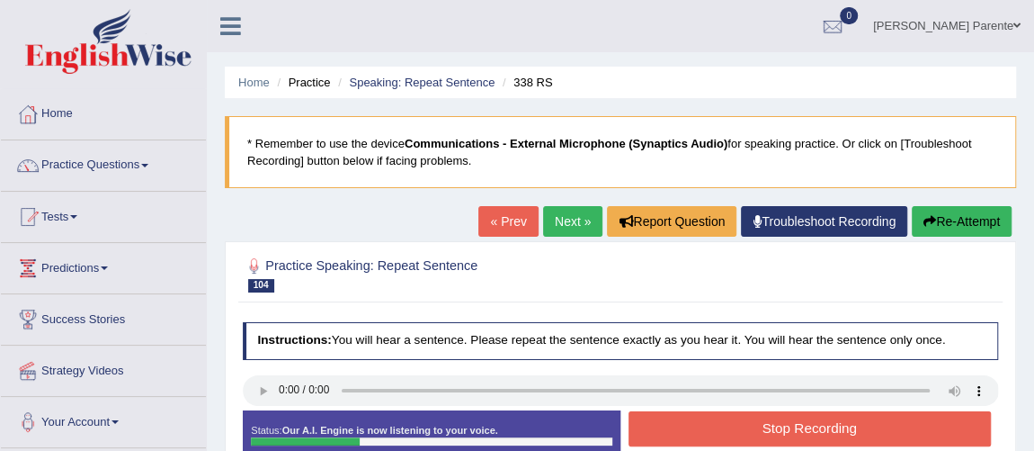
click at [681, 435] on button "Stop Recording" at bounding box center [810, 428] width 362 height 35
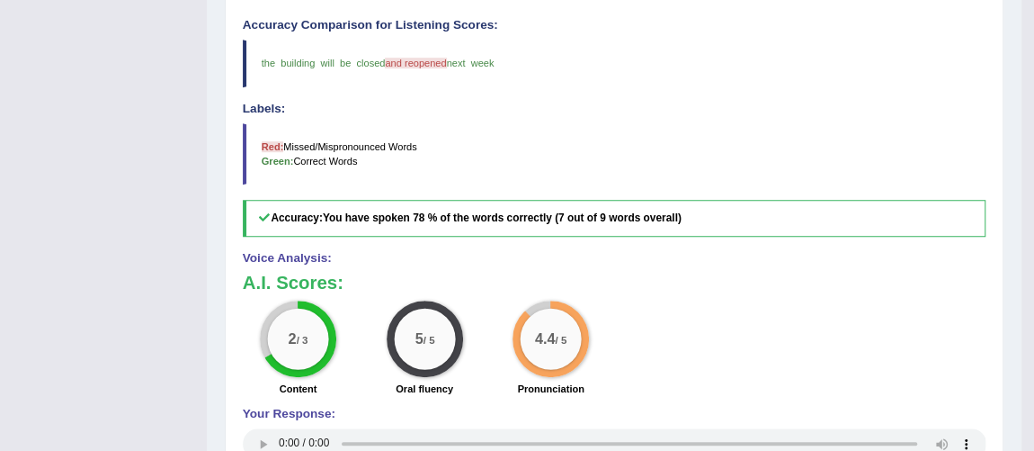
scroll to position [96, 0]
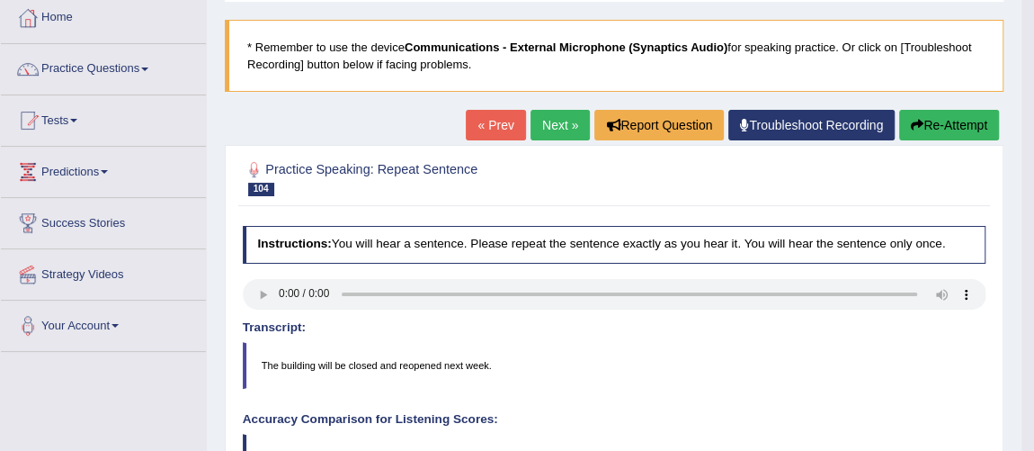
click at [549, 122] on link "Next »" at bounding box center [560, 125] width 59 height 31
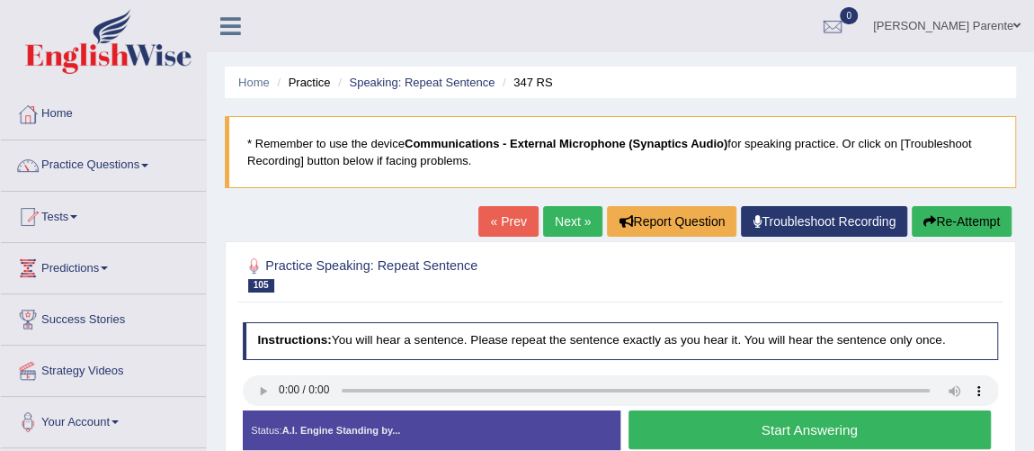
click at [740, 432] on button "Start Answering" at bounding box center [810, 429] width 362 height 39
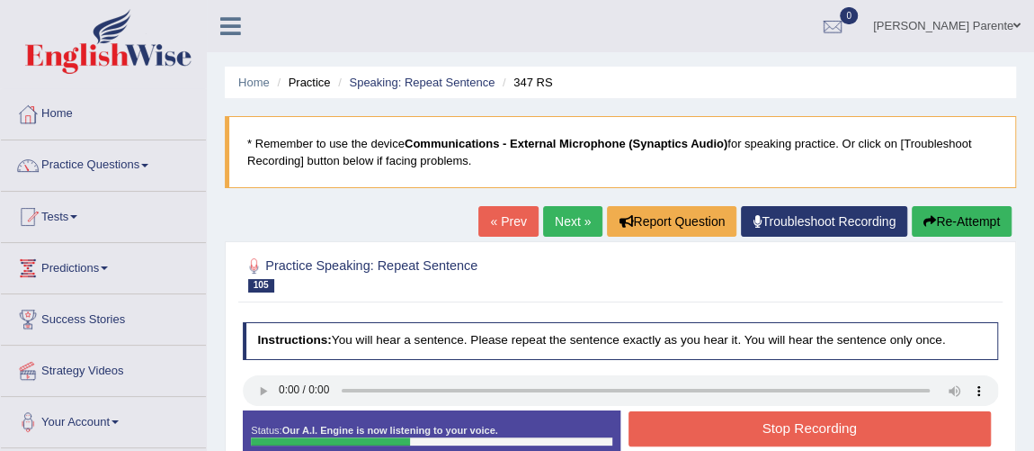
click at [740, 432] on button "Stop Recording" at bounding box center [810, 428] width 362 height 35
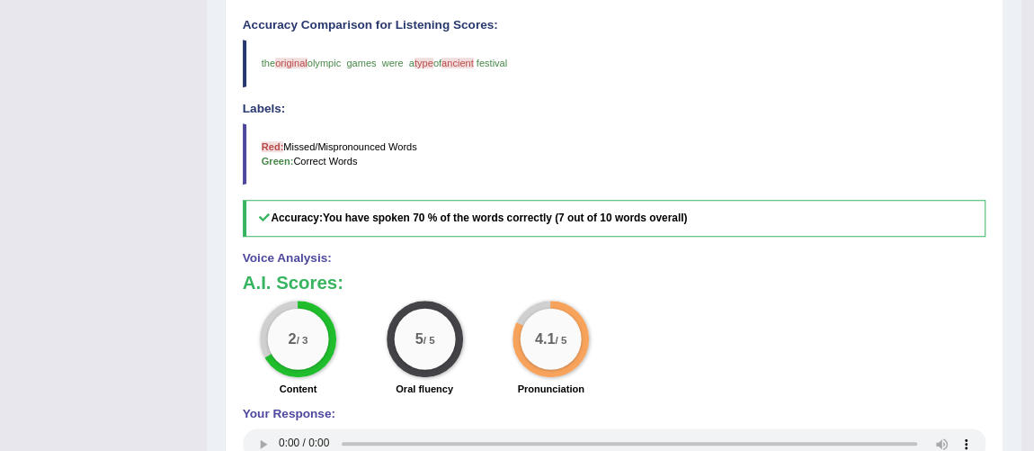
scroll to position [96, 0]
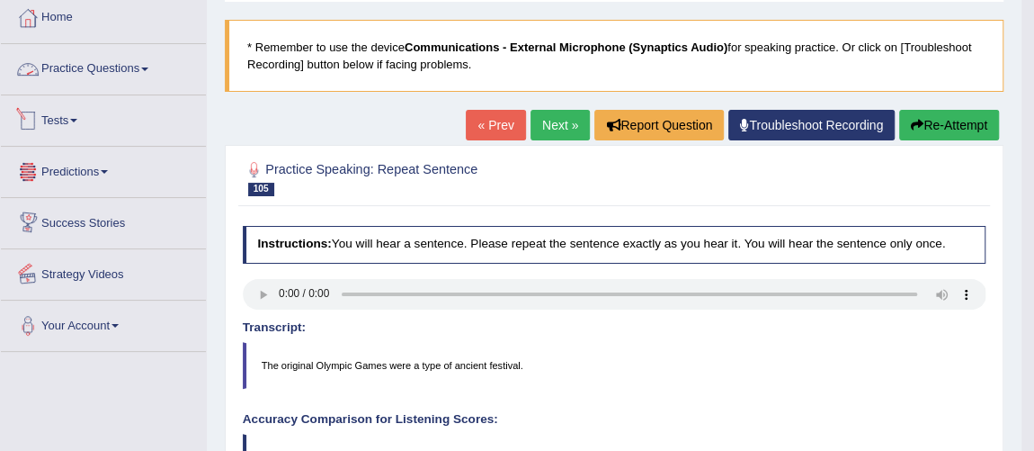
click at [114, 59] on link "Practice Questions" at bounding box center [103, 66] width 205 height 45
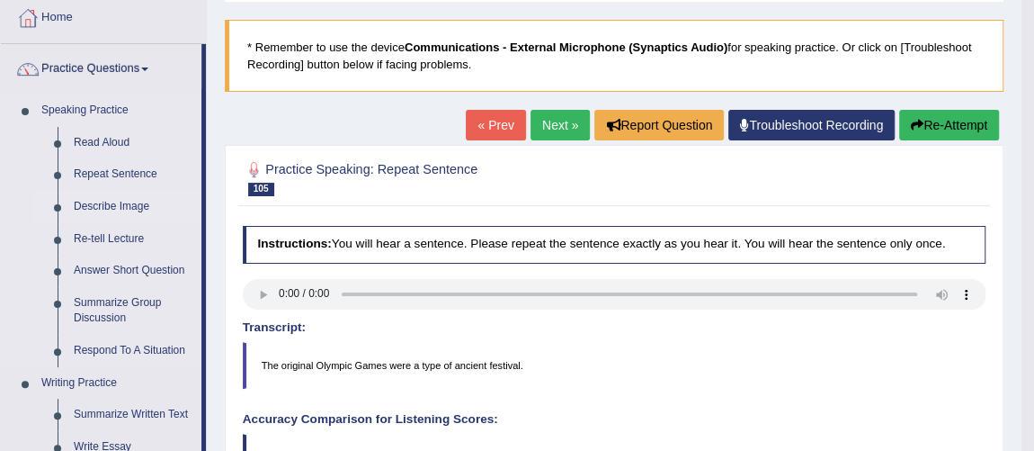
click at [116, 207] on link "Describe Image" at bounding box center [134, 207] width 136 height 32
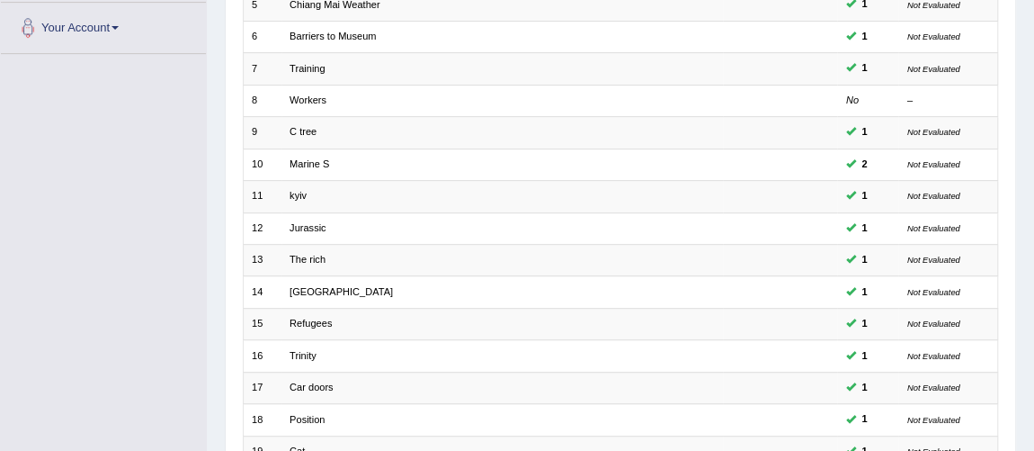
scroll to position [579, 0]
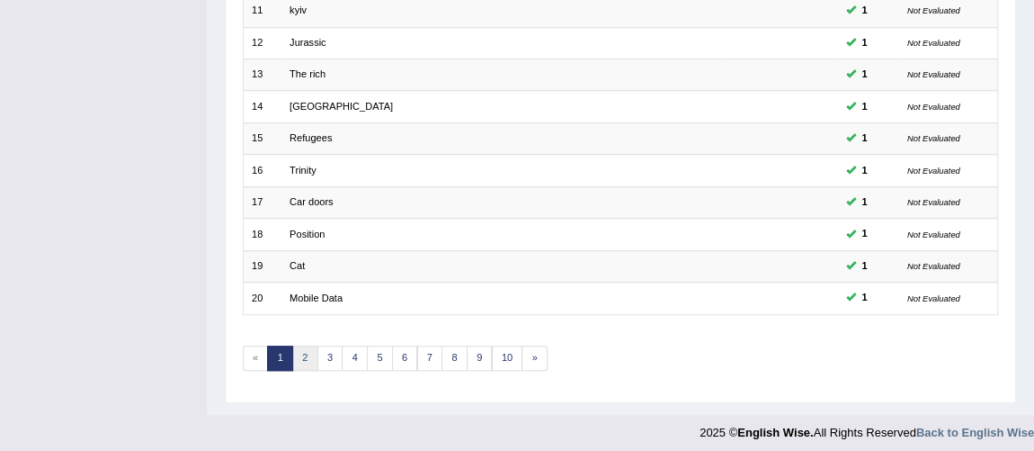
click at [301, 357] on link "2" at bounding box center [305, 357] width 26 height 25
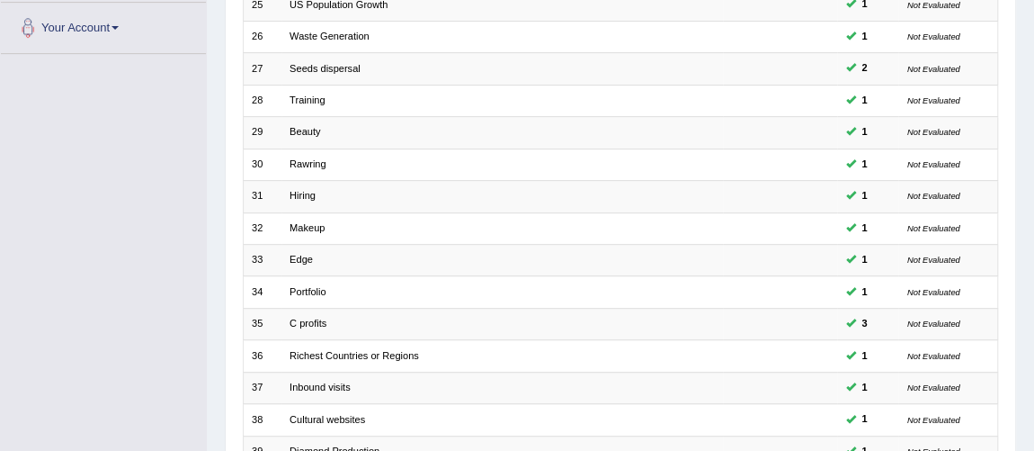
scroll to position [579, 0]
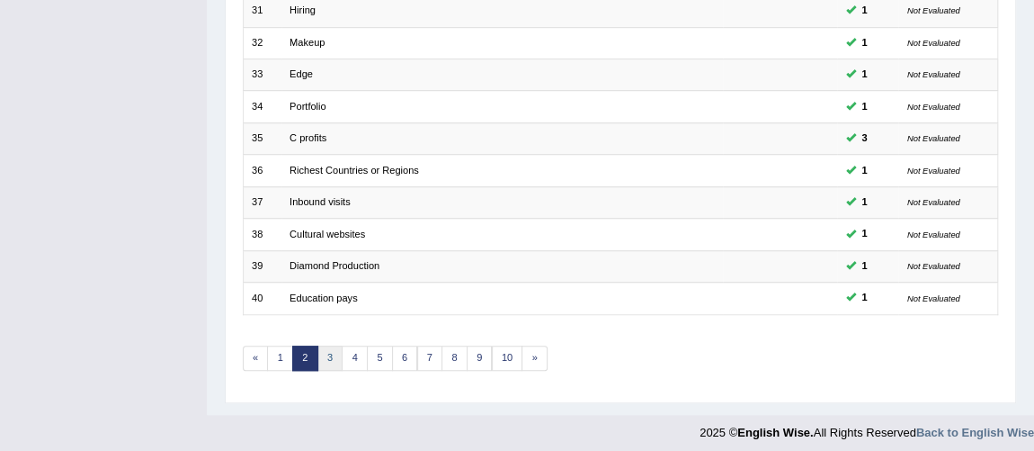
click at [326, 345] on link "3" at bounding box center [331, 357] width 26 height 25
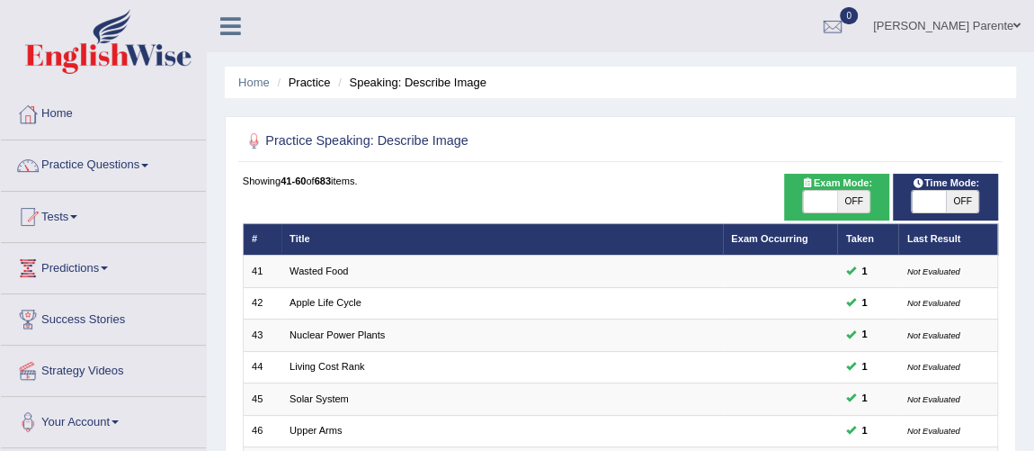
scroll to position [394, 0]
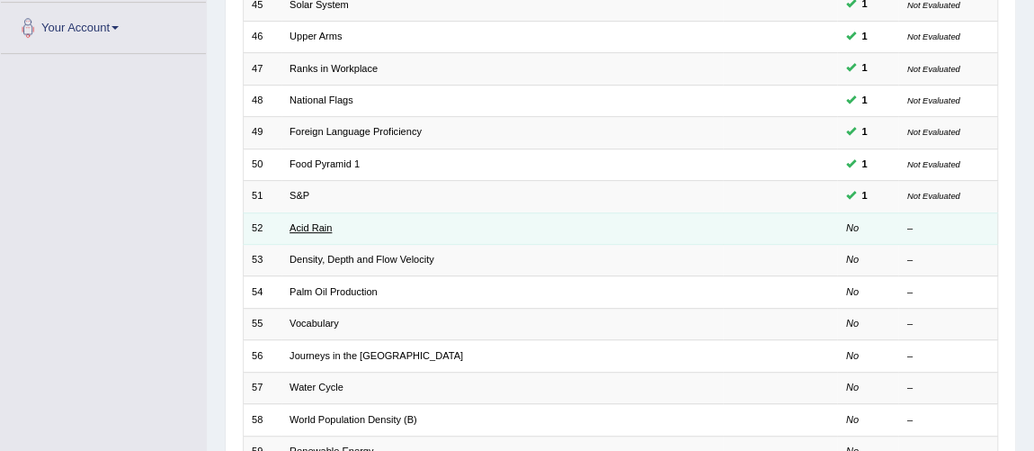
click at [317, 225] on link "Acid Rain" at bounding box center [311, 227] width 42 height 11
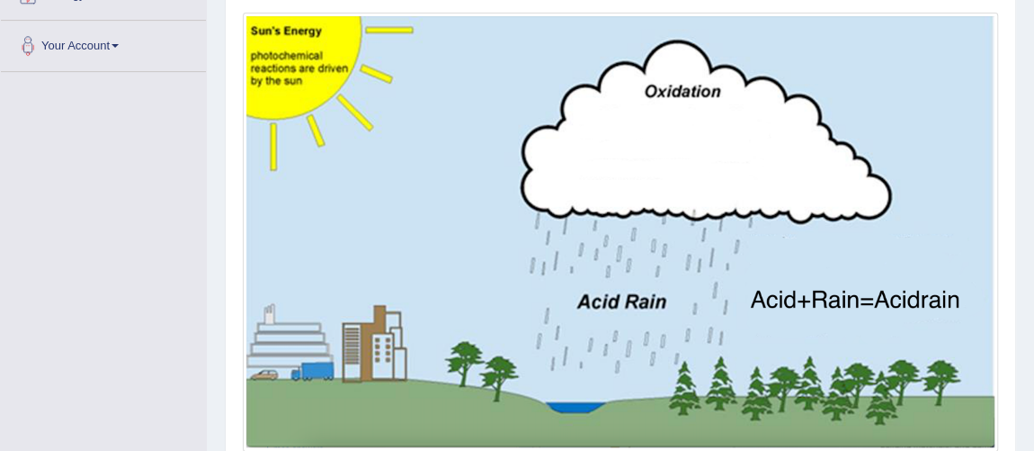
scroll to position [408, 0]
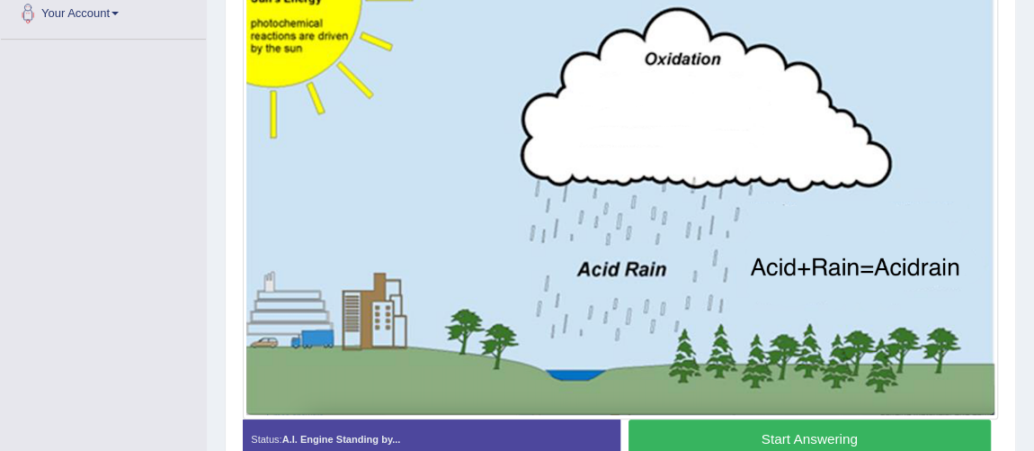
click at [855, 436] on button "Start Answering" at bounding box center [810, 438] width 362 height 39
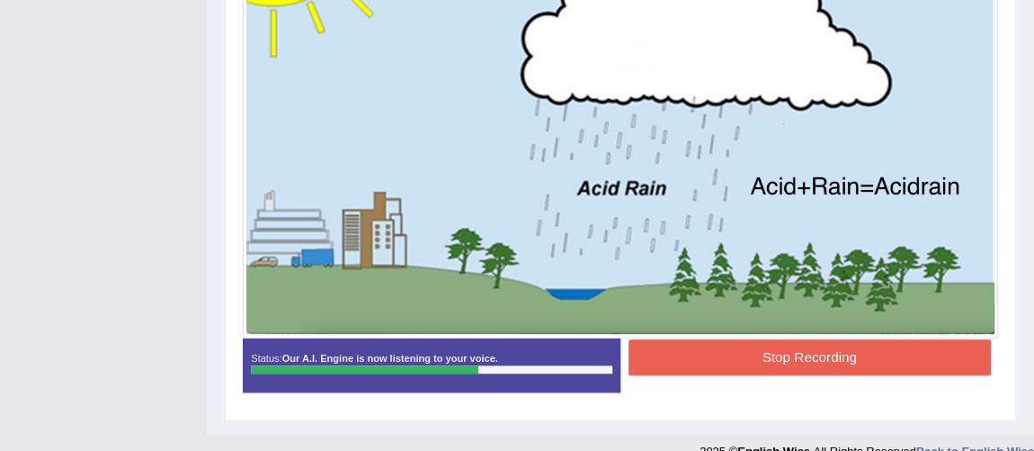
scroll to position [501, 0]
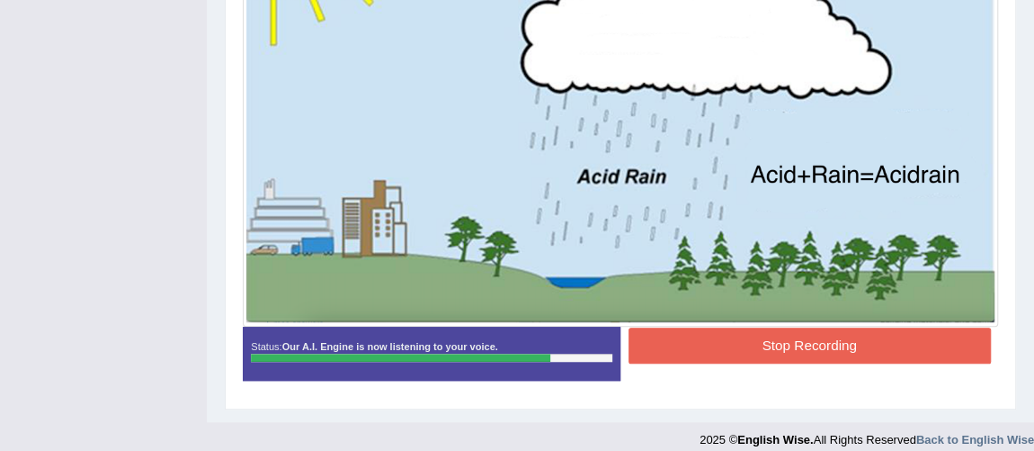
click at [773, 338] on button "Stop Recording" at bounding box center [810, 344] width 362 height 35
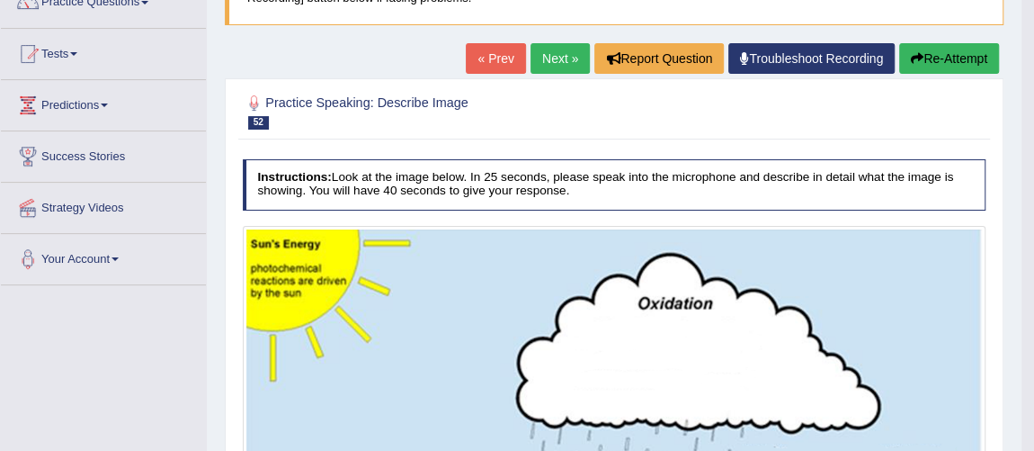
scroll to position [143, 0]
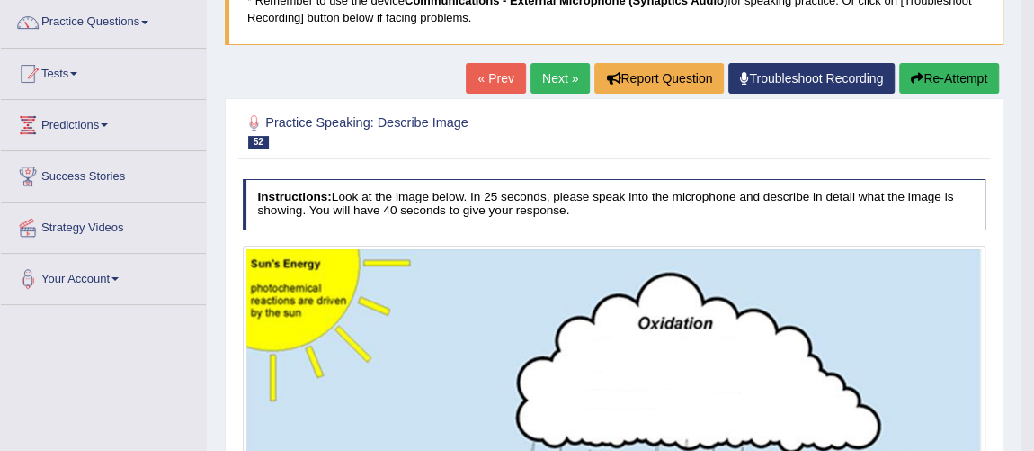
click at [554, 80] on link "Next »" at bounding box center [560, 78] width 59 height 31
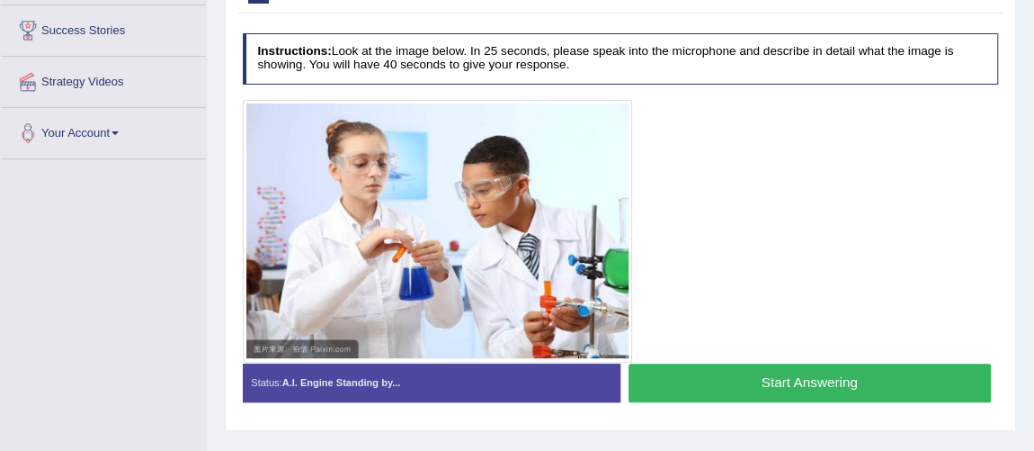
scroll to position [301, 0]
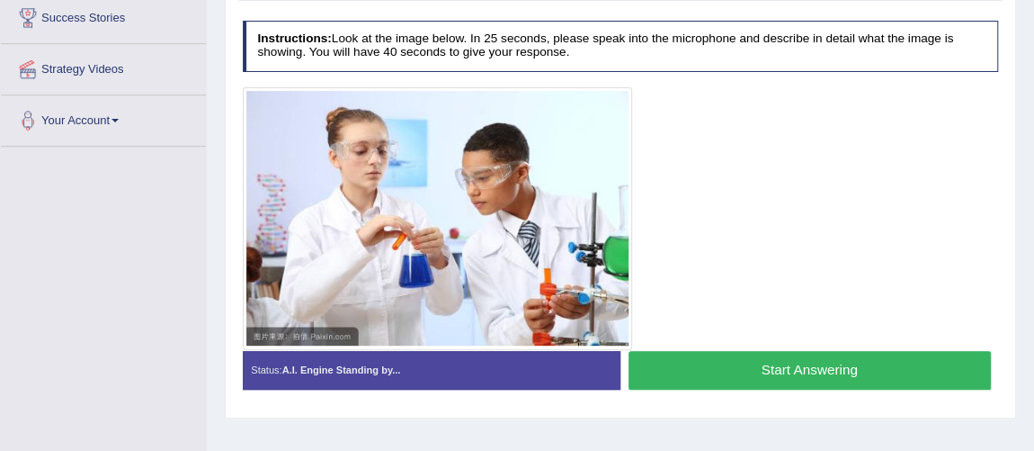
click at [722, 362] on button "Start Answering" at bounding box center [810, 370] width 362 height 39
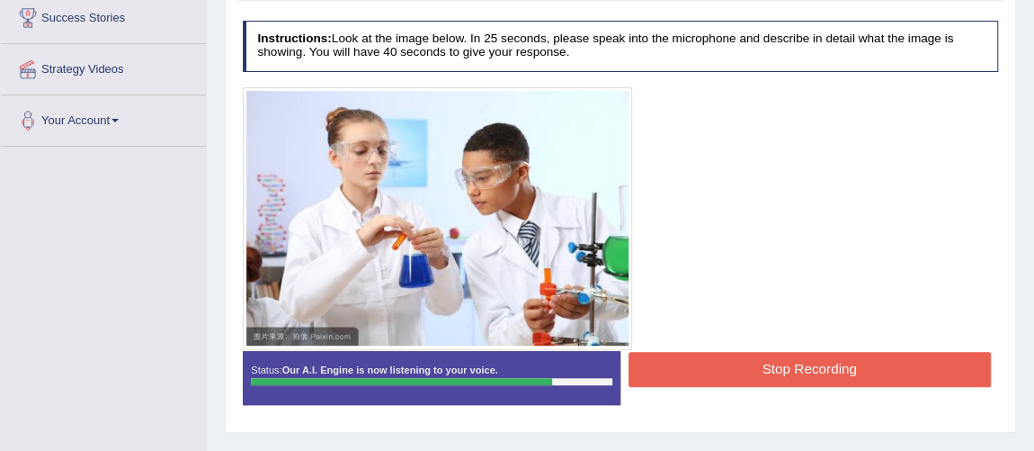
click at [722, 362] on button "Stop Recording" at bounding box center [810, 369] width 362 height 35
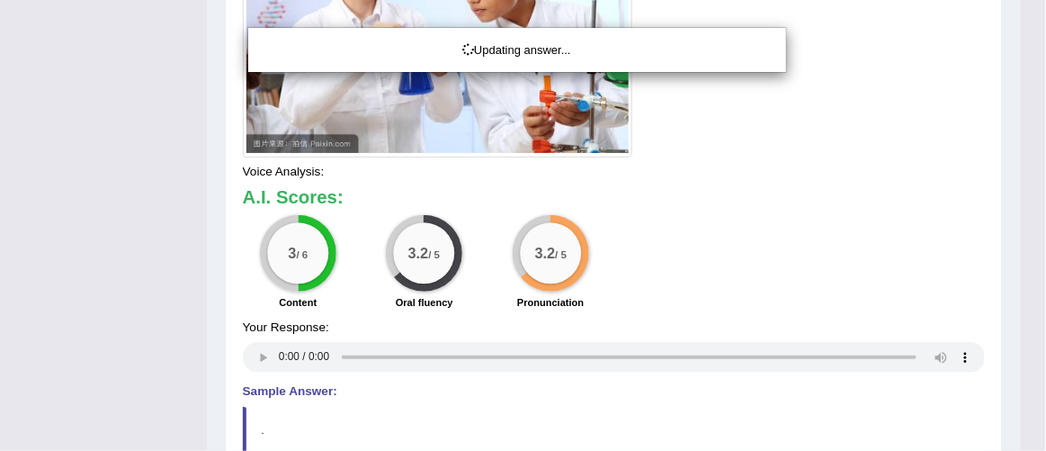
click at [1045, 408] on div "Updating answer..." at bounding box center [523, 225] width 1046 height 451
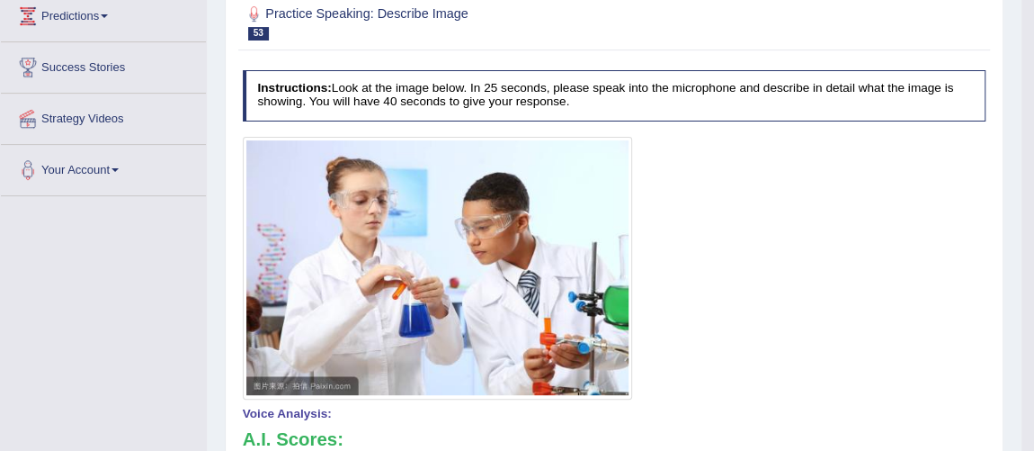
scroll to position [0, 0]
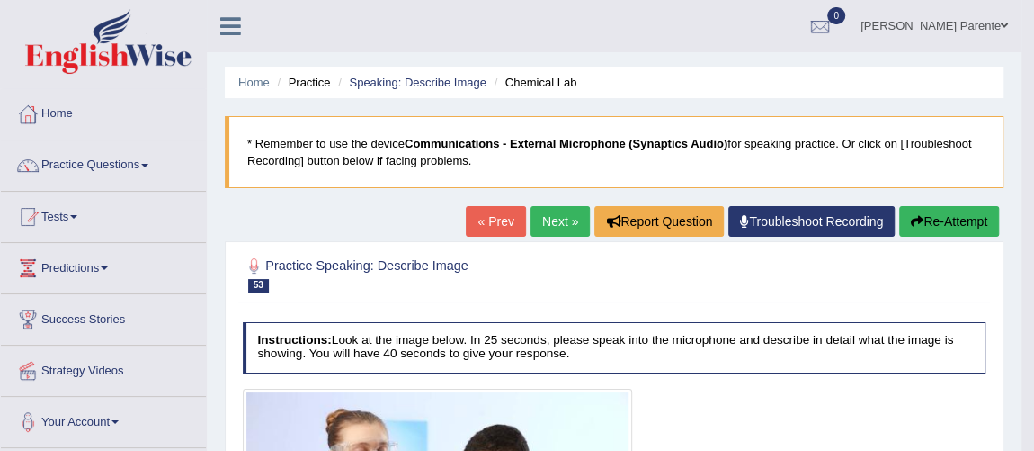
click at [568, 234] on link "Next »" at bounding box center [560, 221] width 59 height 31
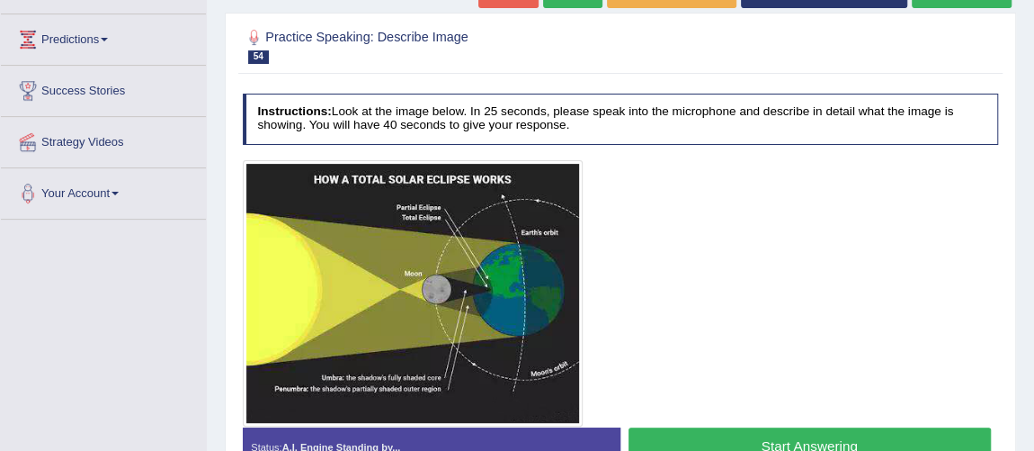
scroll to position [261, 0]
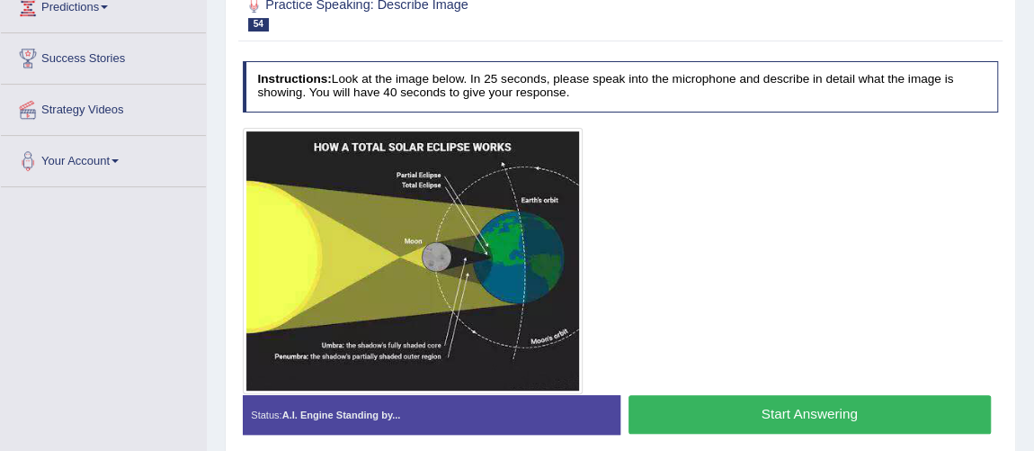
click at [846, 403] on button "Start Answering" at bounding box center [810, 414] width 362 height 39
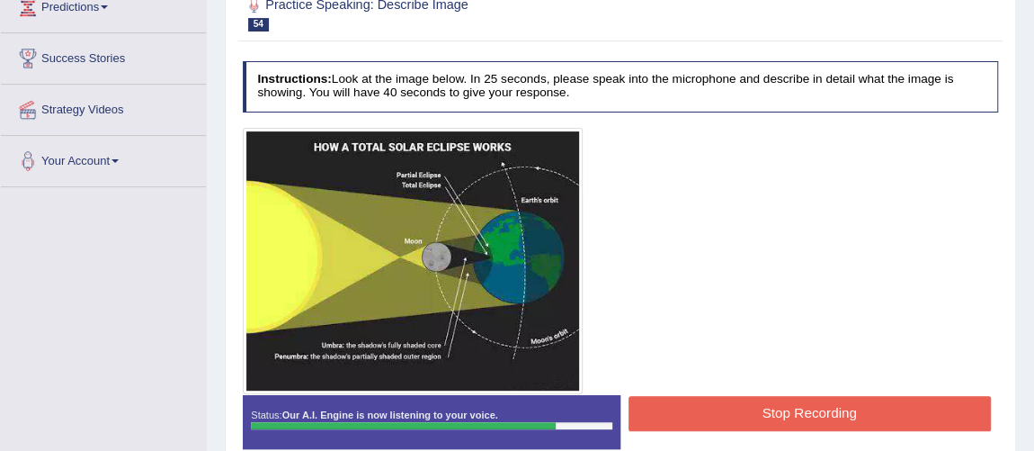
click at [846, 403] on button "Stop Recording" at bounding box center [810, 413] width 362 height 35
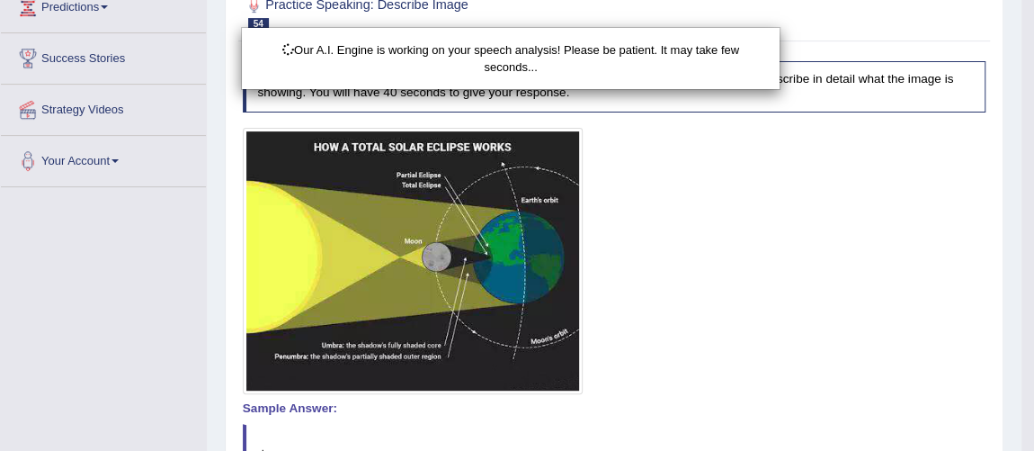
scroll to position [494, 0]
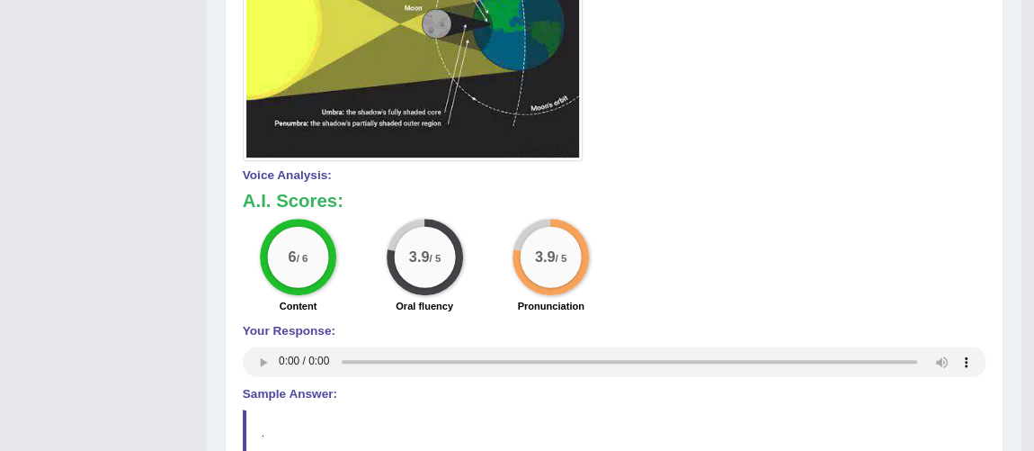
drag, startPoint x: 1019, startPoint y: 116, endPoint x: 1046, endPoint y: 116, distance: 27.0
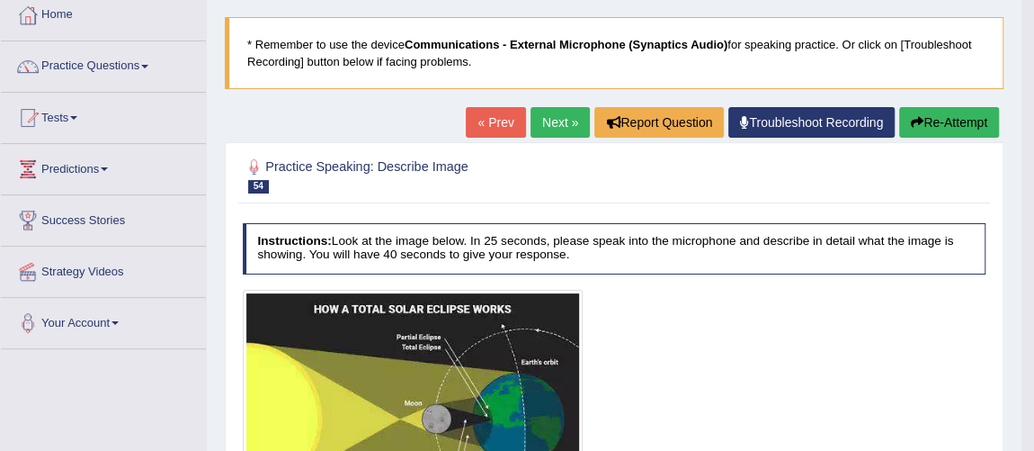
click at [561, 130] on link "Next »" at bounding box center [560, 122] width 59 height 31
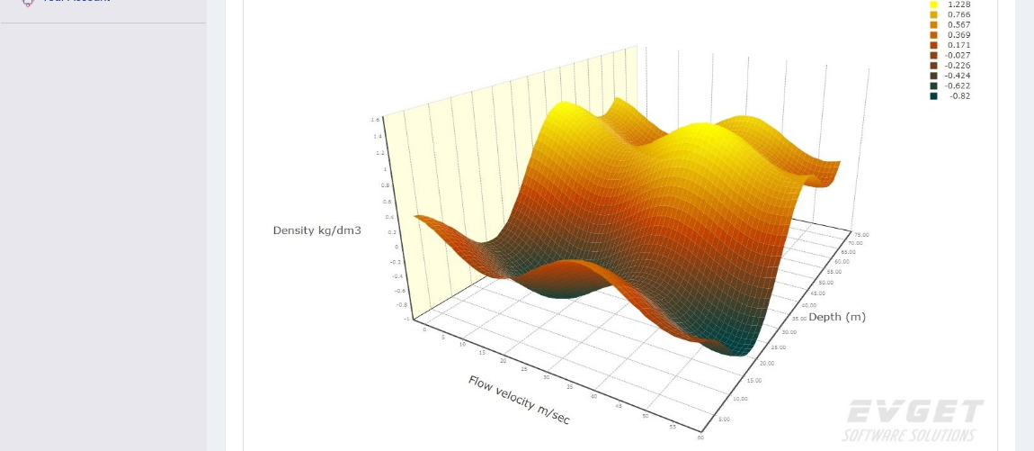
scroll to position [458, 0]
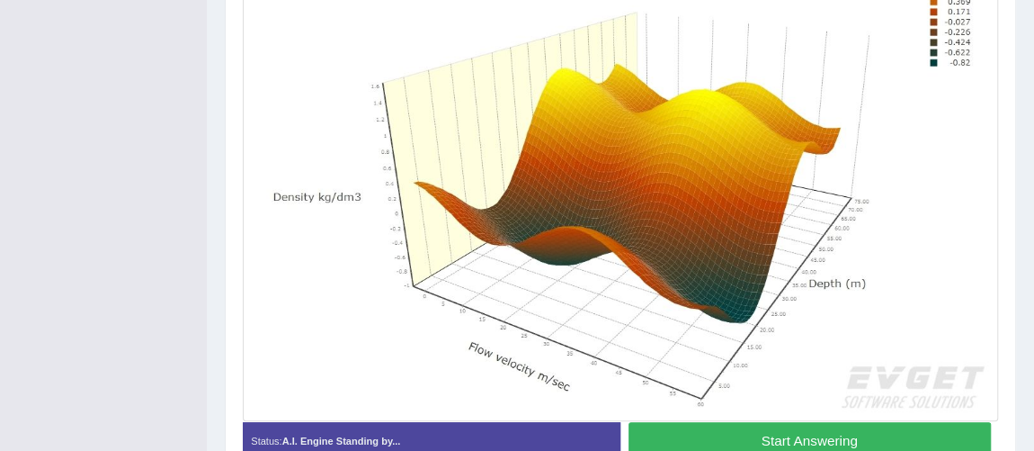
click at [818, 422] on button "Start Answering" at bounding box center [810, 441] width 362 height 39
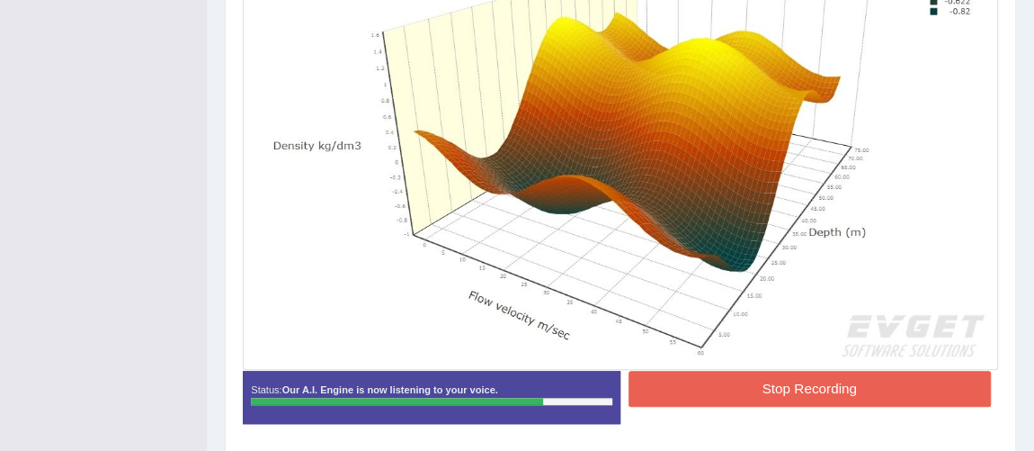
scroll to position [538, 0]
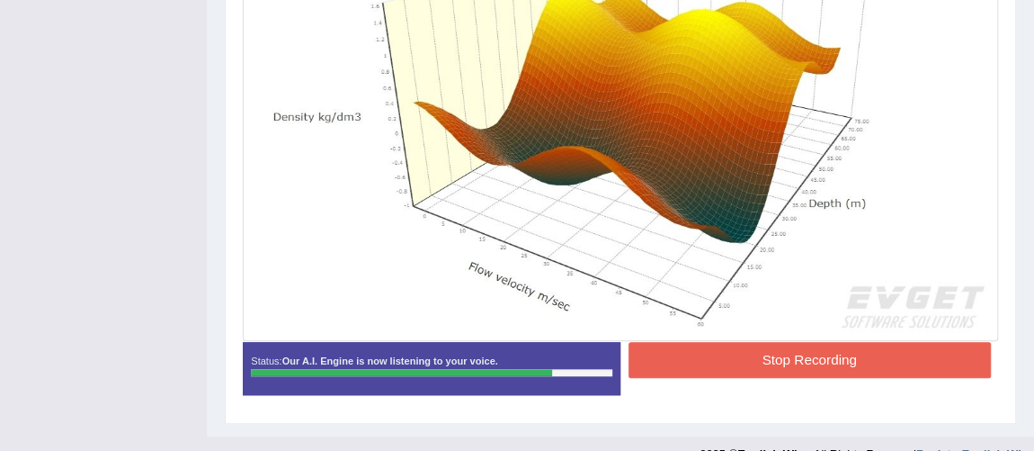
click at [774, 371] on button "Stop Recording" at bounding box center [810, 359] width 362 height 35
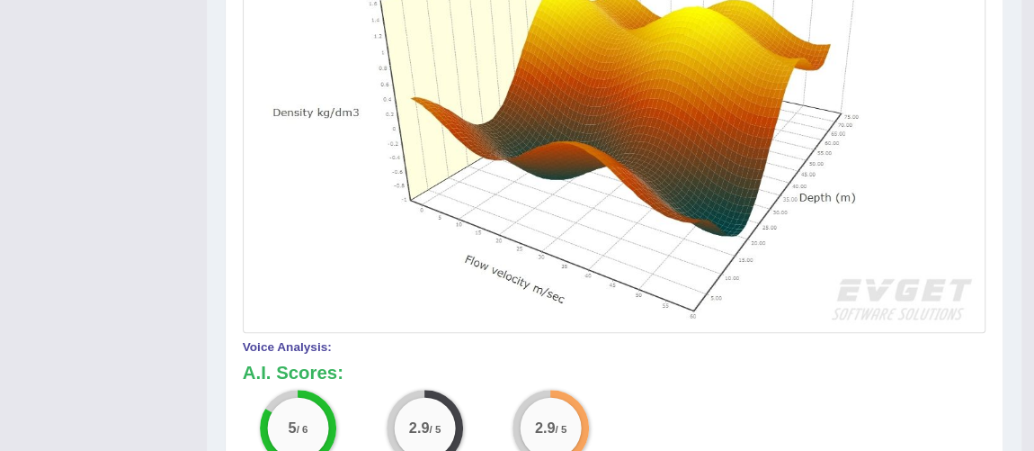
scroll to position [143, 0]
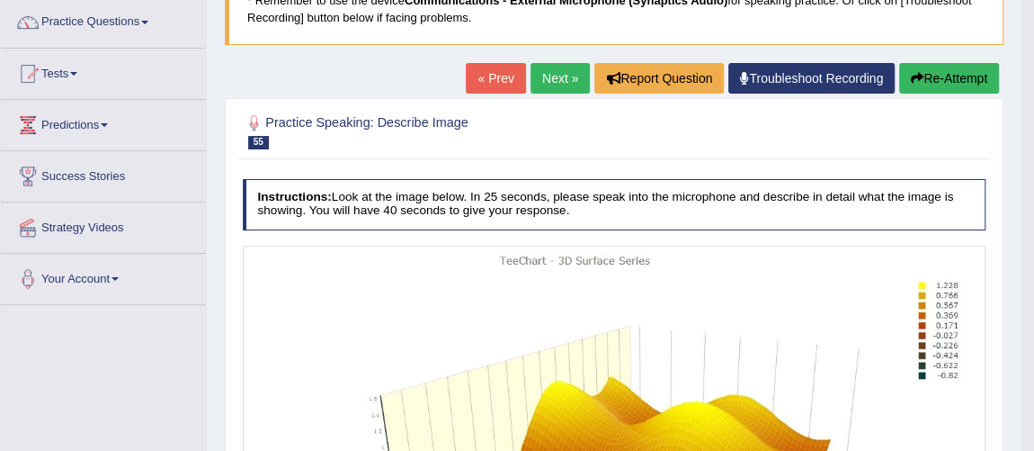
click at [551, 87] on link "Next »" at bounding box center [560, 78] width 59 height 31
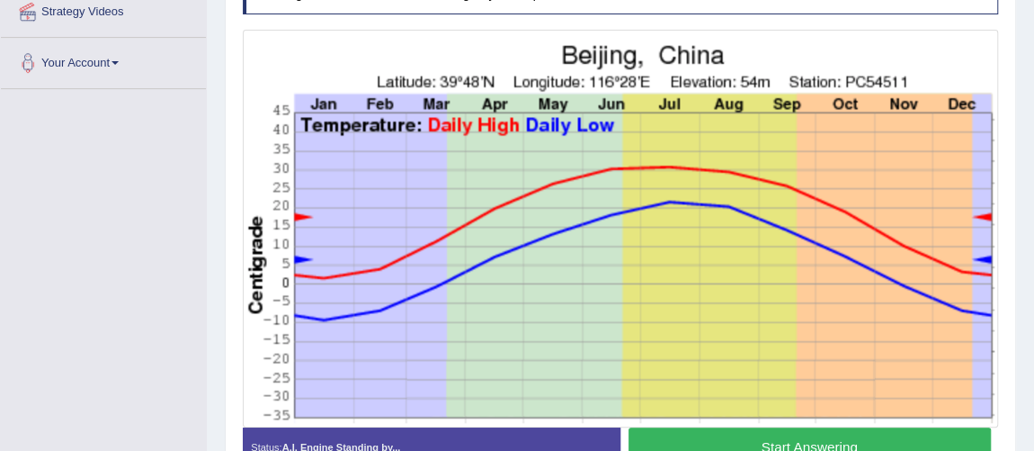
scroll to position [414, 0]
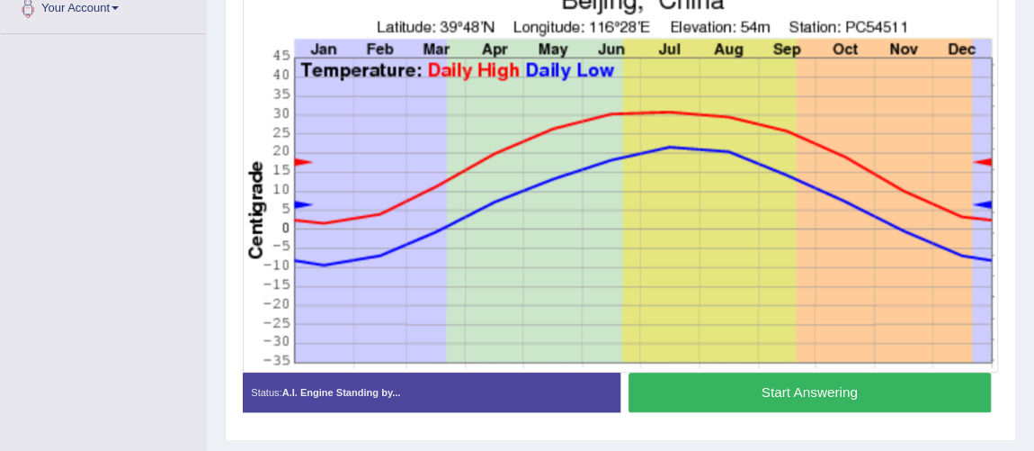
click at [844, 396] on button "Start Answering" at bounding box center [810, 391] width 362 height 39
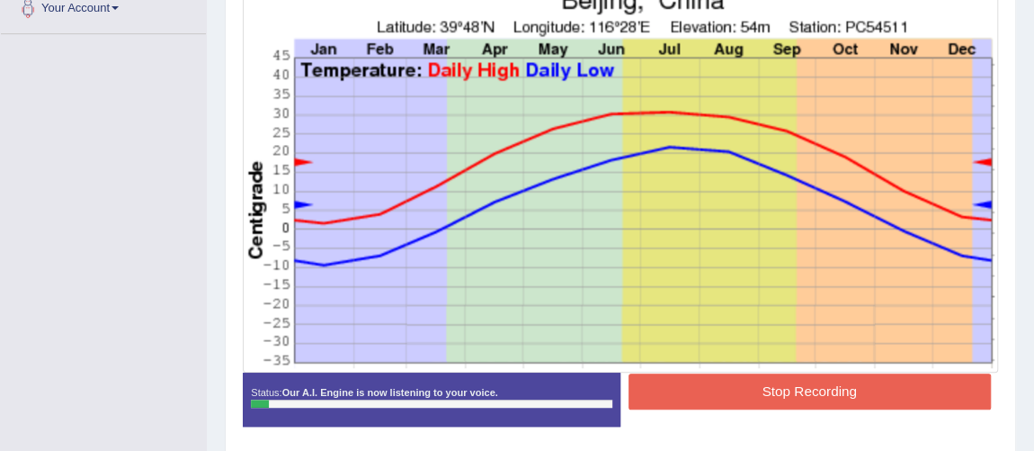
scroll to position [381, 0]
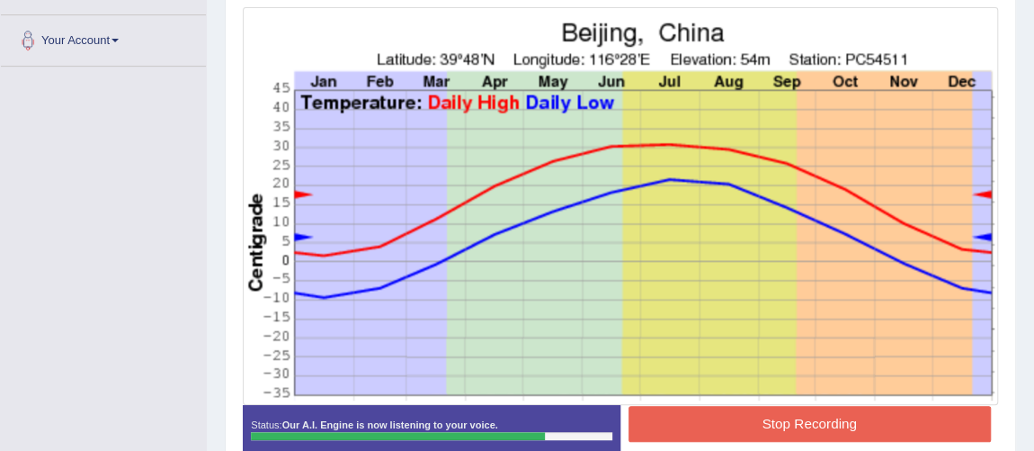
click at [787, 416] on button "Stop Recording" at bounding box center [810, 423] width 362 height 35
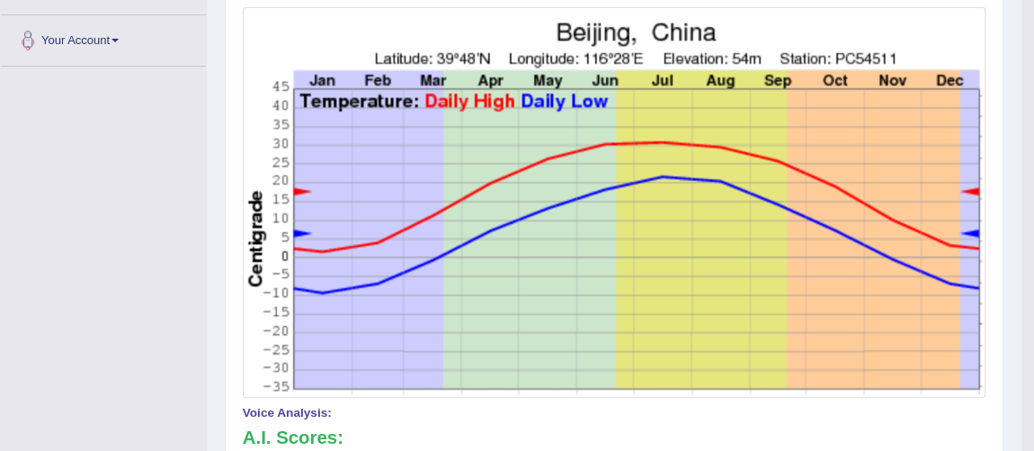
scroll to position [0, 0]
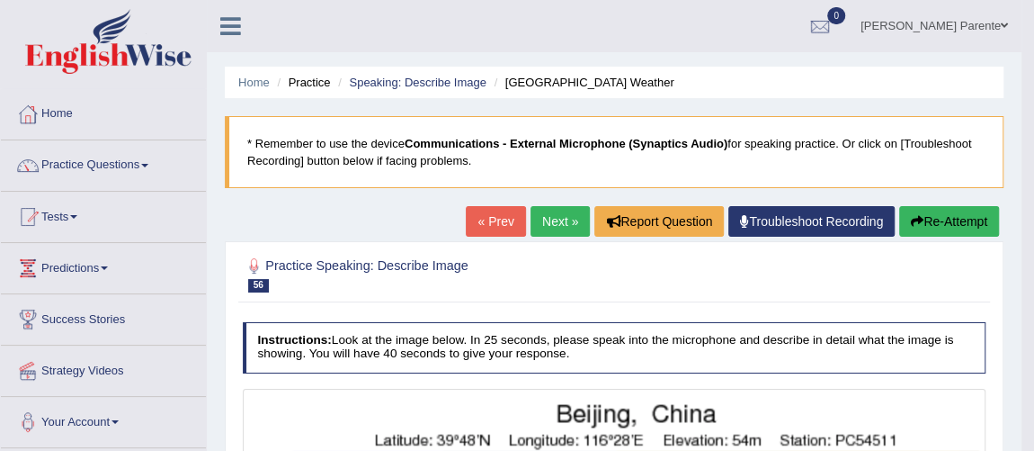
click at [561, 228] on link "Next »" at bounding box center [560, 221] width 59 height 31
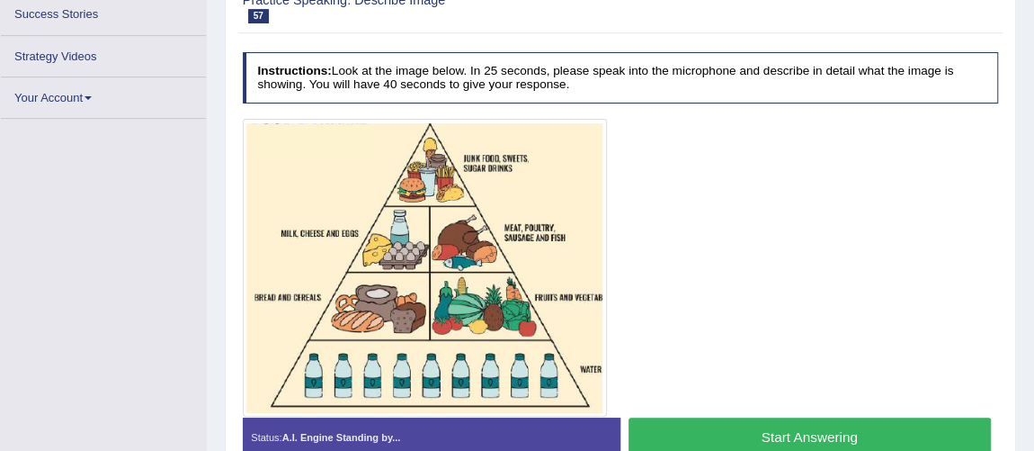
scroll to position [347, 0]
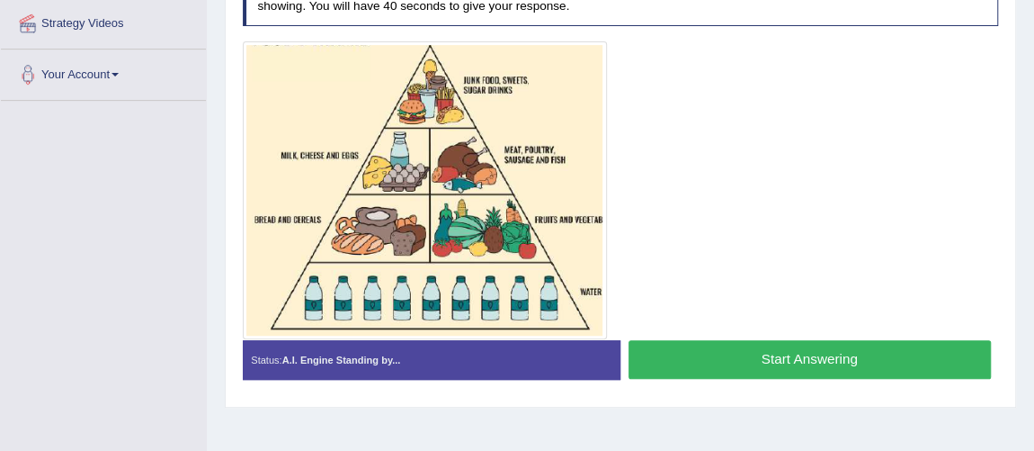
click at [783, 356] on button "Start Answering" at bounding box center [810, 359] width 362 height 39
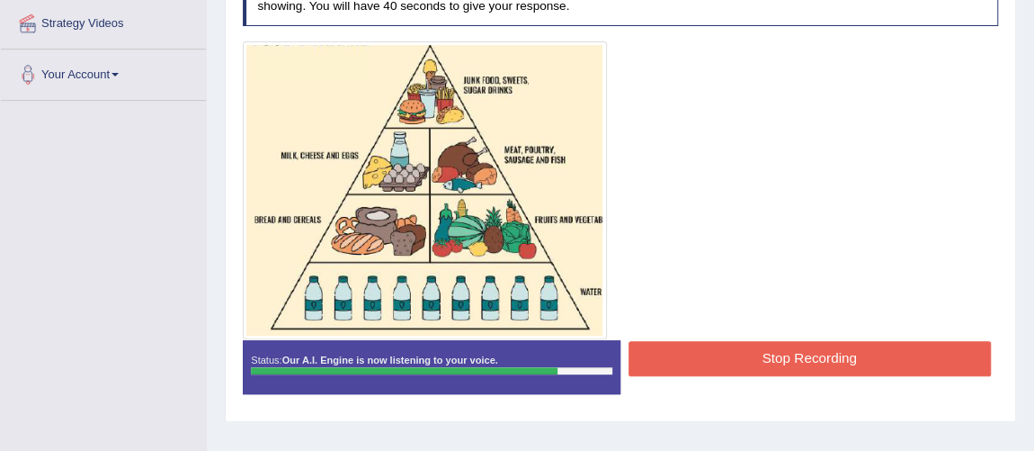
click at [783, 356] on button "Stop Recording" at bounding box center [810, 358] width 362 height 35
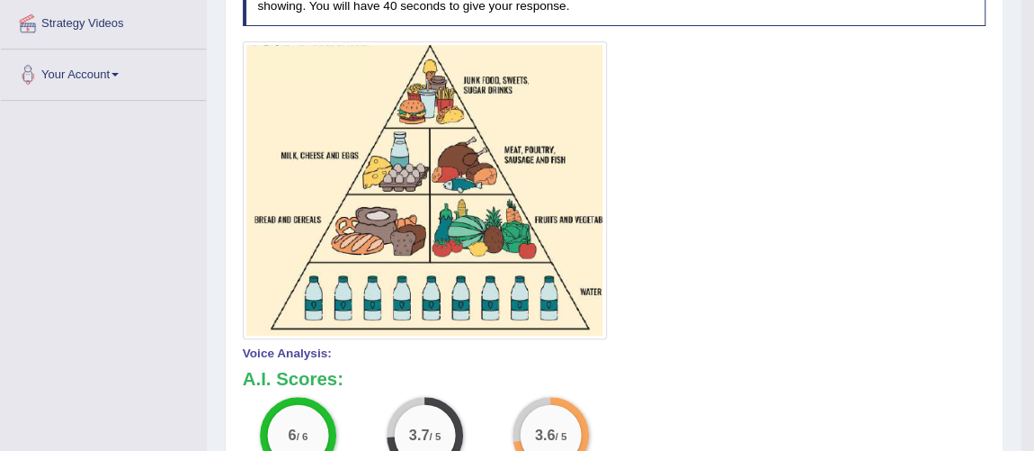
scroll to position [0, 0]
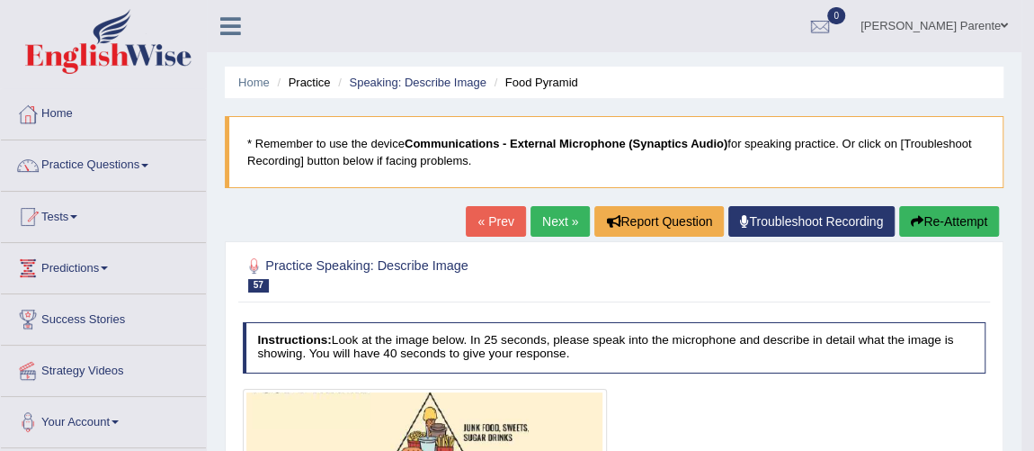
click at [561, 215] on link "Next »" at bounding box center [560, 221] width 59 height 31
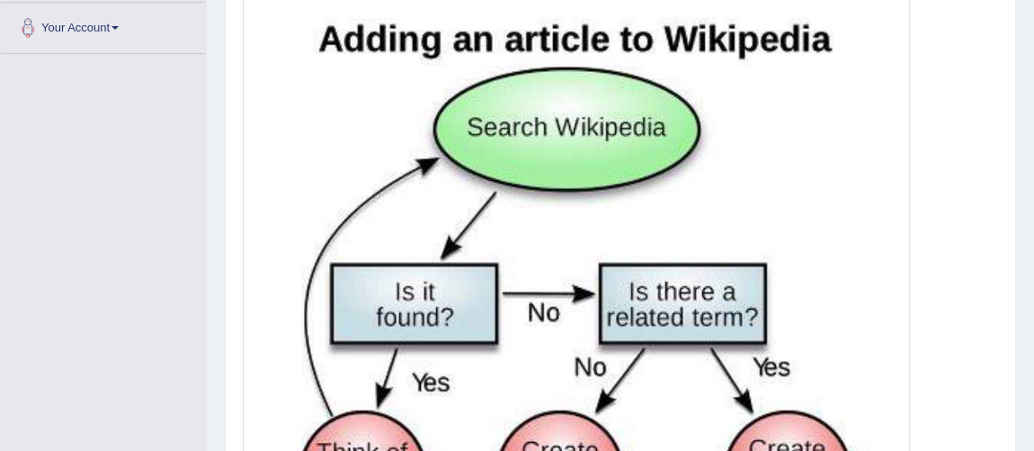
scroll to position [643, 0]
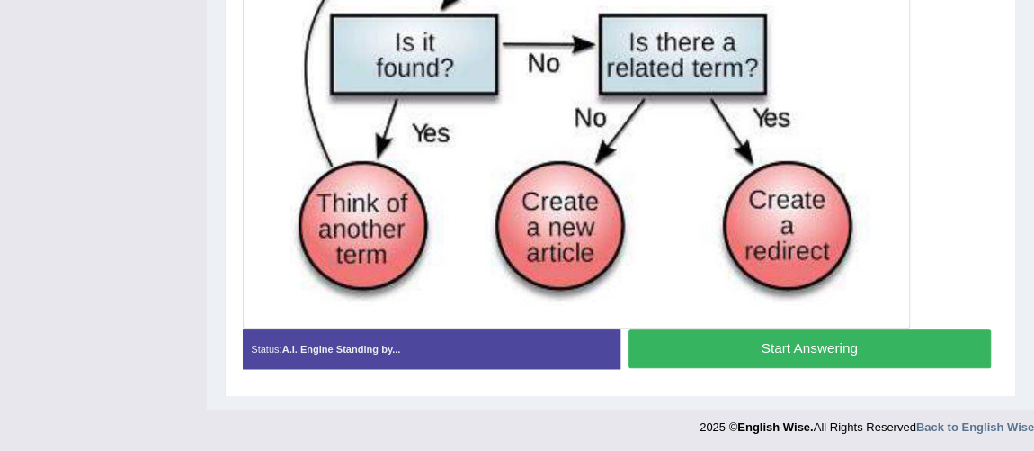
click at [840, 344] on button "Start Answering" at bounding box center [810, 348] width 362 height 39
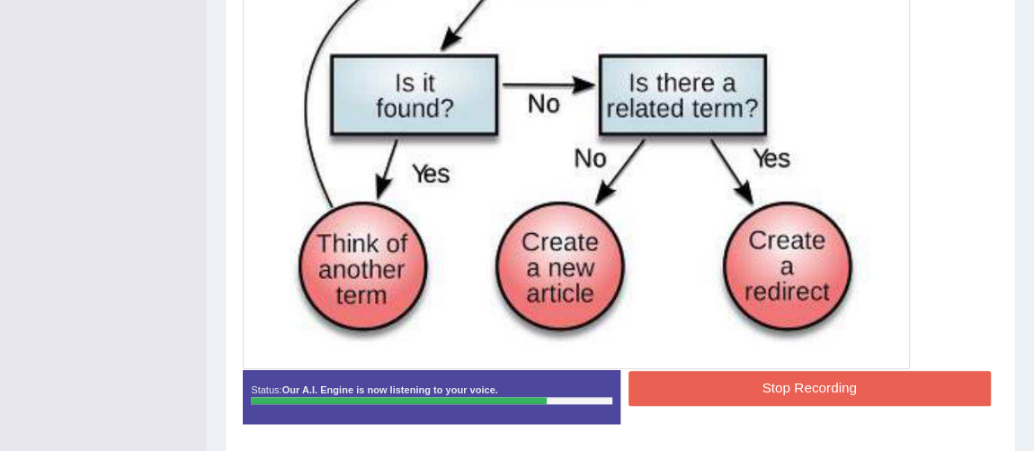
scroll to position [624, 0]
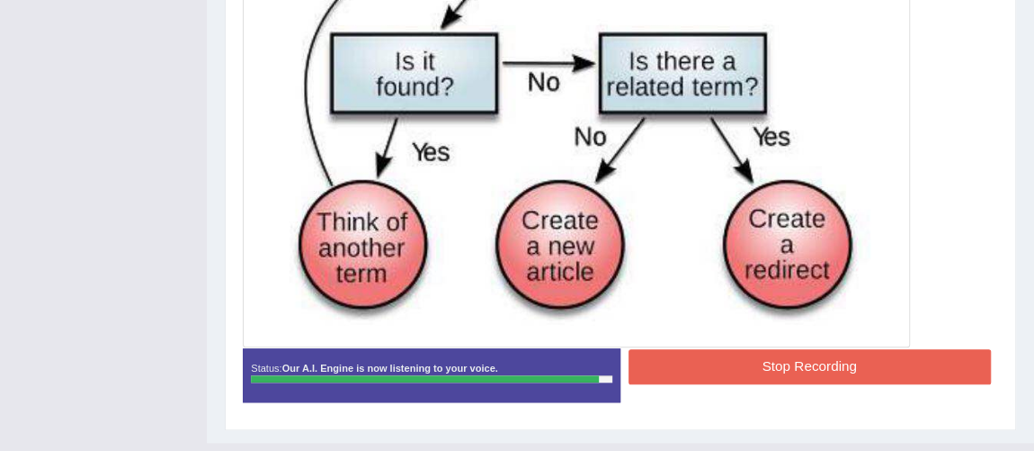
click at [805, 350] on button "Stop Recording" at bounding box center [810, 366] width 362 height 35
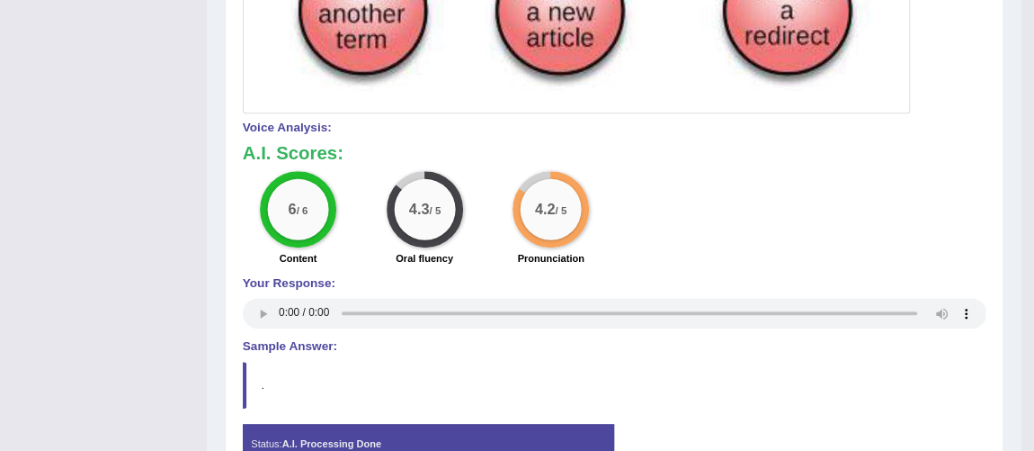
scroll to position [91, 0]
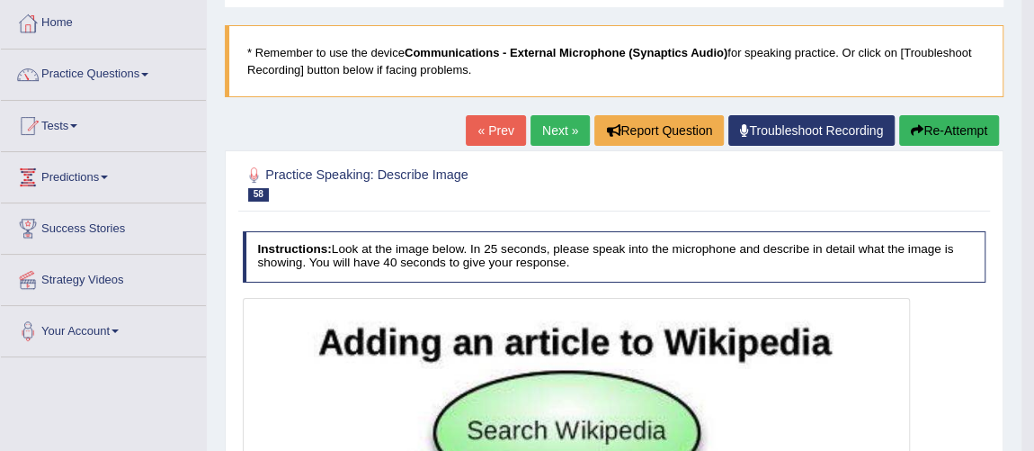
click at [573, 123] on link "Next »" at bounding box center [560, 130] width 59 height 31
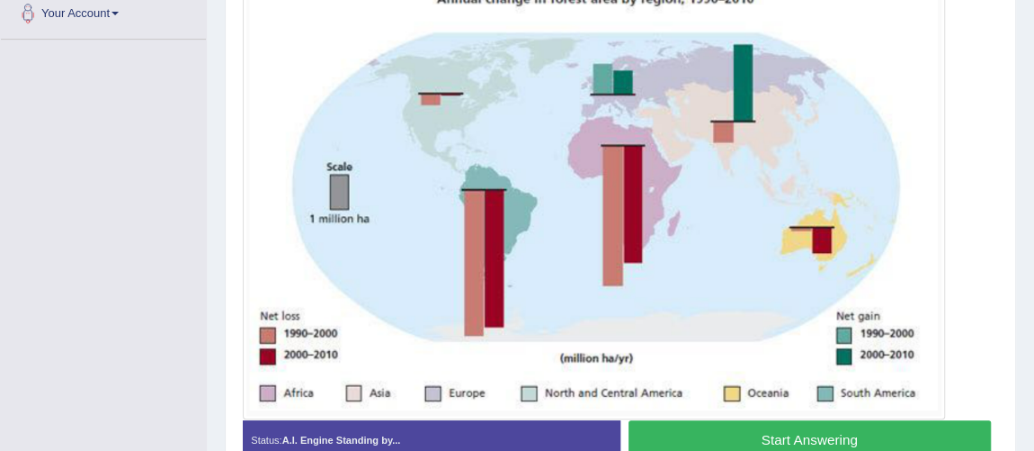
scroll to position [410, 0]
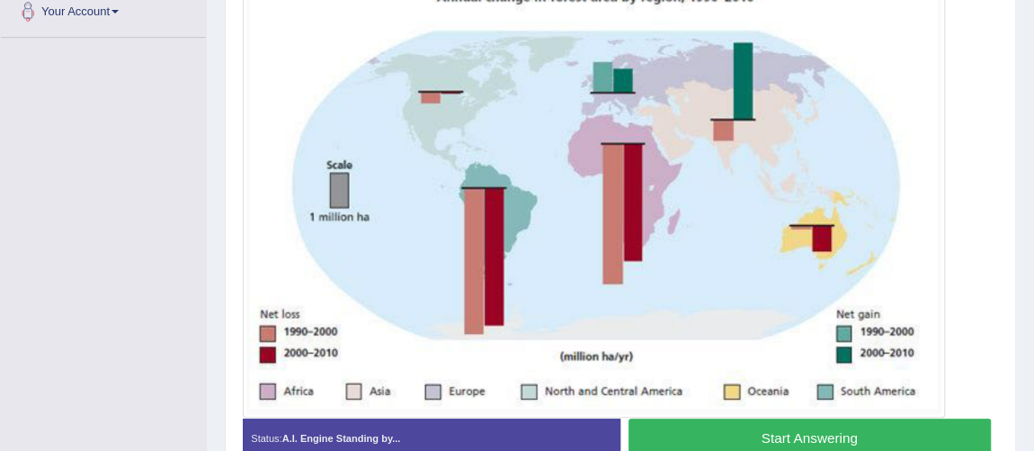
click at [884, 440] on button "Start Answering" at bounding box center [810, 437] width 362 height 39
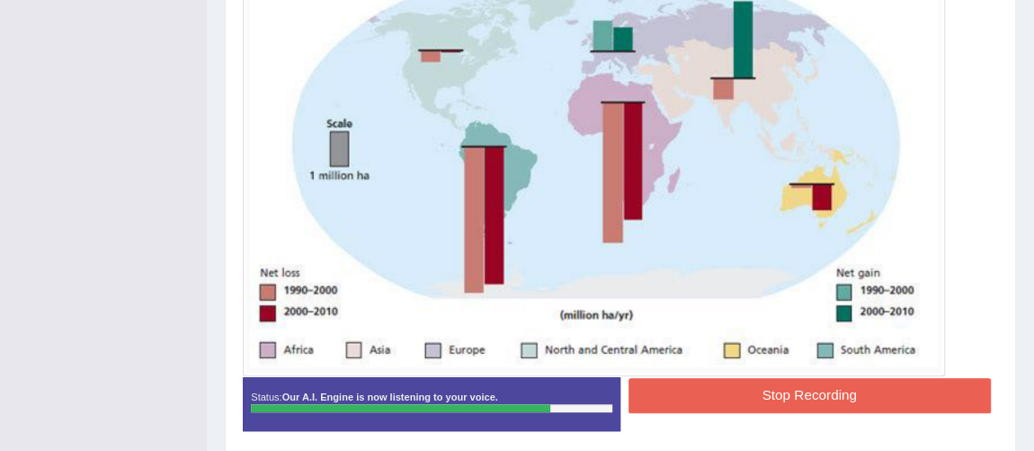
scroll to position [479, 0]
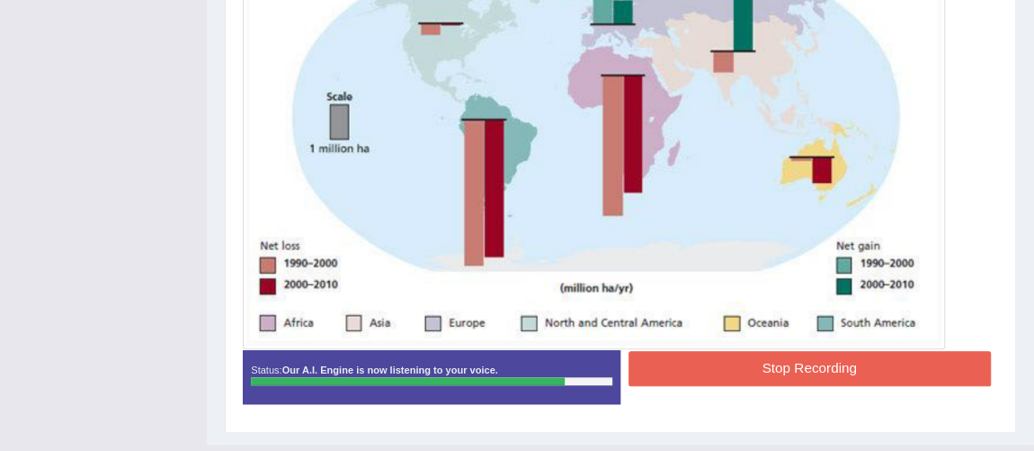
click at [854, 364] on button "Stop Recording" at bounding box center [810, 368] width 362 height 35
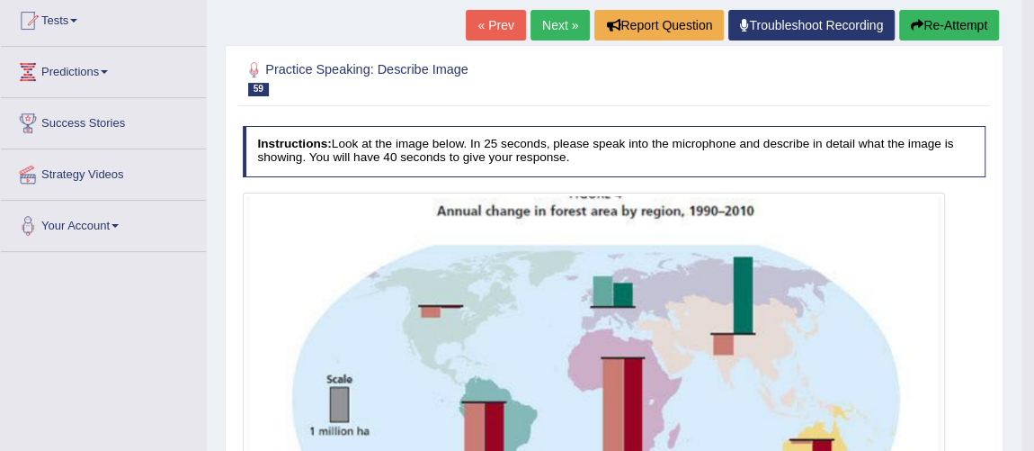
scroll to position [188, 0]
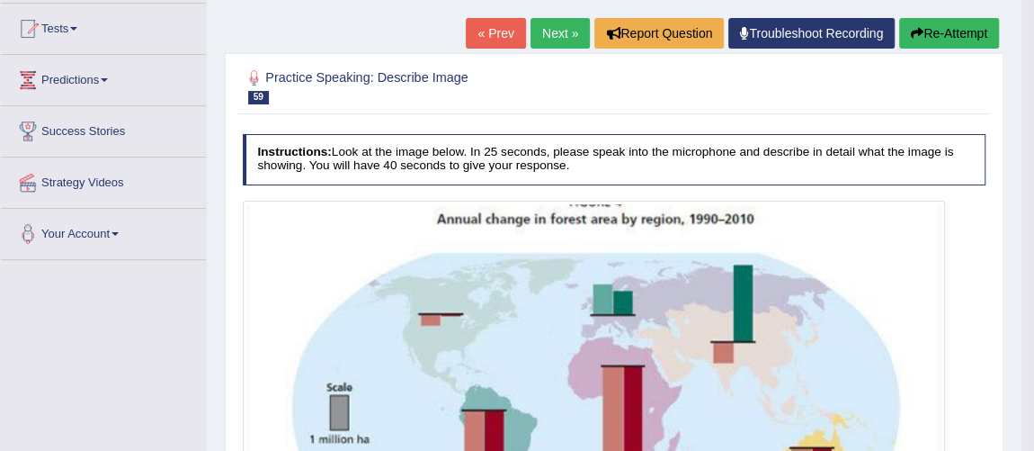
click at [554, 25] on link "Next »" at bounding box center [560, 33] width 59 height 31
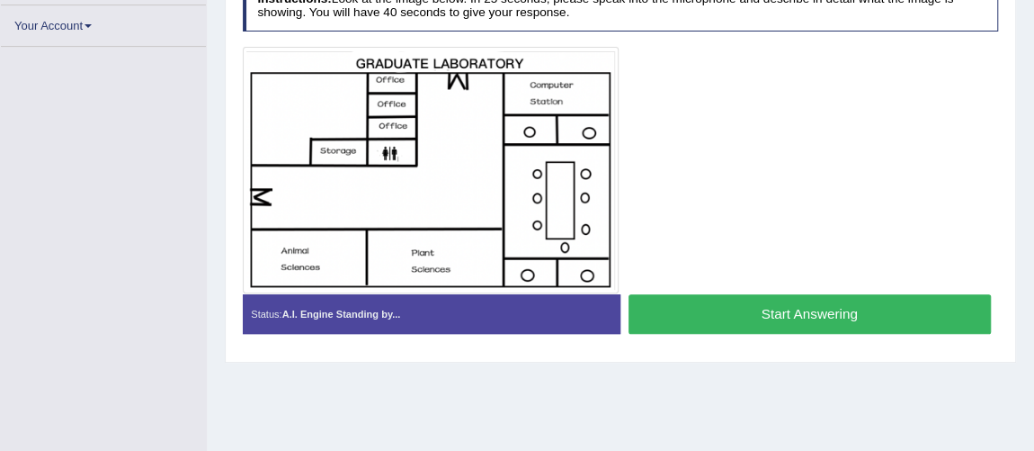
scroll to position [336, 0]
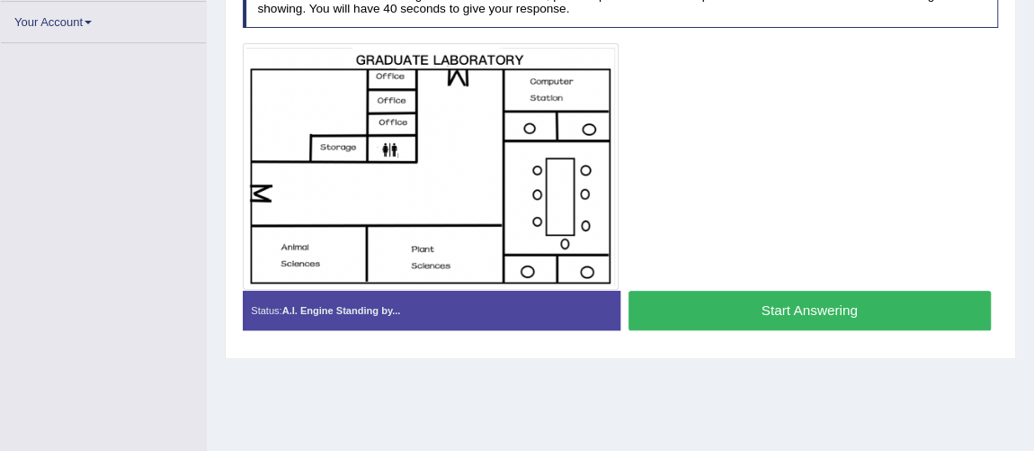
click at [688, 306] on button "Start Answering" at bounding box center [810, 310] width 362 height 39
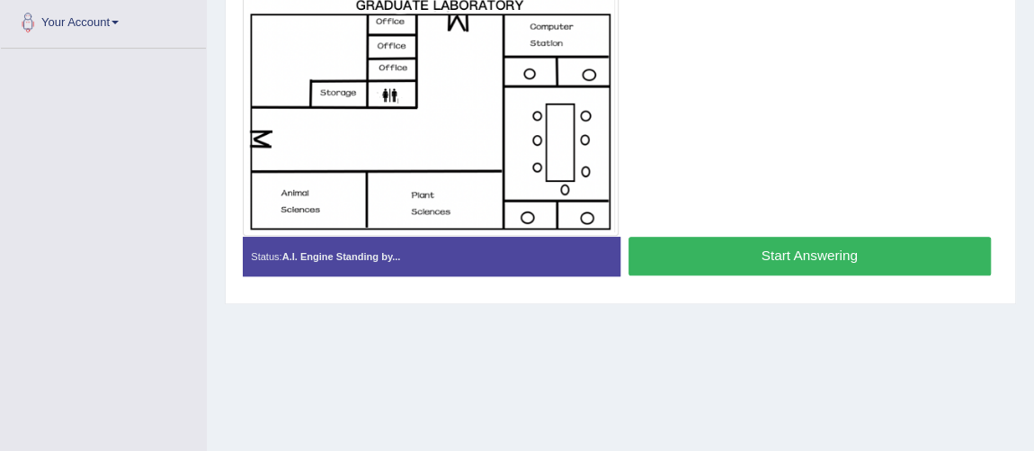
scroll to position [373, 0]
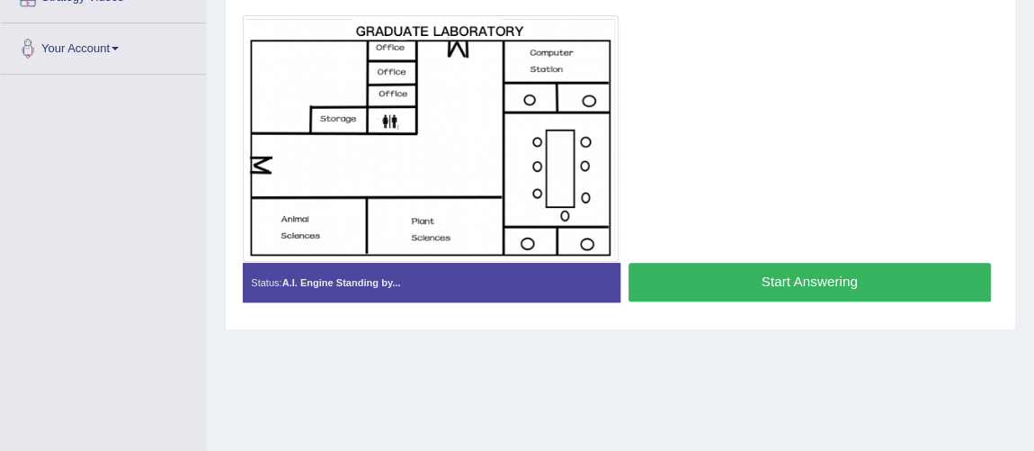
click at [809, 266] on button "Start Answering" at bounding box center [810, 282] width 362 height 39
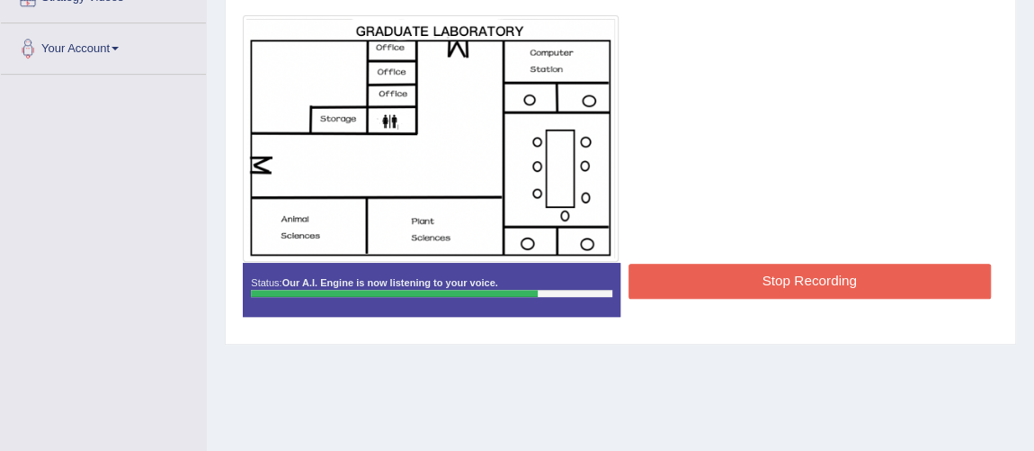
click at [809, 266] on button "Stop Recording" at bounding box center [810, 281] width 362 height 35
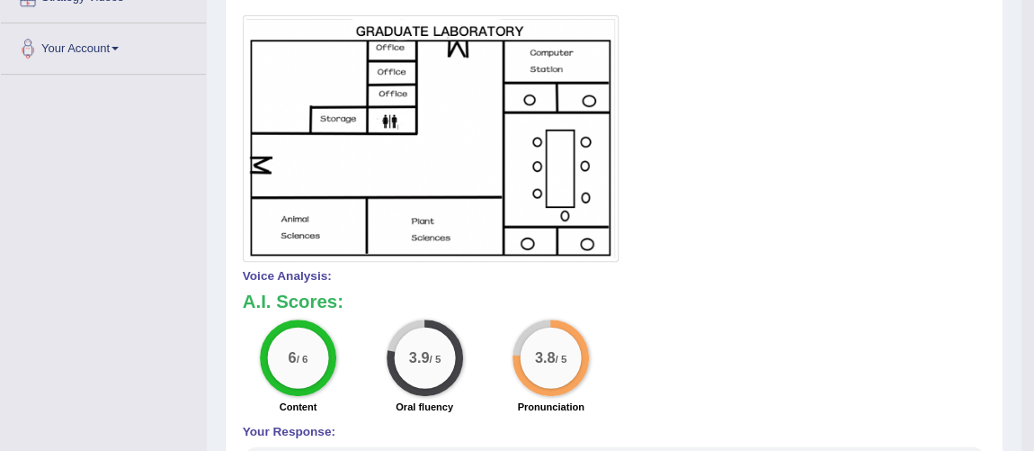
scroll to position [0, 0]
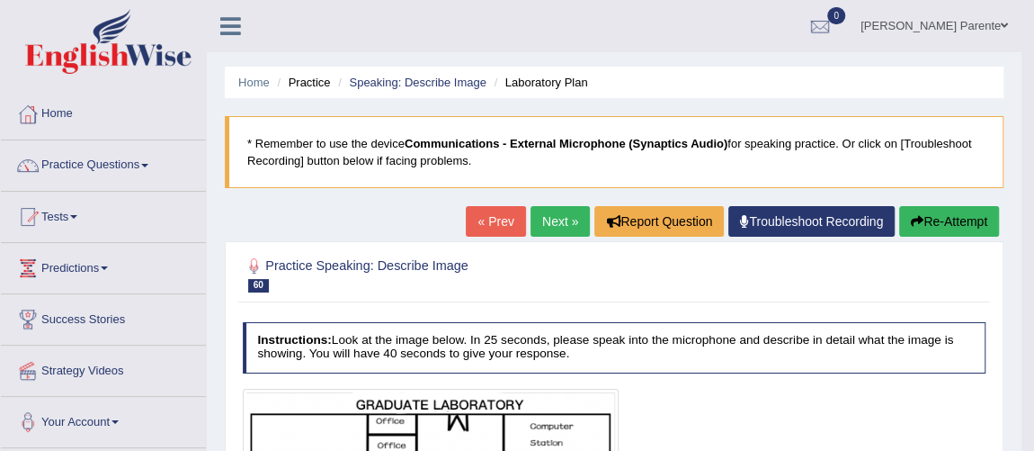
drag, startPoint x: 559, startPoint y: 200, endPoint x: 558, endPoint y: 212, distance: 12.6
click at [558, 212] on link "Next »" at bounding box center [560, 221] width 59 height 31
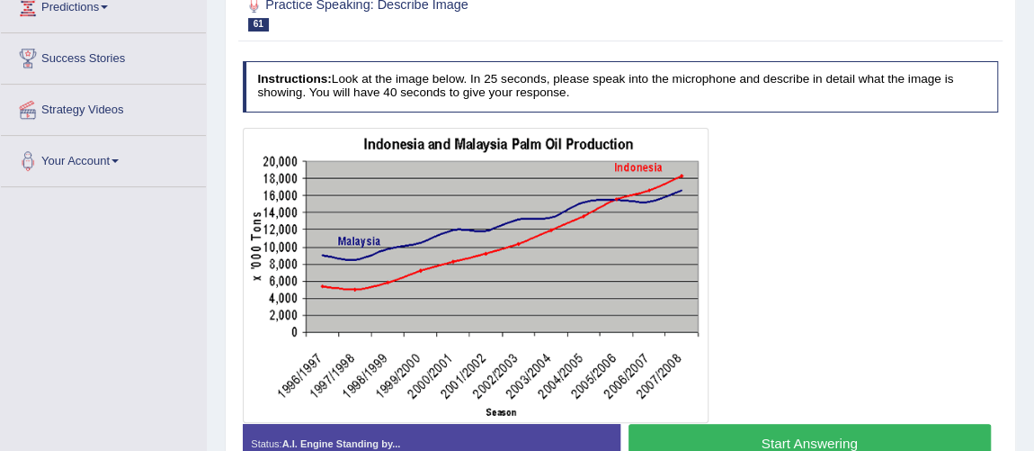
scroll to position [294, 0]
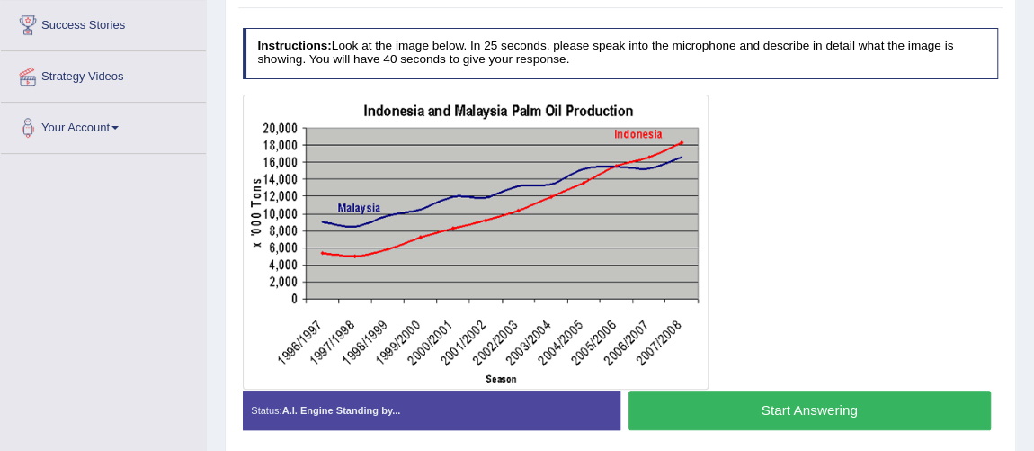
click at [787, 410] on button "Start Answering" at bounding box center [810, 409] width 362 height 39
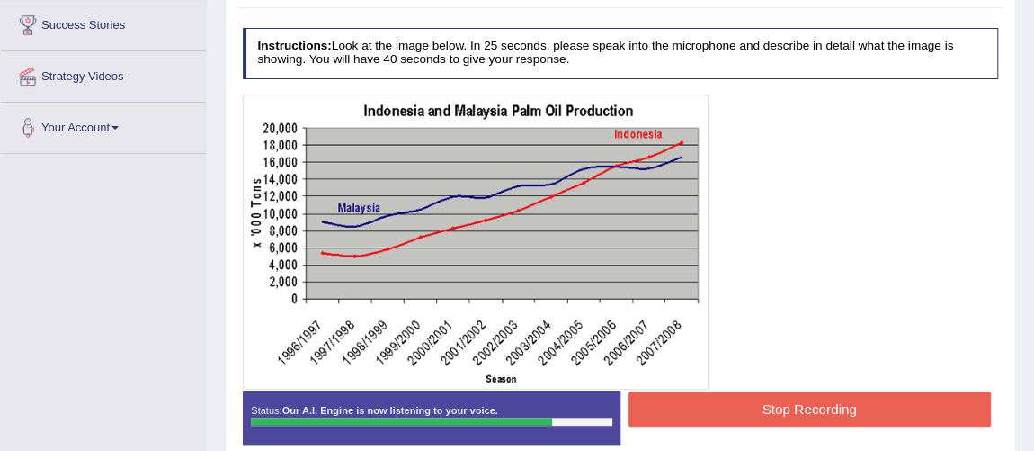
click at [724, 414] on button "Stop Recording" at bounding box center [810, 408] width 362 height 35
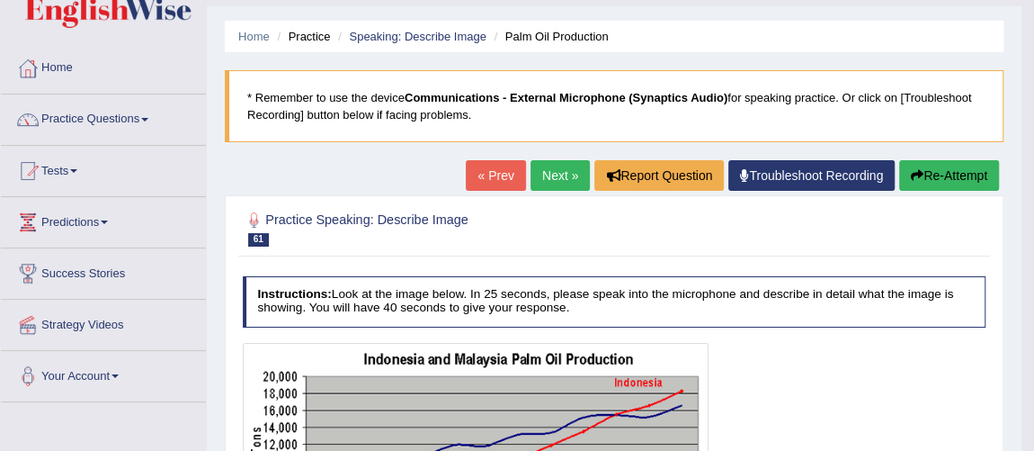
scroll to position [118, 0]
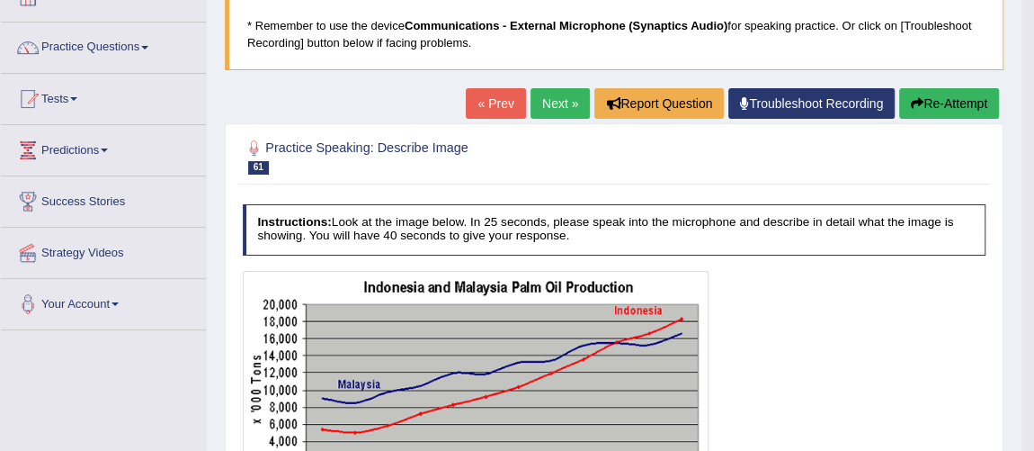
click at [949, 104] on button "Re-Attempt" at bounding box center [949, 103] width 100 height 31
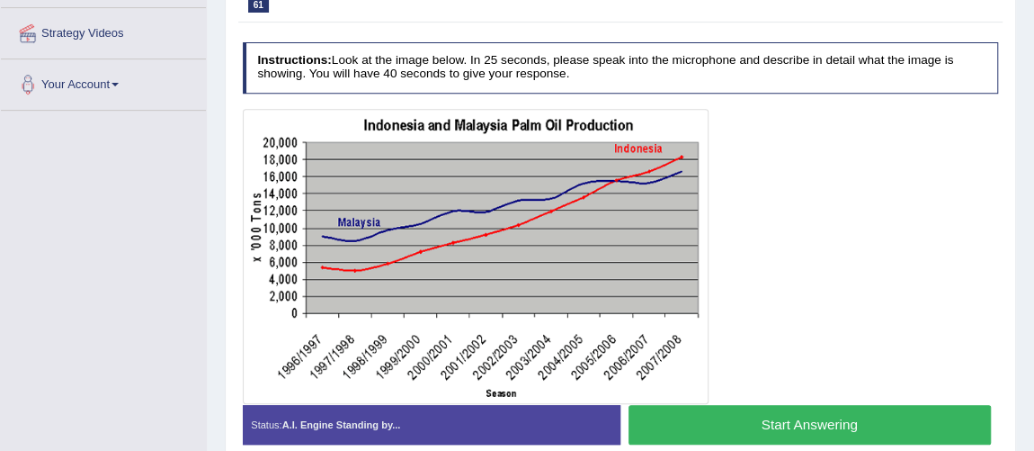
scroll to position [368, 0]
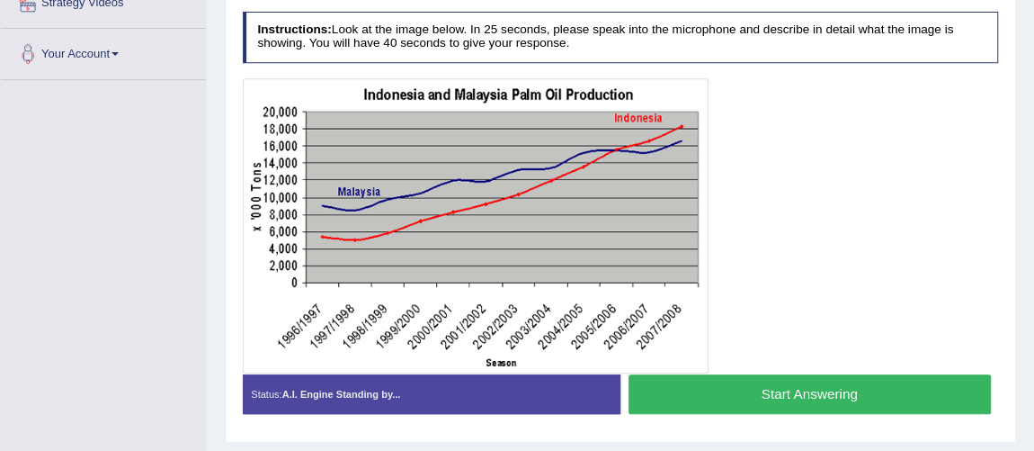
click at [784, 386] on button "Start Answering" at bounding box center [810, 393] width 362 height 39
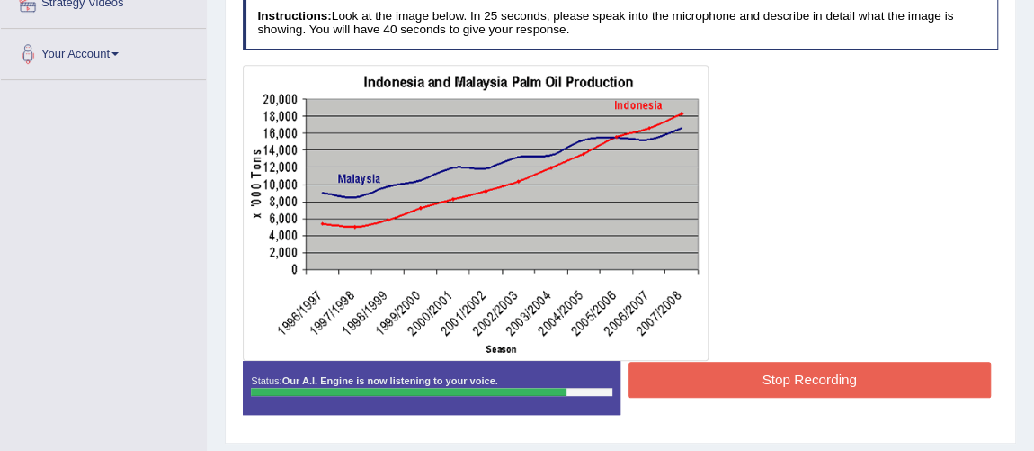
drag, startPoint x: 803, startPoint y: 355, endPoint x: 809, endPoint y: 381, distance: 26.6
click at [809, 381] on div "Instructions: Look at the image below. In 25 seconds, please speak into the mic…" at bounding box center [620, 212] width 764 height 444
click at [809, 381] on button "Stop Recording" at bounding box center [810, 379] width 362 height 35
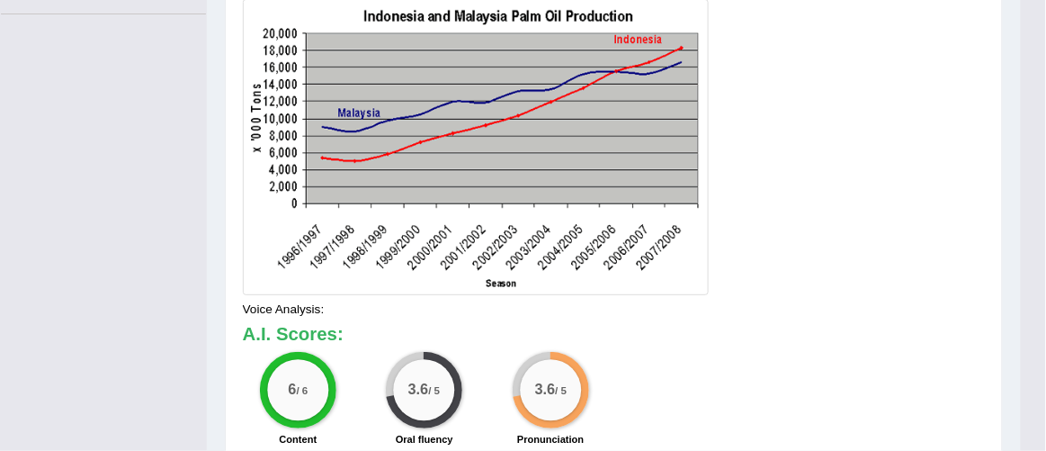
click at [0, 0] on div "Updating answer..." at bounding box center [0, 0] width 0 height 0
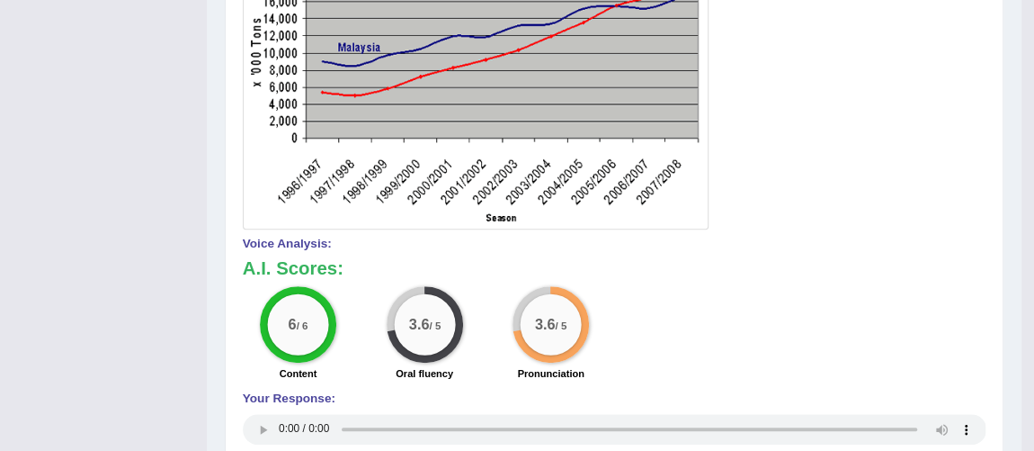
scroll to position [104, 0]
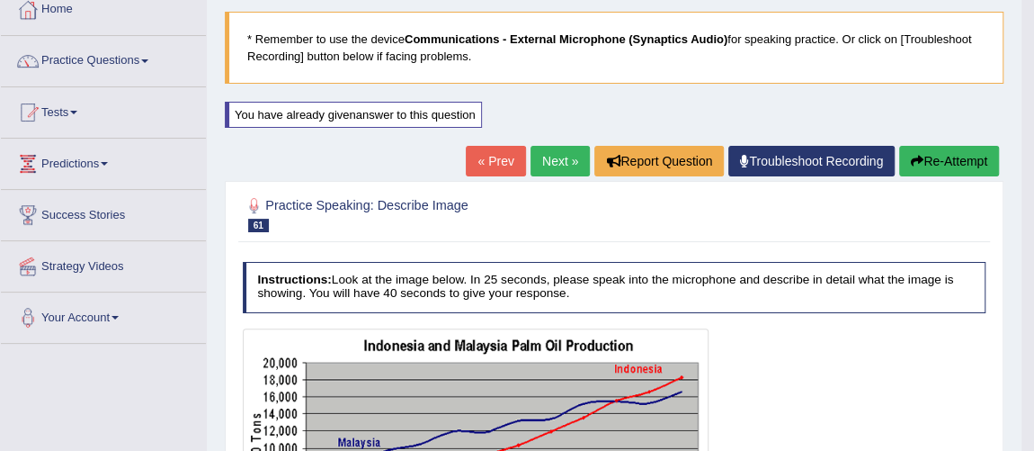
click at [551, 165] on link "Next »" at bounding box center [560, 161] width 59 height 31
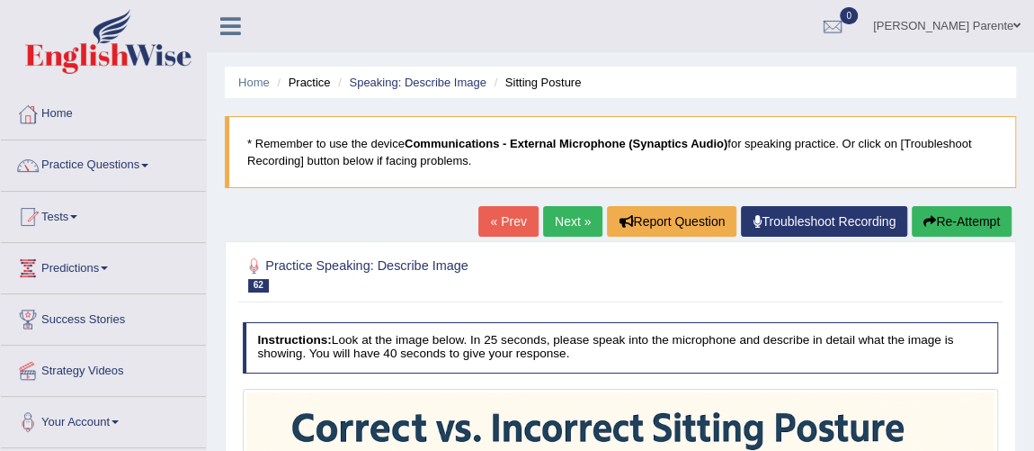
scroll to position [394, 0]
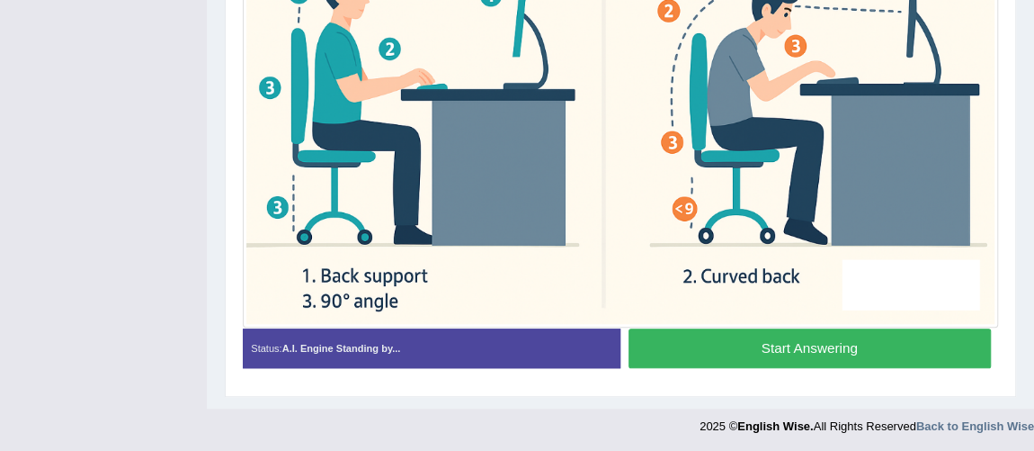
click at [921, 347] on button "Start Answering" at bounding box center [810, 347] width 362 height 39
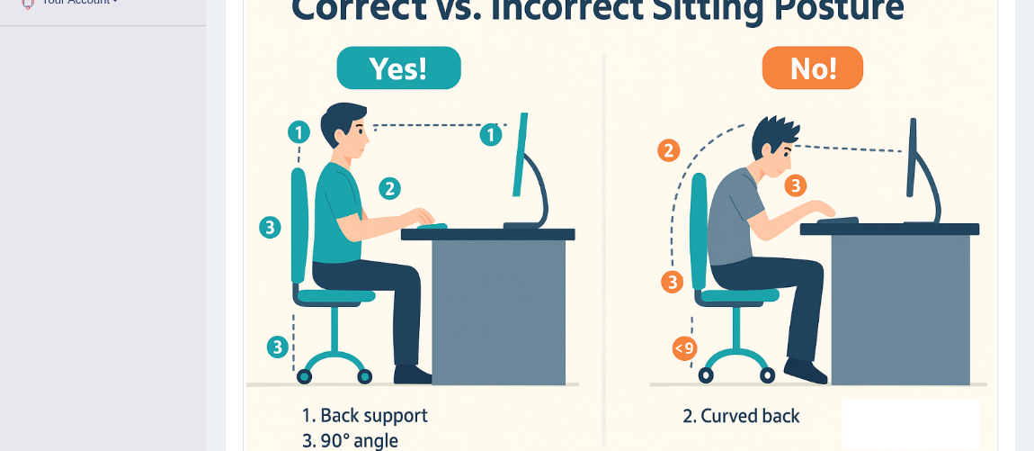
scroll to position [525, 0]
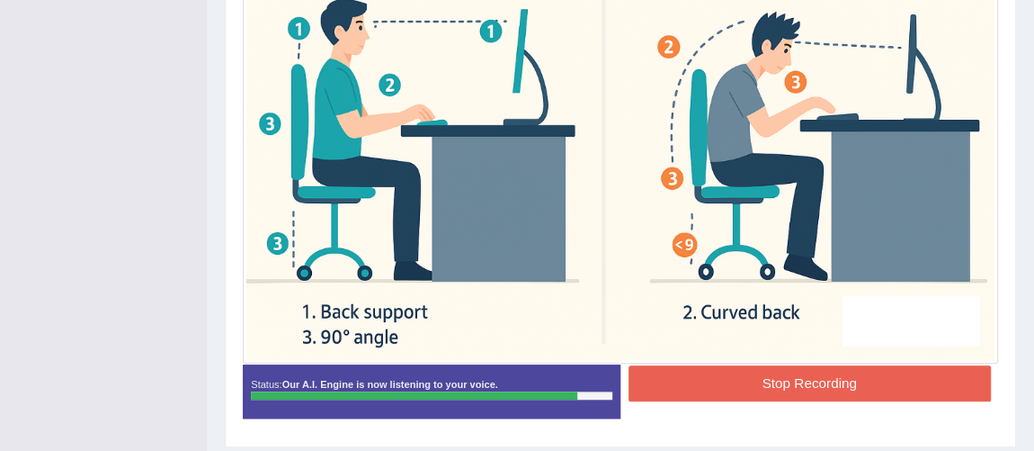
click at [761, 372] on button "Stop Recording" at bounding box center [810, 382] width 362 height 35
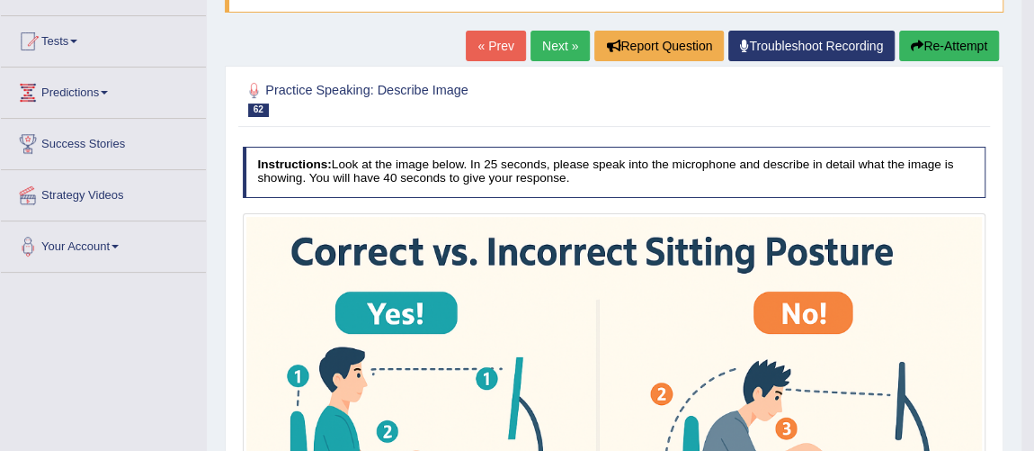
scroll to position [147, 0]
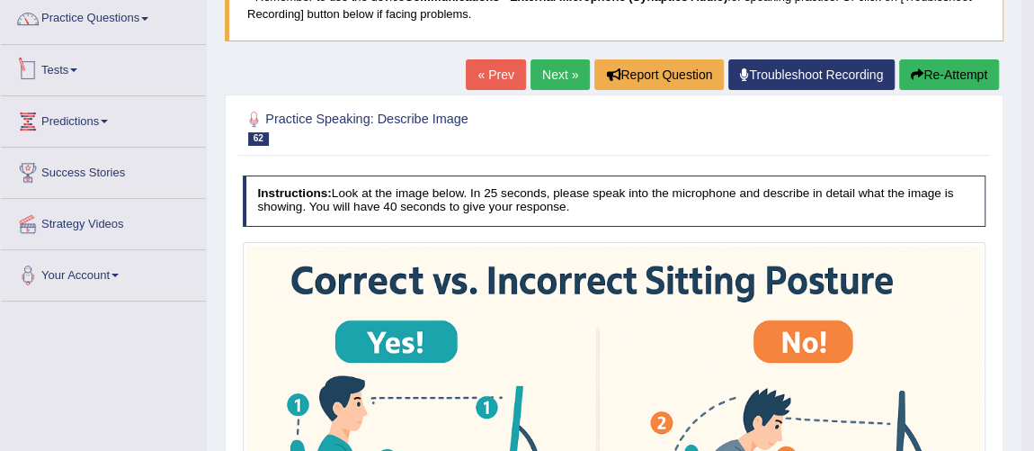
click at [131, 45] on link "Tests" at bounding box center [103, 67] width 205 height 45
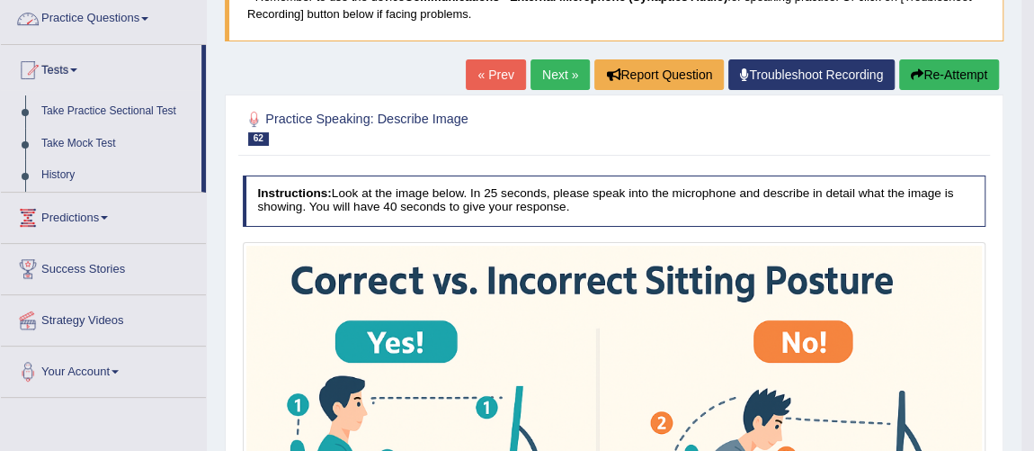
click at [135, 25] on link "Practice Questions" at bounding box center [103, 16] width 205 height 45
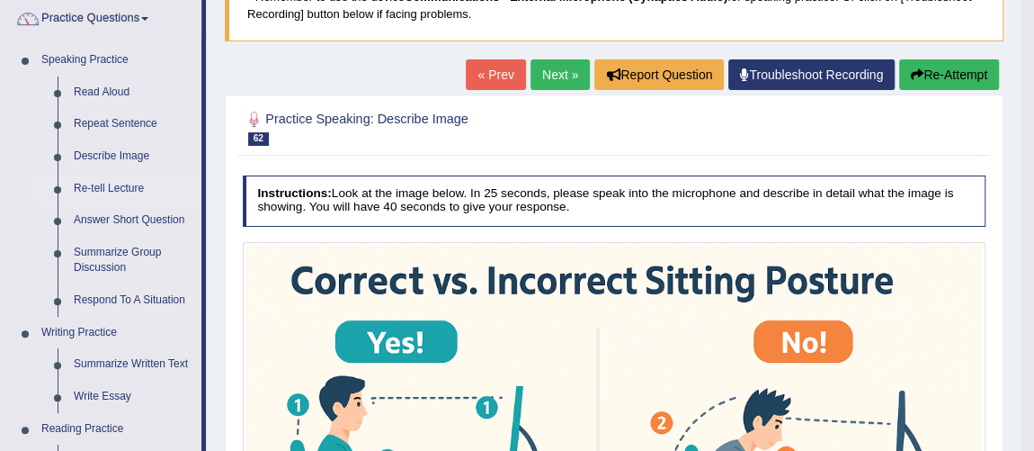
click at [104, 194] on link "Re-tell Lecture" at bounding box center [134, 189] width 136 height 32
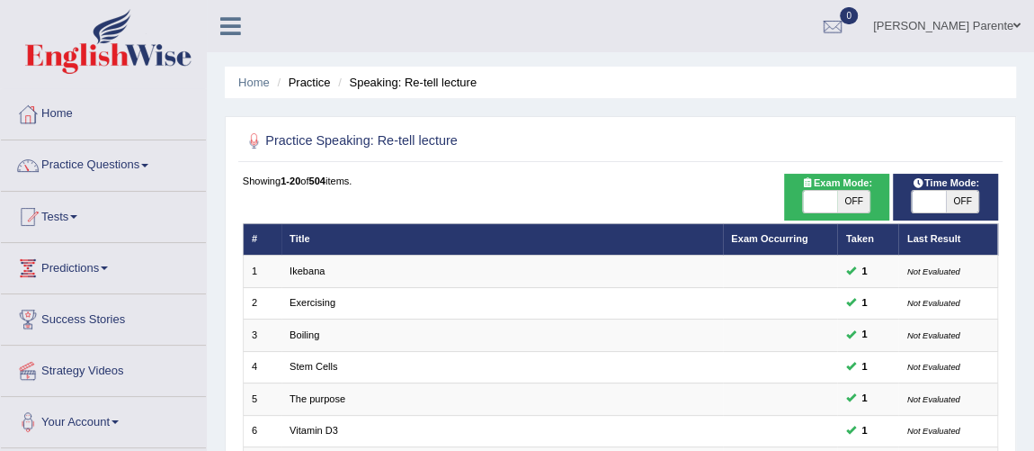
scroll to position [394, 0]
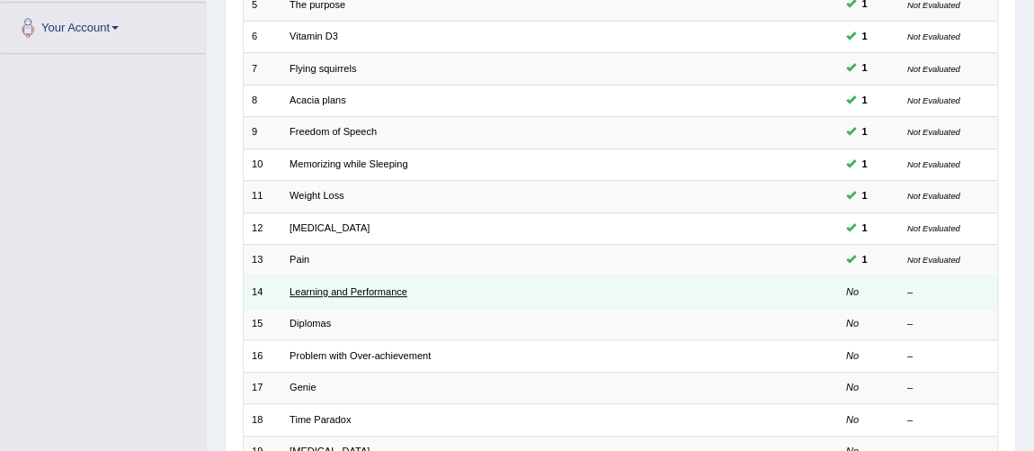
click at [325, 286] on link "Learning and Performance" at bounding box center [349, 291] width 118 height 11
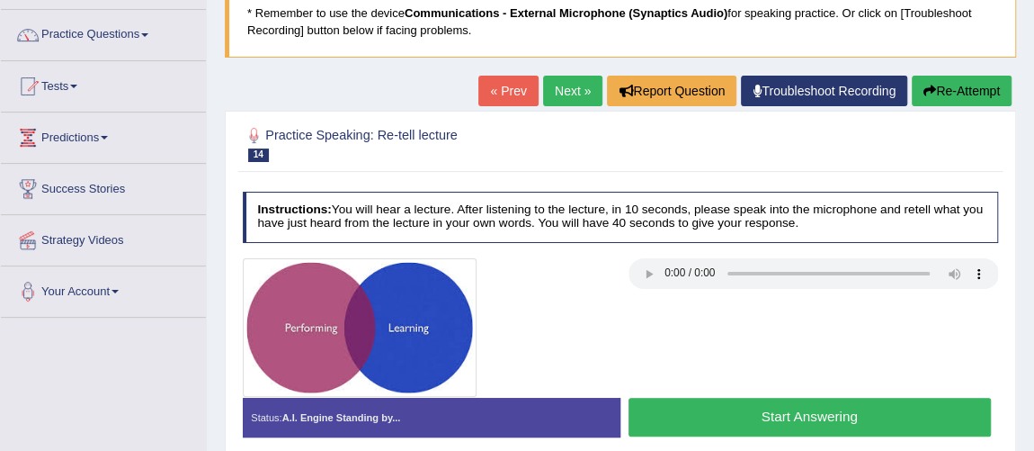
scroll to position [163, 0]
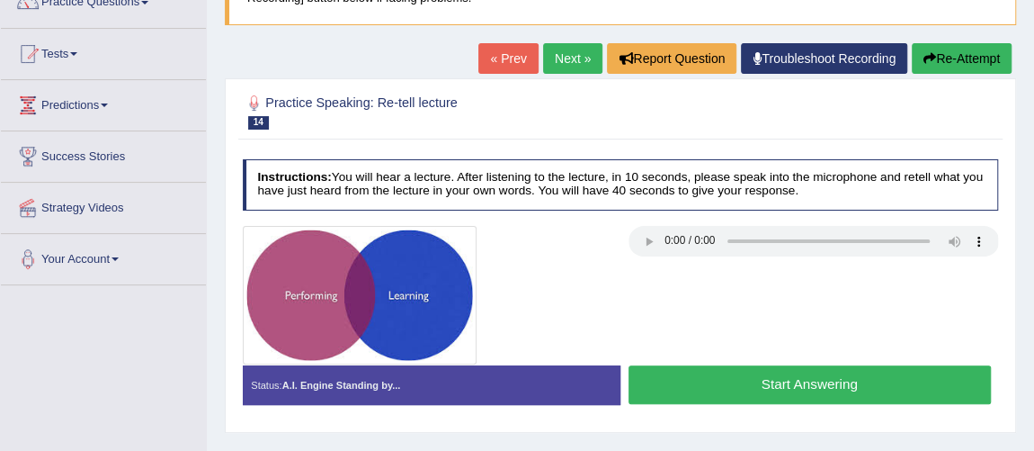
click at [796, 365] on button "Start Answering" at bounding box center [810, 384] width 362 height 39
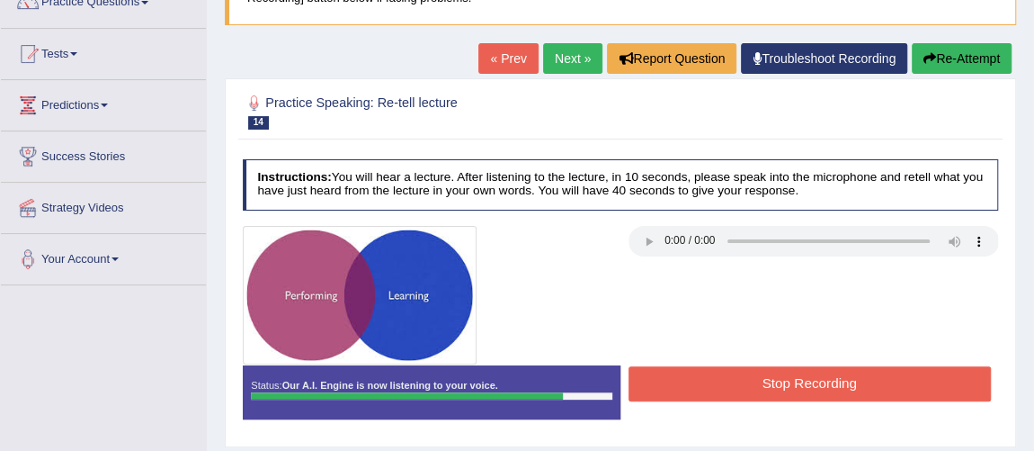
click at [796, 366] on button "Stop Recording" at bounding box center [810, 383] width 362 height 35
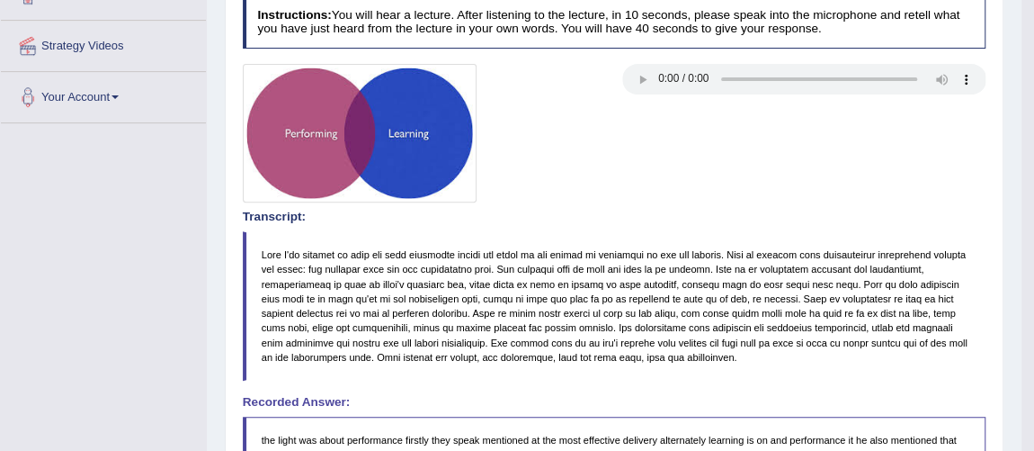
scroll to position [0, 0]
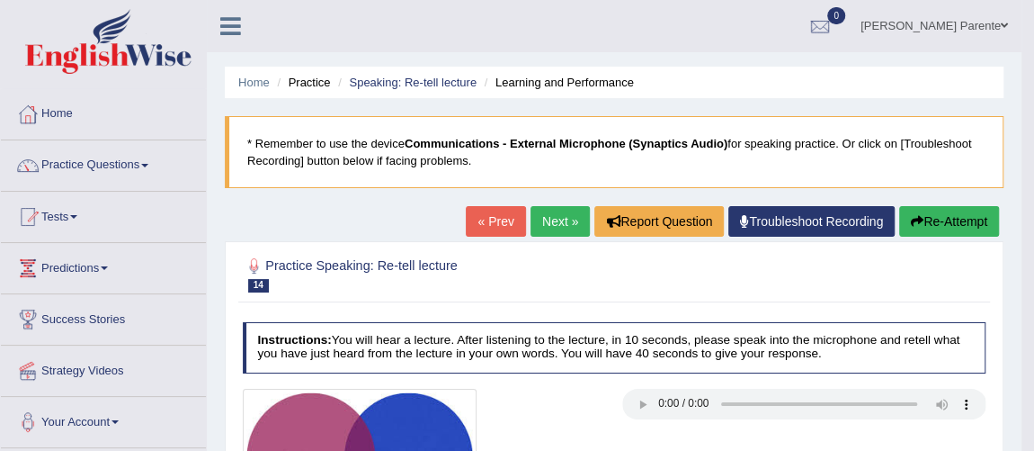
click at [567, 228] on link "Next »" at bounding box center [560, 221] width 59 height 31
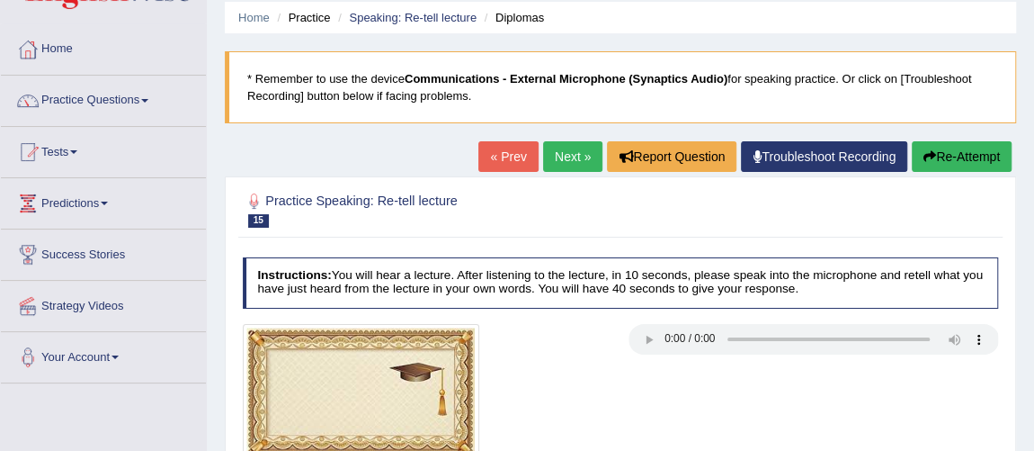
scroll to position [98, 0]
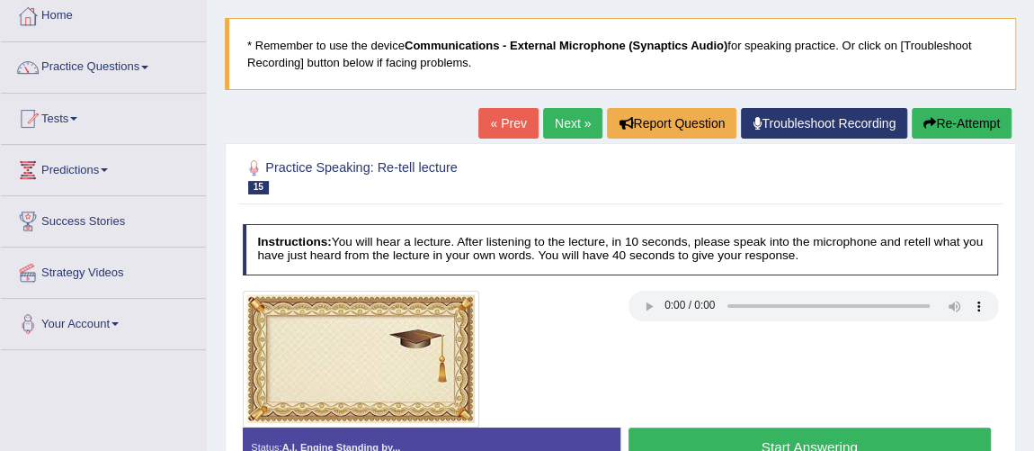
click at [828, 434] on button "Start Answering" at bounding box center [810, 446] width 362 height 39
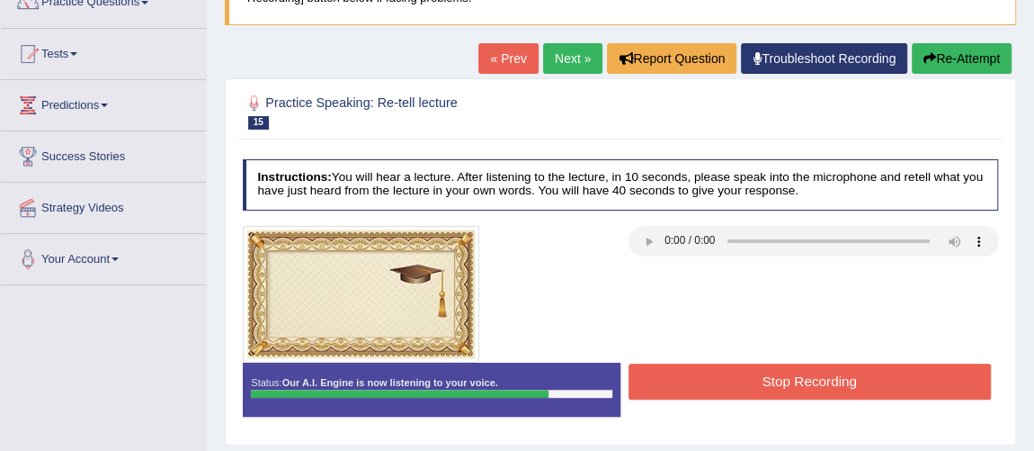
scroll to position [196, 0]
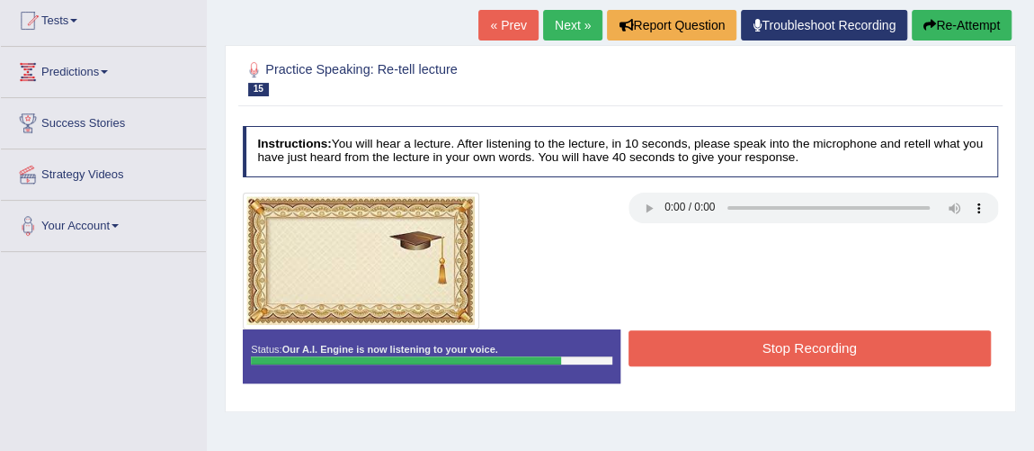
click at [829, 332] on button "Stop Recording" at bounding box center [810, 347] width 362 height 35
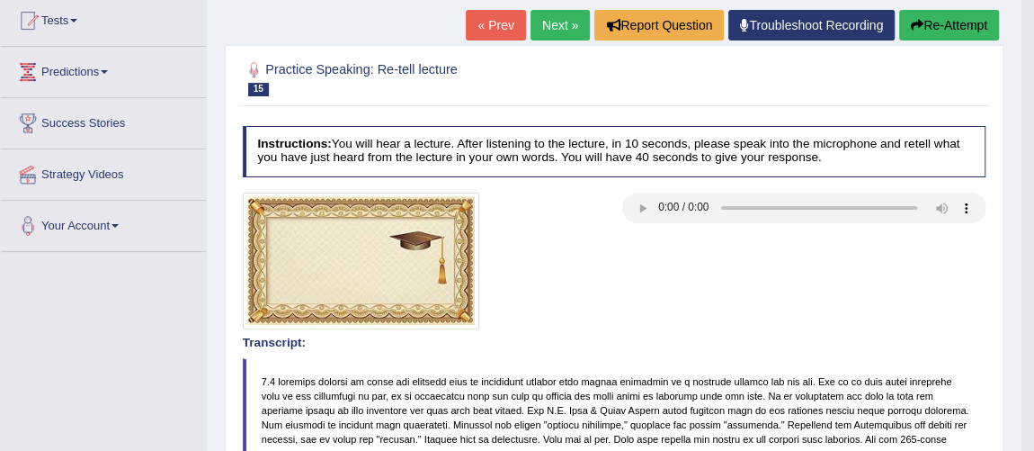
scroll to position [0, 0]
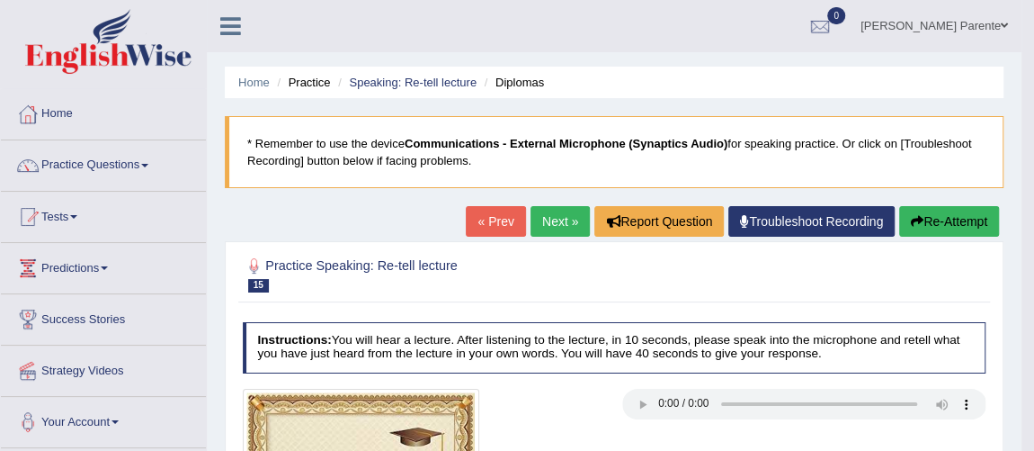
click at [82, 161] on link "Practice Questions" at bounding box center [103, 162] width 205 height 45
click at [116, 164] on link "Practice Questions" at bounding box center [103, 162] width 205 height 45
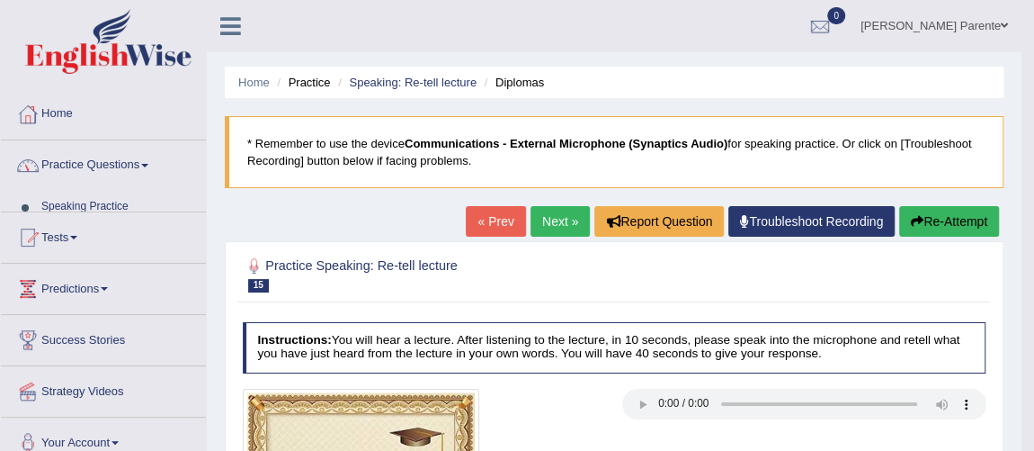
click at [120, 159] on link "Practice Questions" at bounding box center [103, 162] width 205 height 45
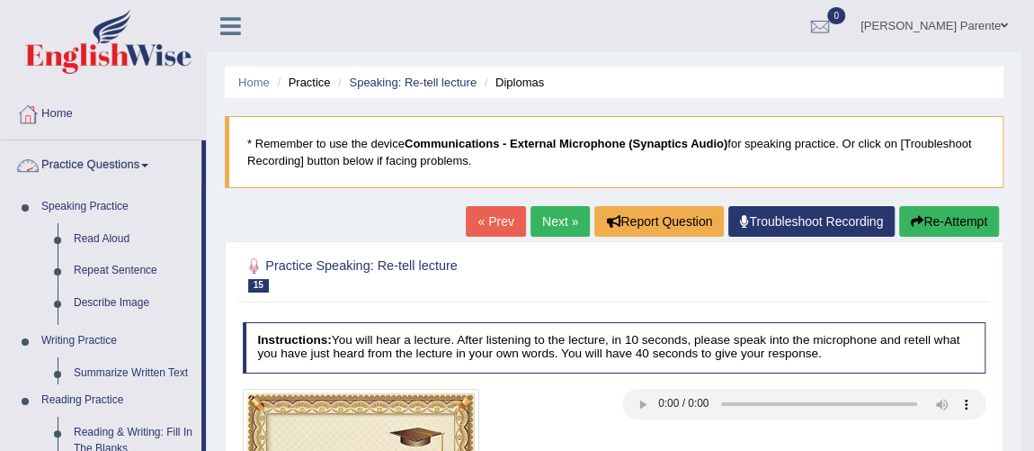
click at [120, 159] on link "Practice Questions" at bounding box center [101, 162] width 201 height 45
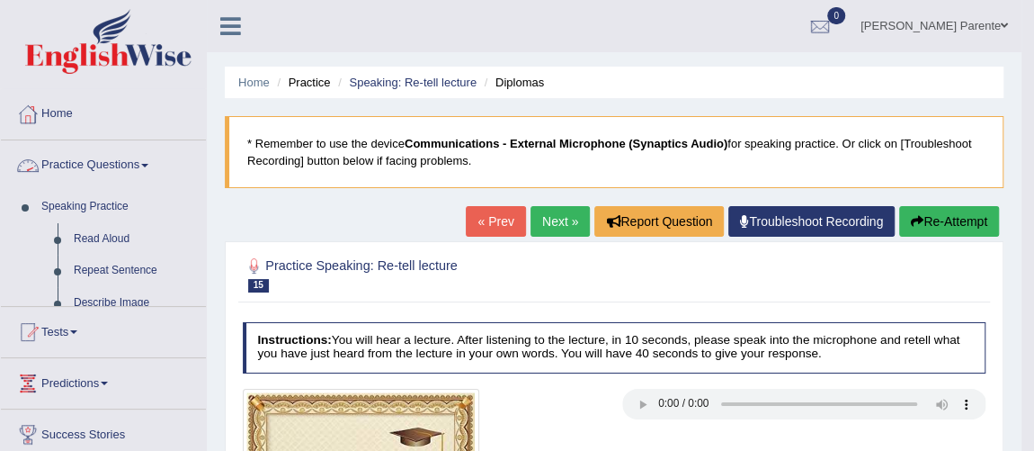
click at [120, 159] on link "Practice Questions" at bounding box center [103, 162] width 205 height 45
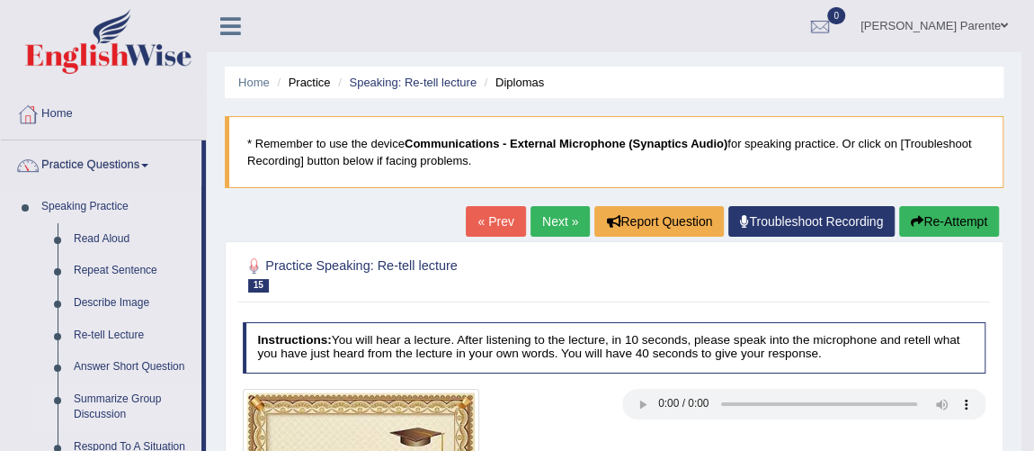
click at [98, 400] on link "Summarize Group Discussion" at bounding box center [134, 407] width 136 height 48
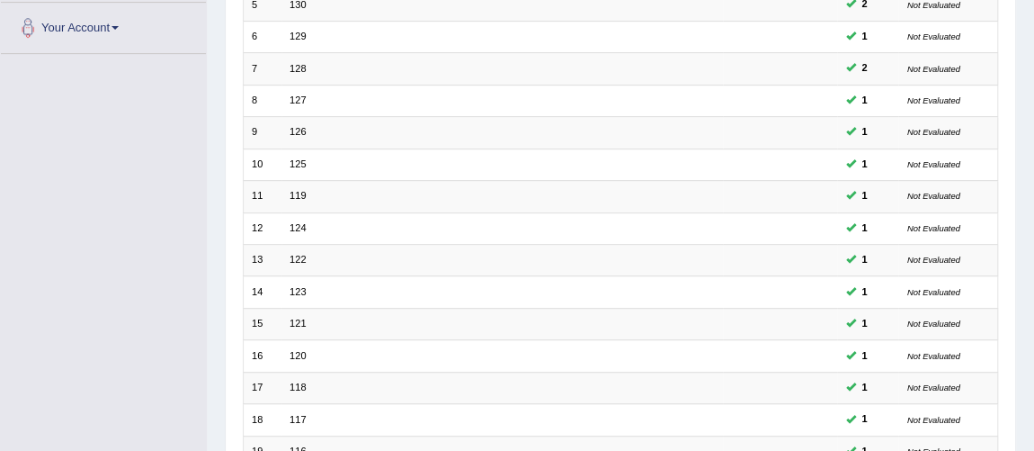
scroll to position [579, 0]
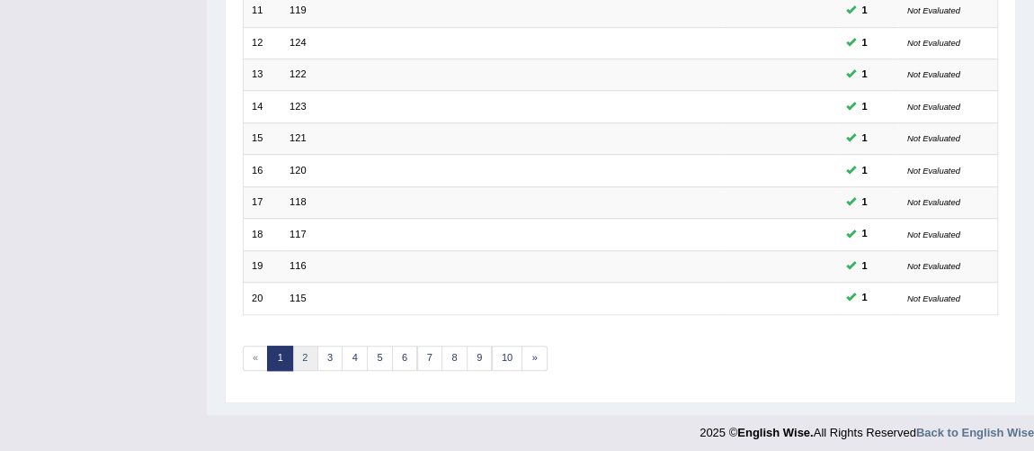
click at [300, 353] on link "2" at bounding box center [305, 357] width 26 height 25
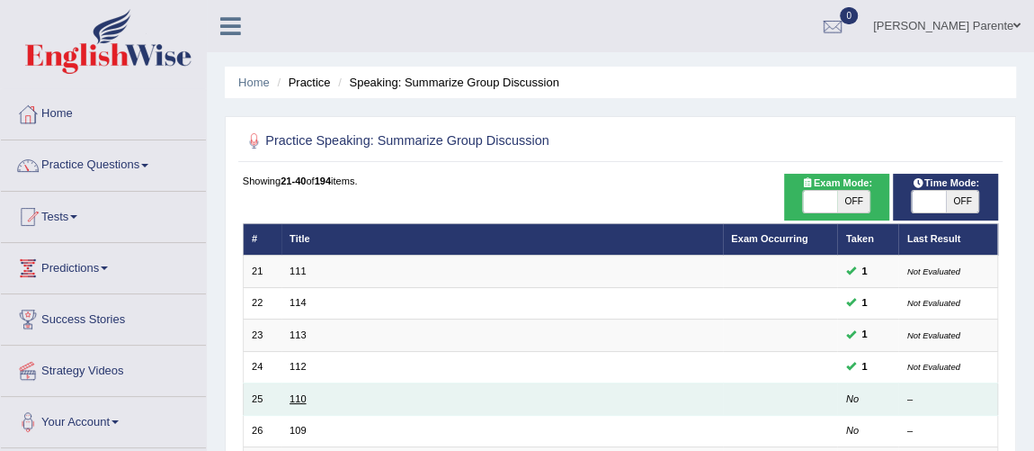
click at [294, 400] on link "110" at bounding box center [298, 398] width 16 height 11
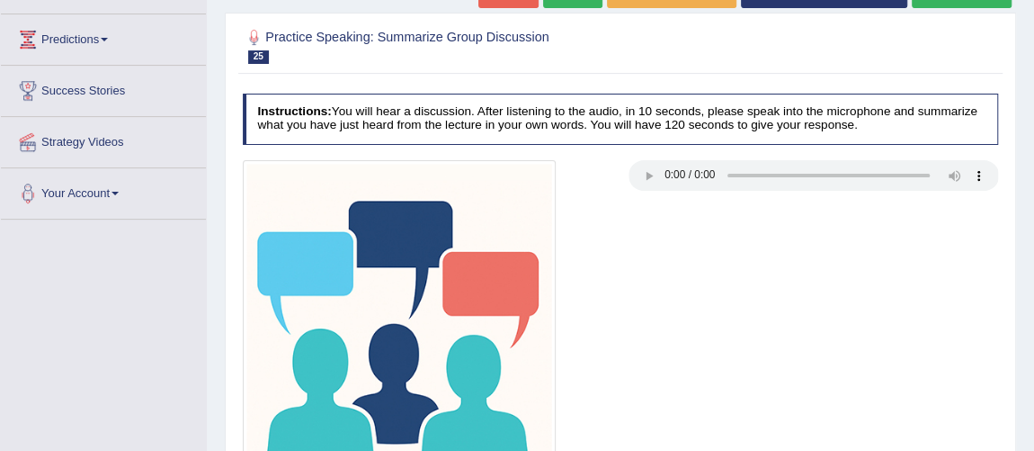
scroll to position [261, 0]
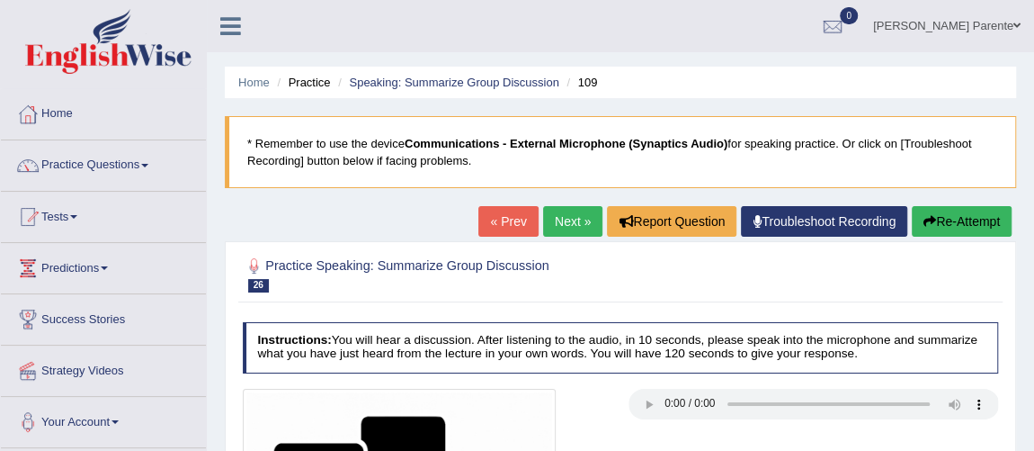
scroll to position [394, 0]
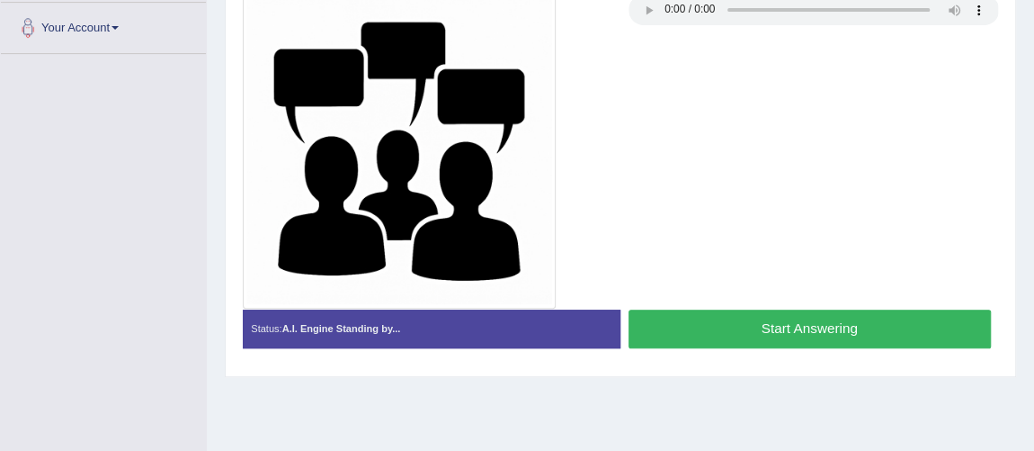
click at [818, 337] on button "Start Answering" at bounding box center [810, 328] width 362 height 39
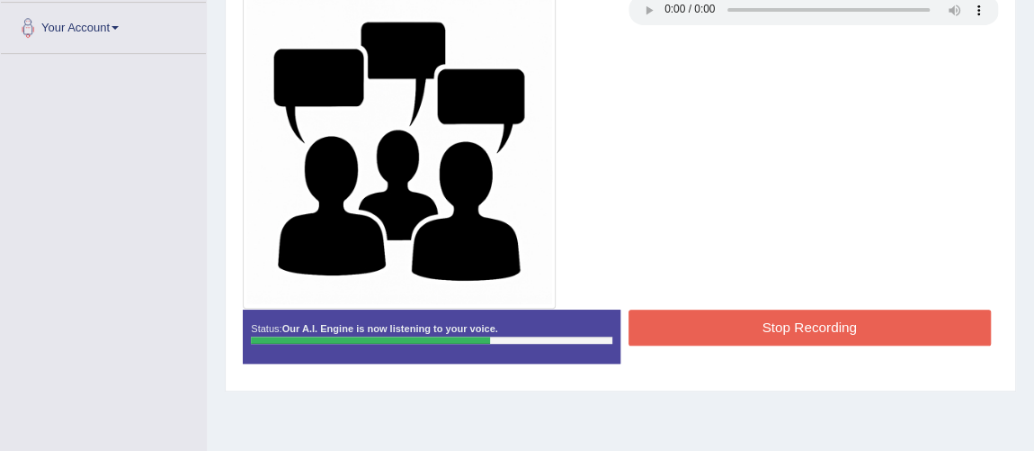
click at [818, 337] on button "Stop Recording" at bounding box center [810, 326] width 362 height 35
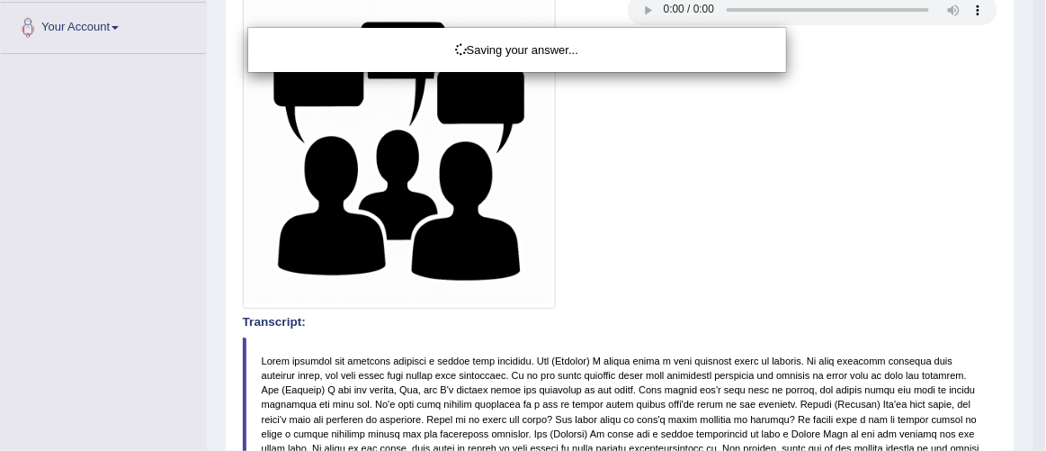
click at [818, 337] on div "Saving your answer..." at bounding box center [523, 225] width 1046 height 451
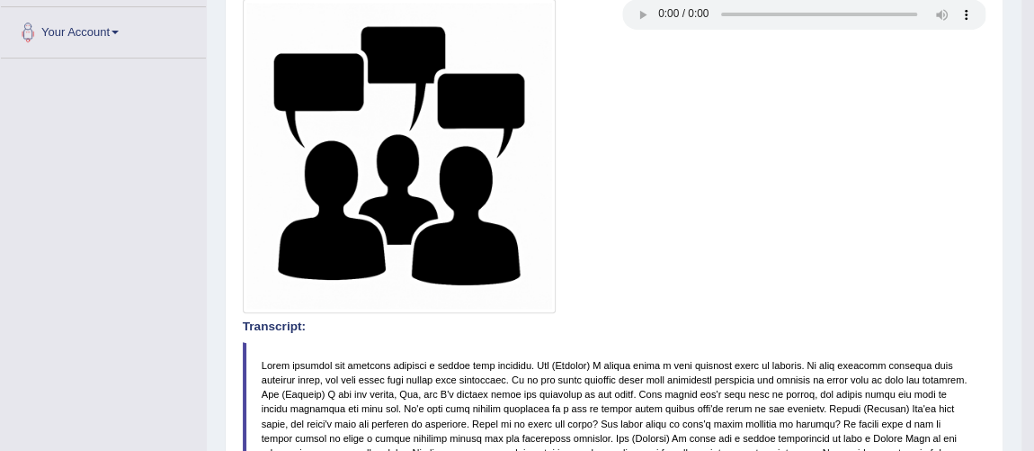
scroll to position [0, 0]
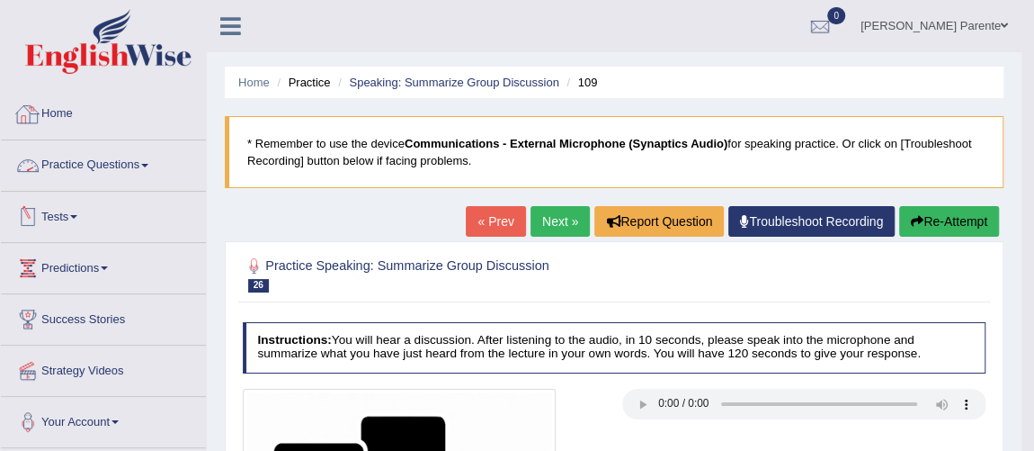
click at [103, 152] on link "Practice Questions" at bounding box center [103, 162] width 205 height 45
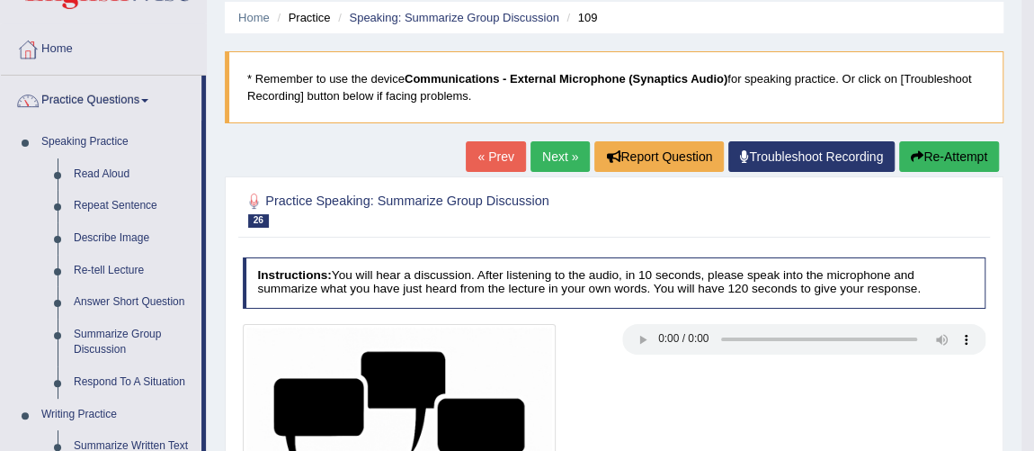
scroll to position [98, 0]
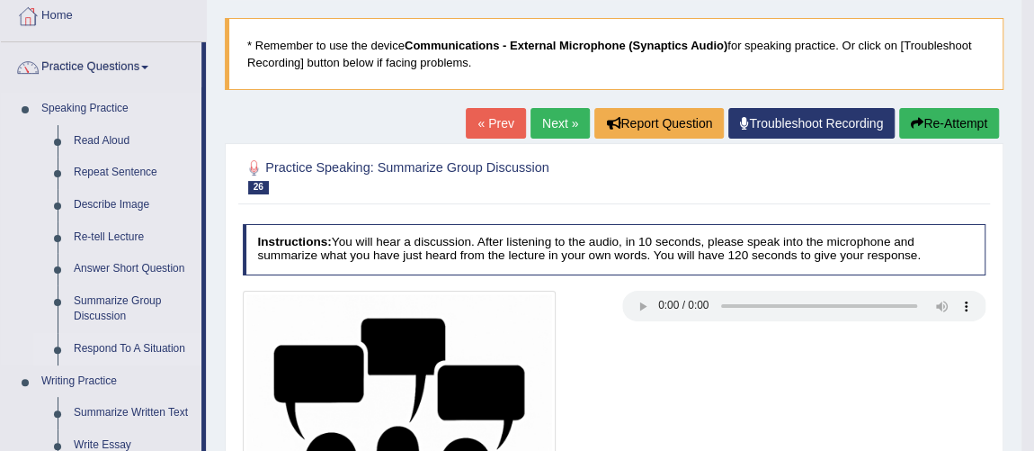
click at [158, 353] on link "Respond To A Situation" at bounding box center [134, 349] width 136 height 32
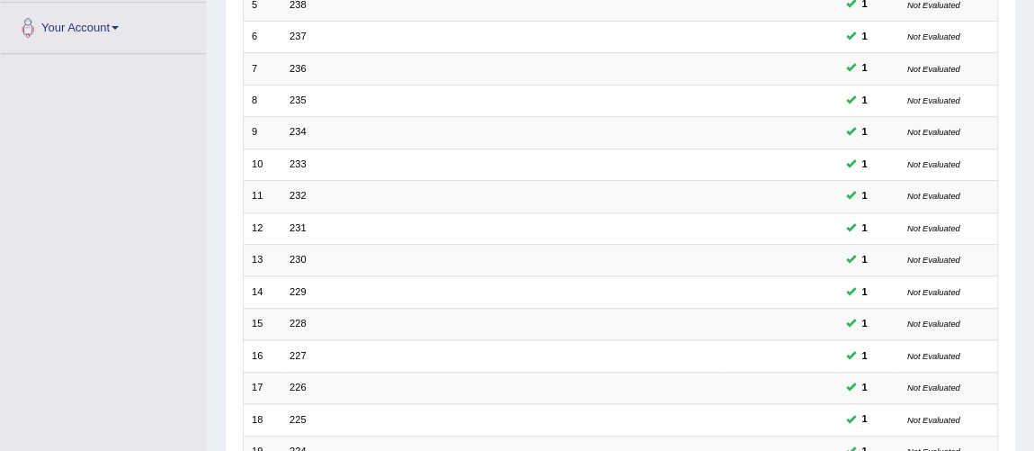
scroll to position [579, 0]
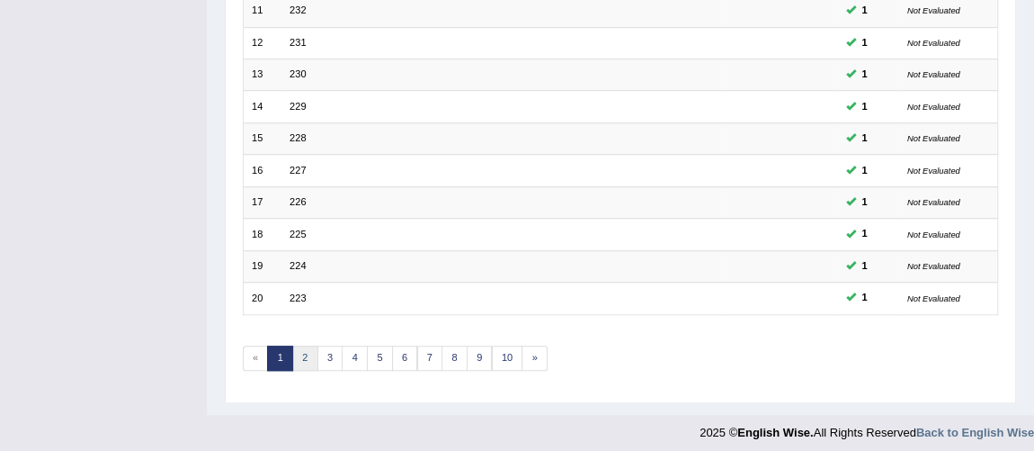
click at [306, 345] on link "2" at bounding box center [305, 357] width 26 height 25
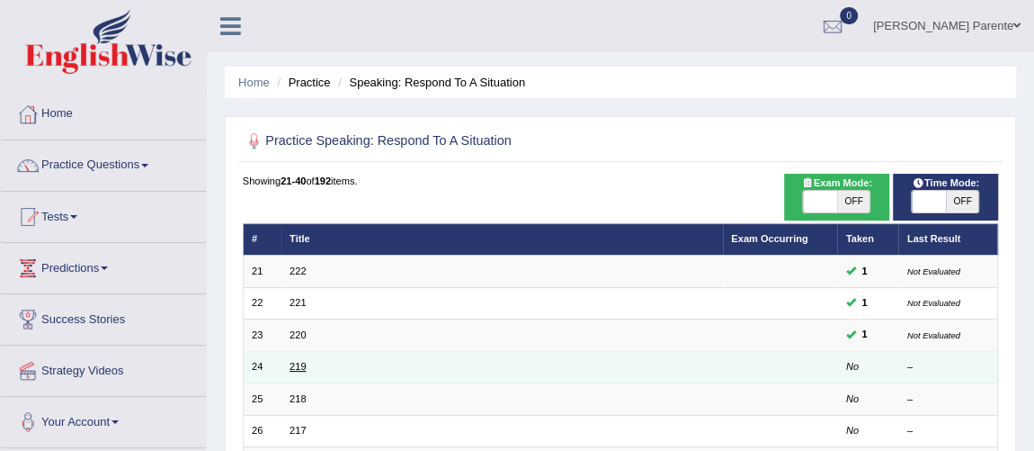
click at [296, 365] on link "219" at bounding box center [298, 366] width 16 height 11
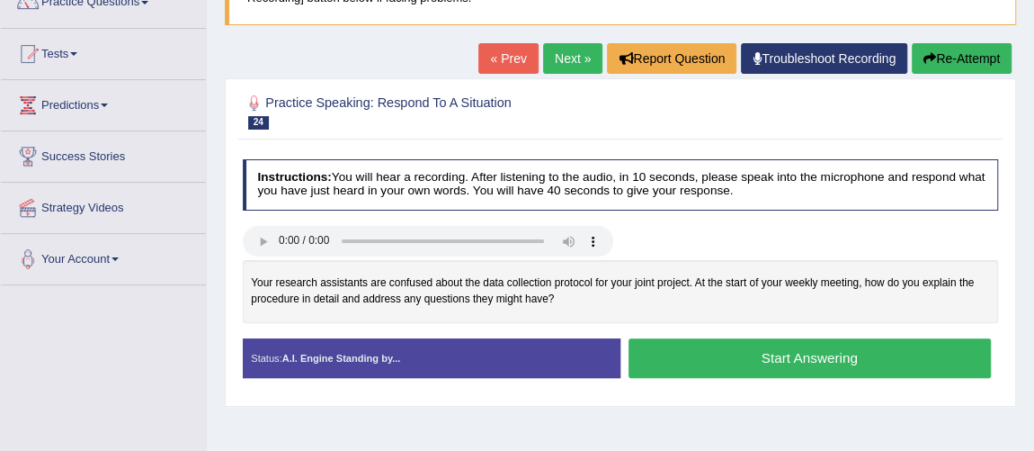
scroll to position [196, 0]
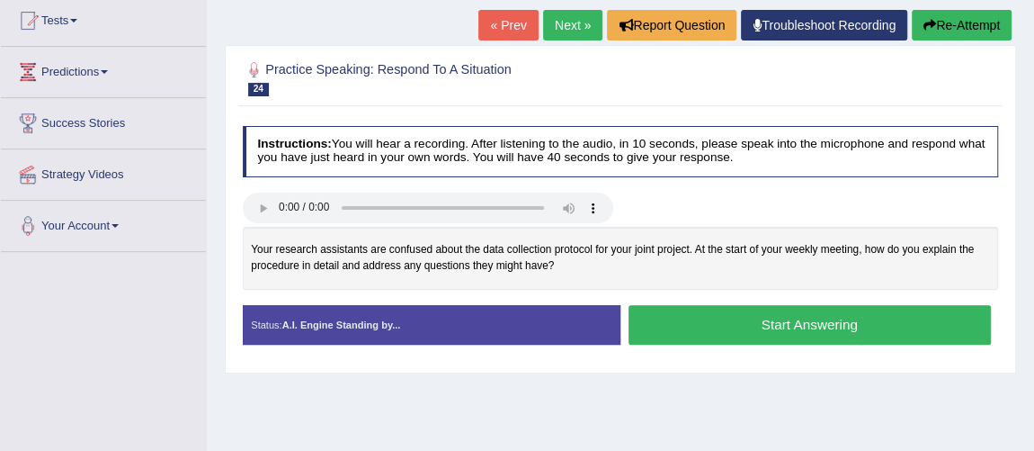
click at [851, 332] on button "Start Answering" at bounding box center [810, 324] width 362 height 39
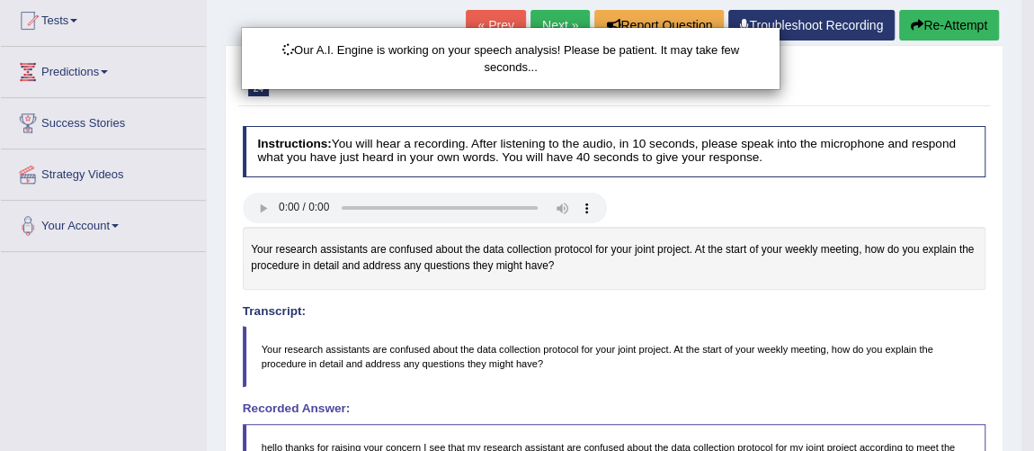
scroll to position [502, 0]
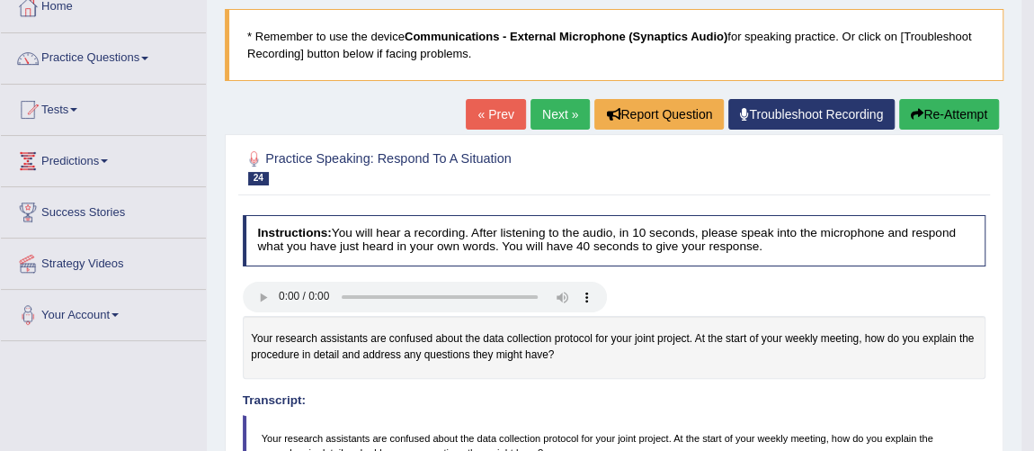
click at [552, 115] on link "Next »" at bounding box center [560, 114] width 59 height 31
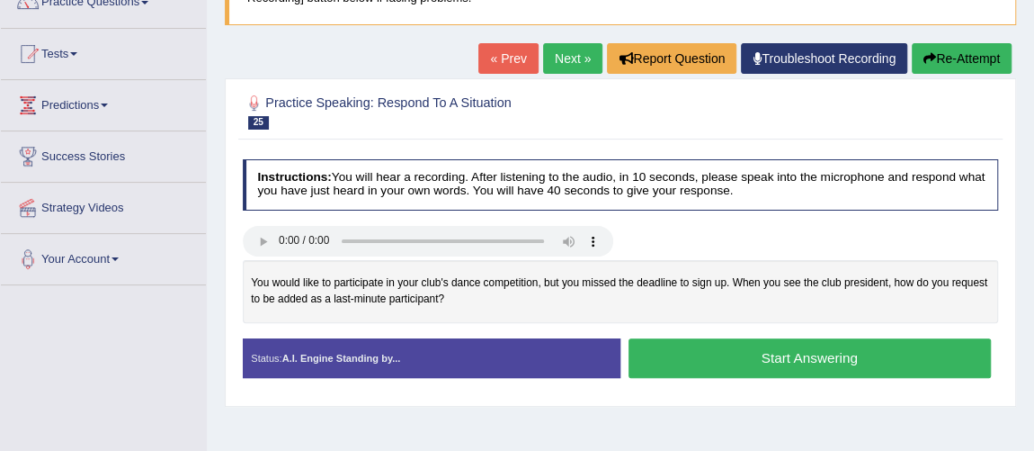
scroll to position [196, 0]
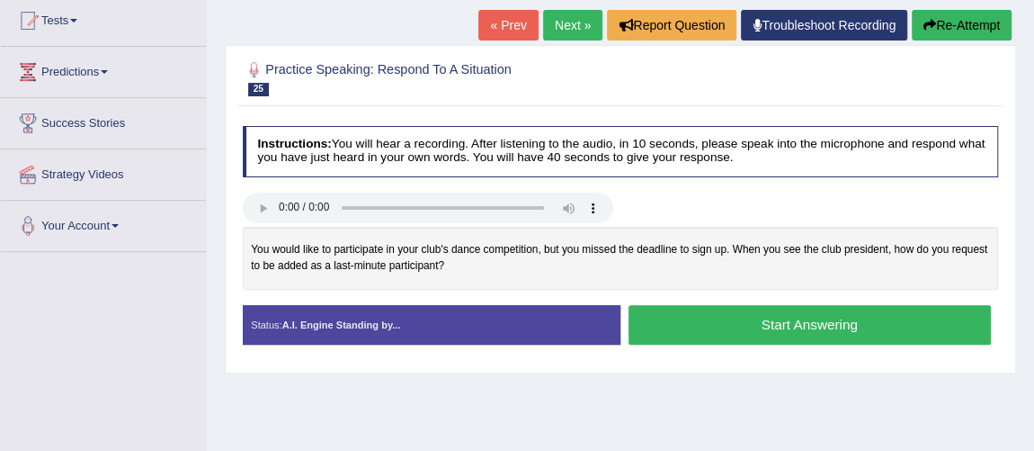
click at [743, 318] on button "Start Answering" at bounding box center [810, 324] width 362 height 39
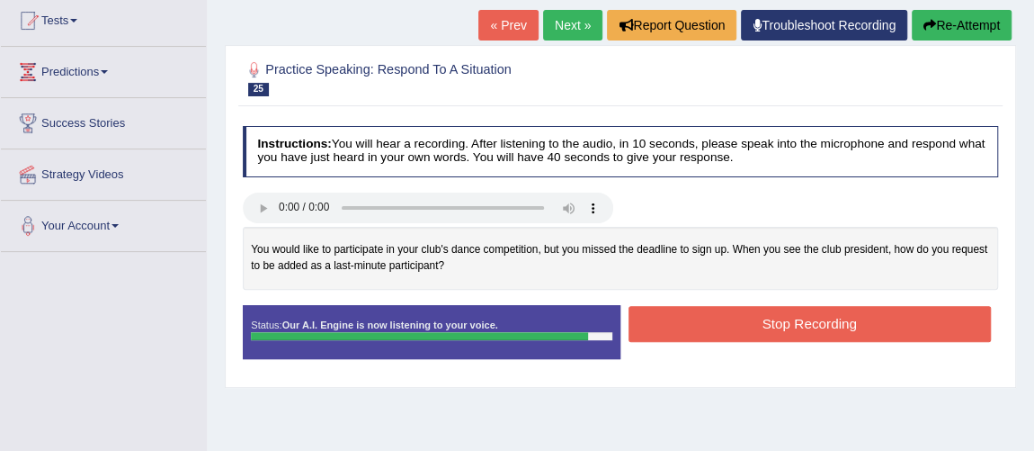
click at [743, 318] on button "Stop Recording" at bounding box center [810, 323] width 362 height 35
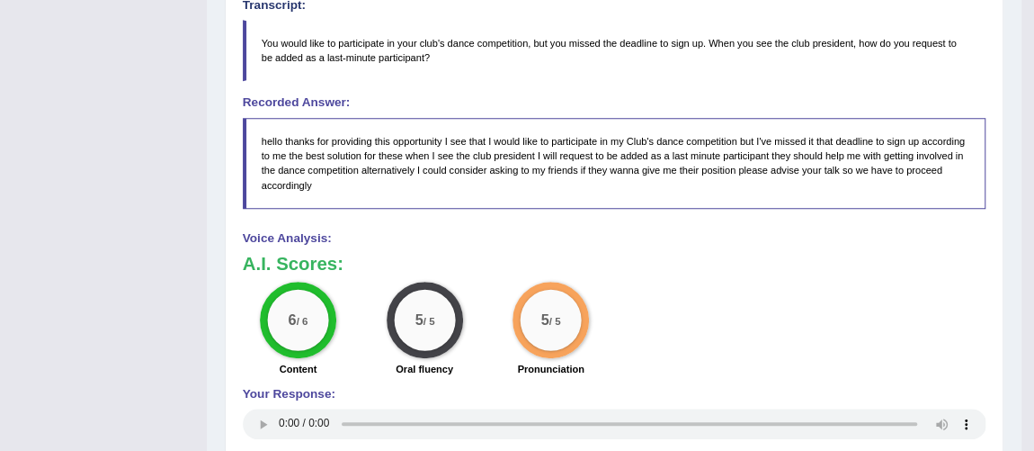
scroll to position [107, 0]
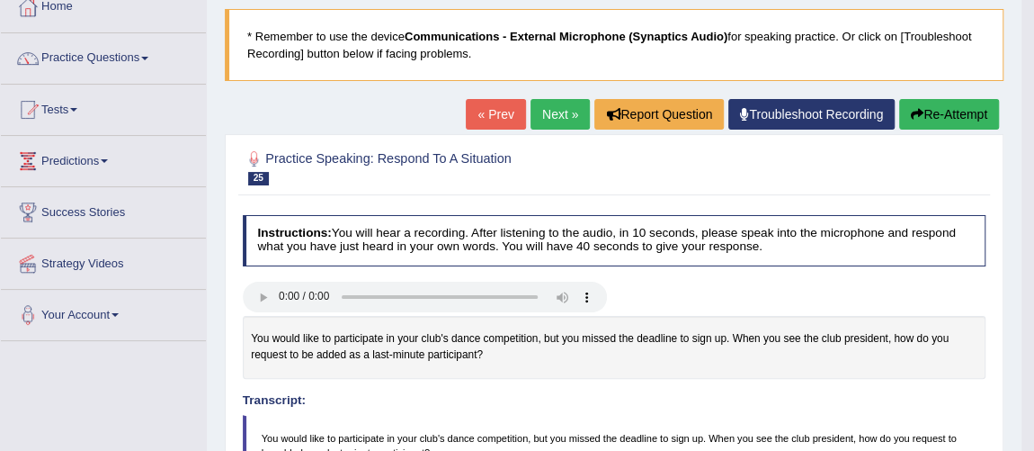
drag, startPoint x: 552, startPoint y: 131, endPoint x: 571, endPoint y: 106, distance: 31.5
click at [571, 106] on div "Home Practice Speaking: Respond To A Situation 218 * Remember to use the device…" at bounding box center [614, 458] width 815 height 1131
click at [571, 106] on link "Next »" at bounding box center [560, 114] width 59 height 31
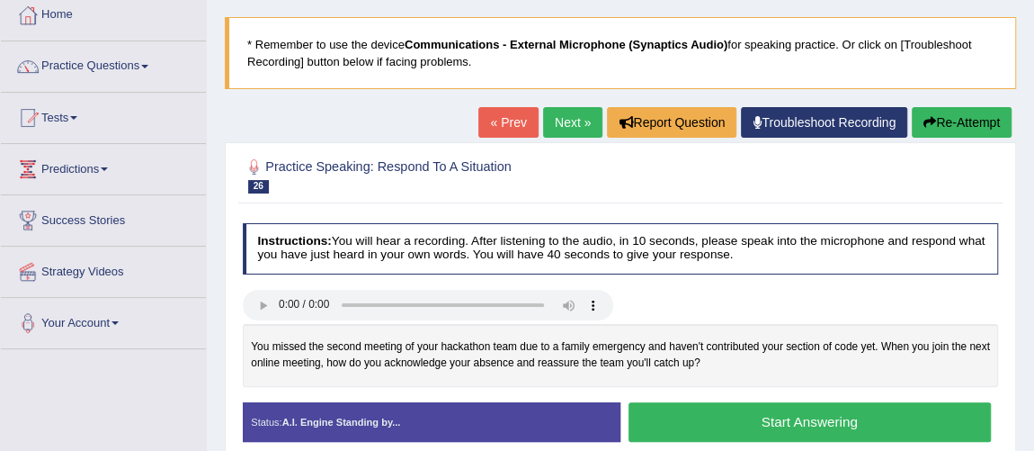
scroll to position [132, 0]
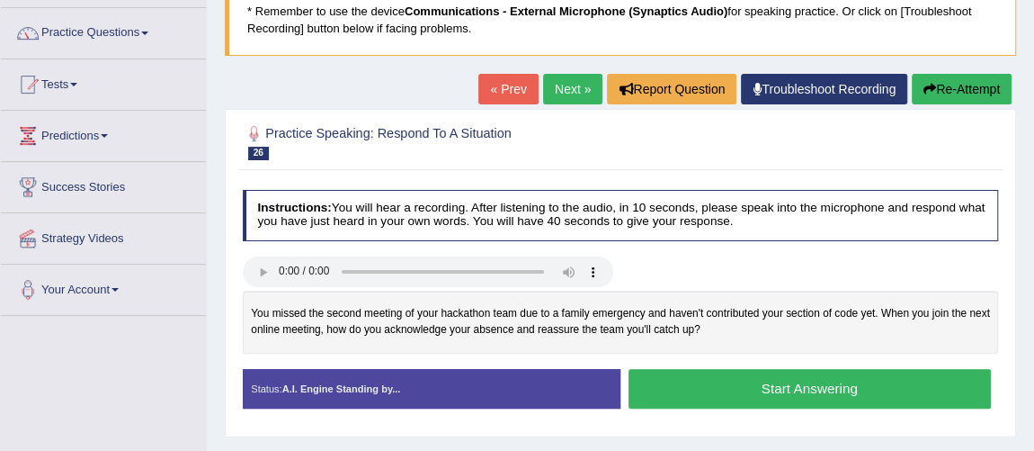
click at [722, 393] on button "Start Answering" at bounding box center [810, 388] width 362 height 39
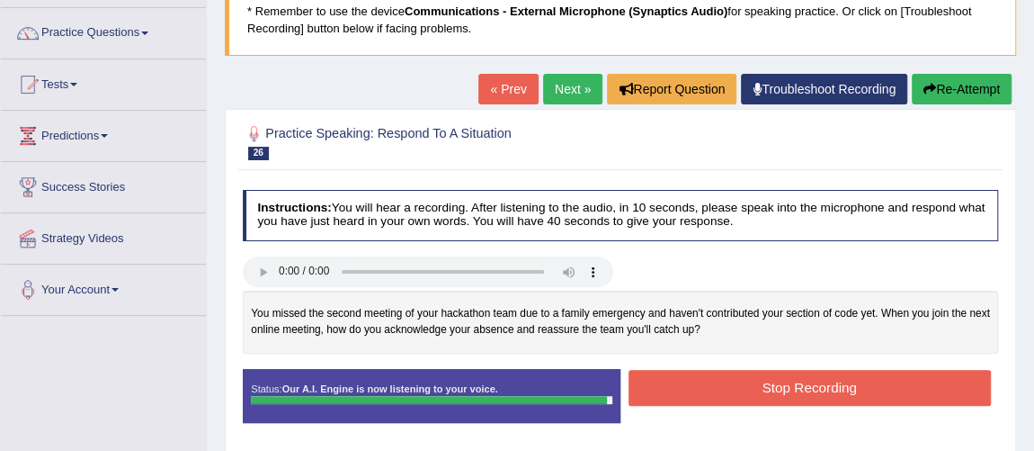
click at [722, 393] on button "Stop Recording" at bounding box center [810, 387] width 362 height 35
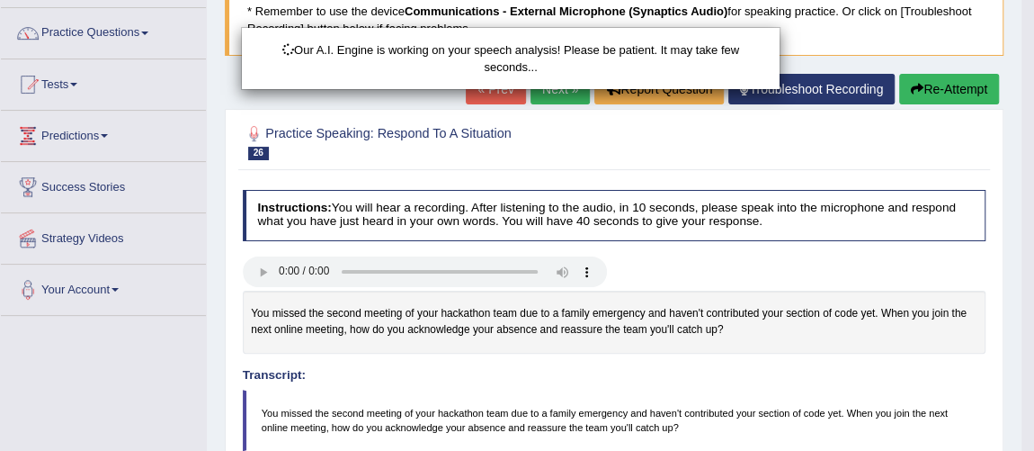
scroll to position [502, 0]
